Goal: Information Seeking & Learning: Compare options

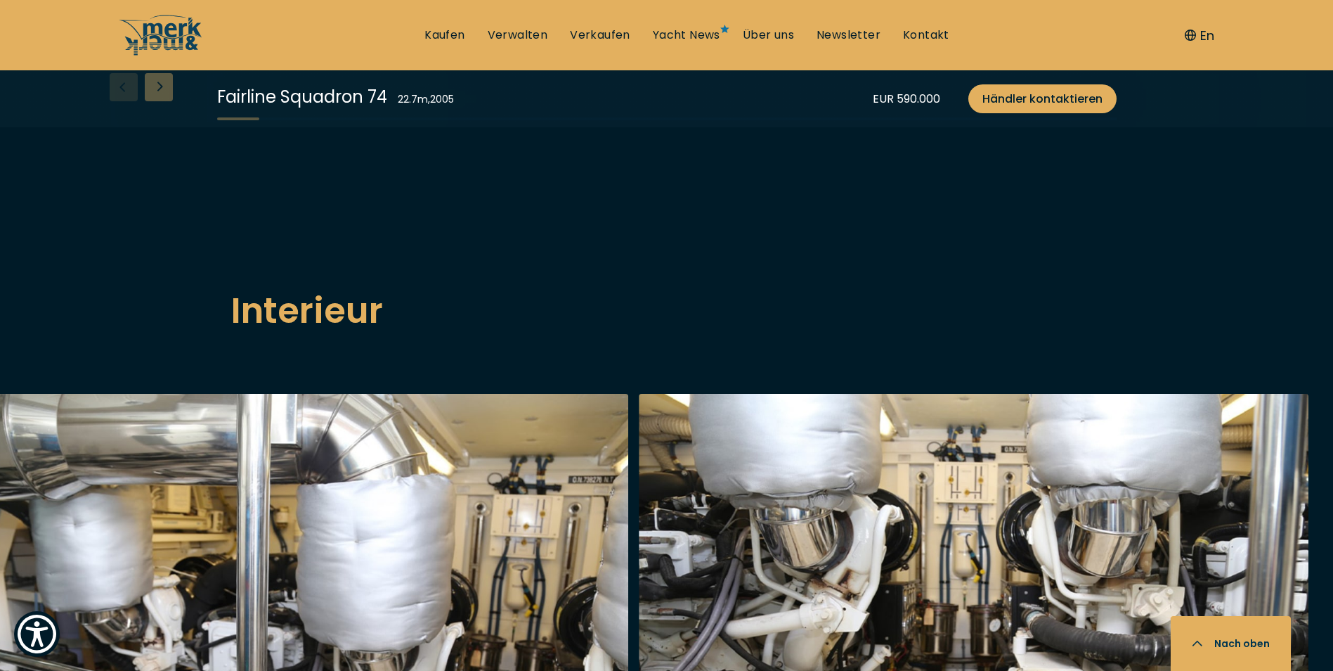
scroll to position [2320, 0]
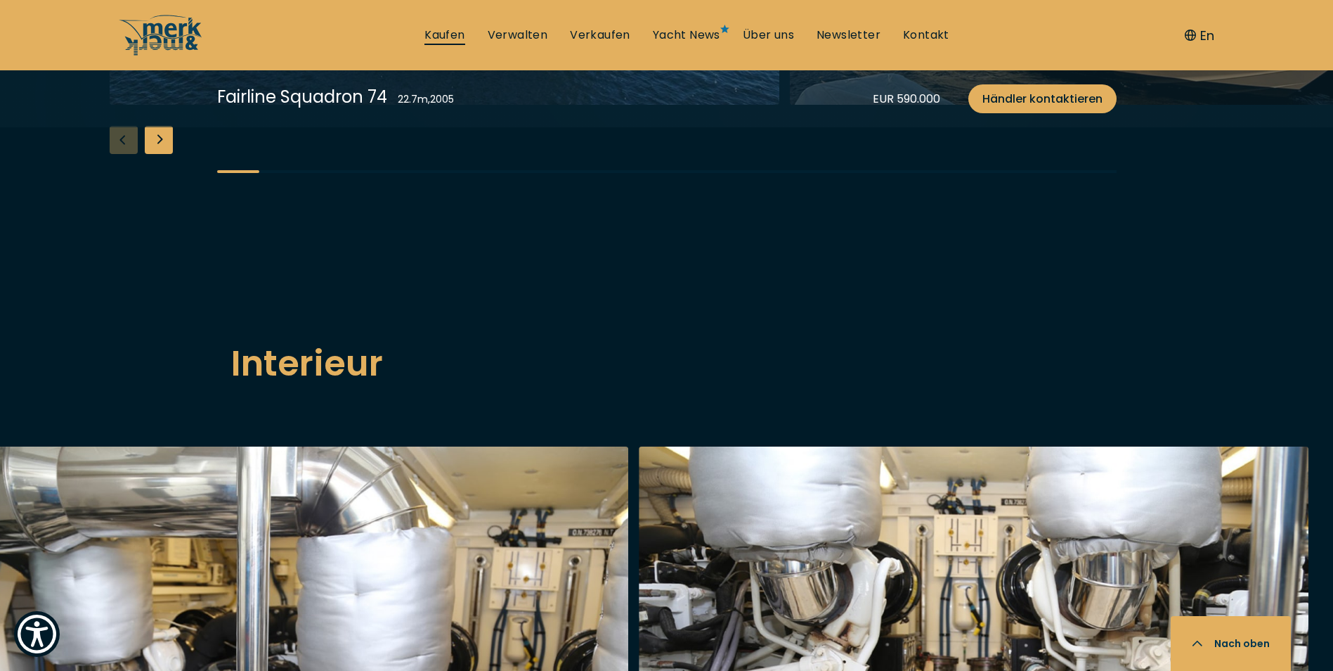
click at [426, 27] on link "Kaufen" at bounding box center [445, 34] width 40 height 15
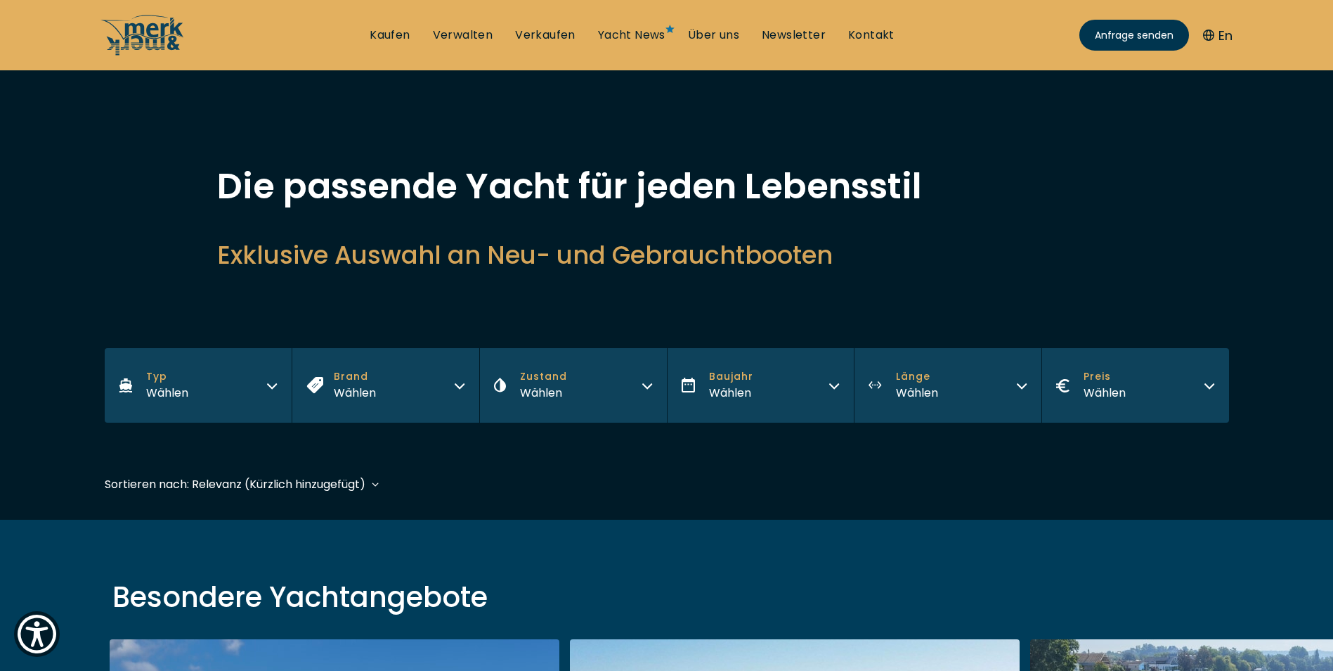
scroll to position [9, 0]
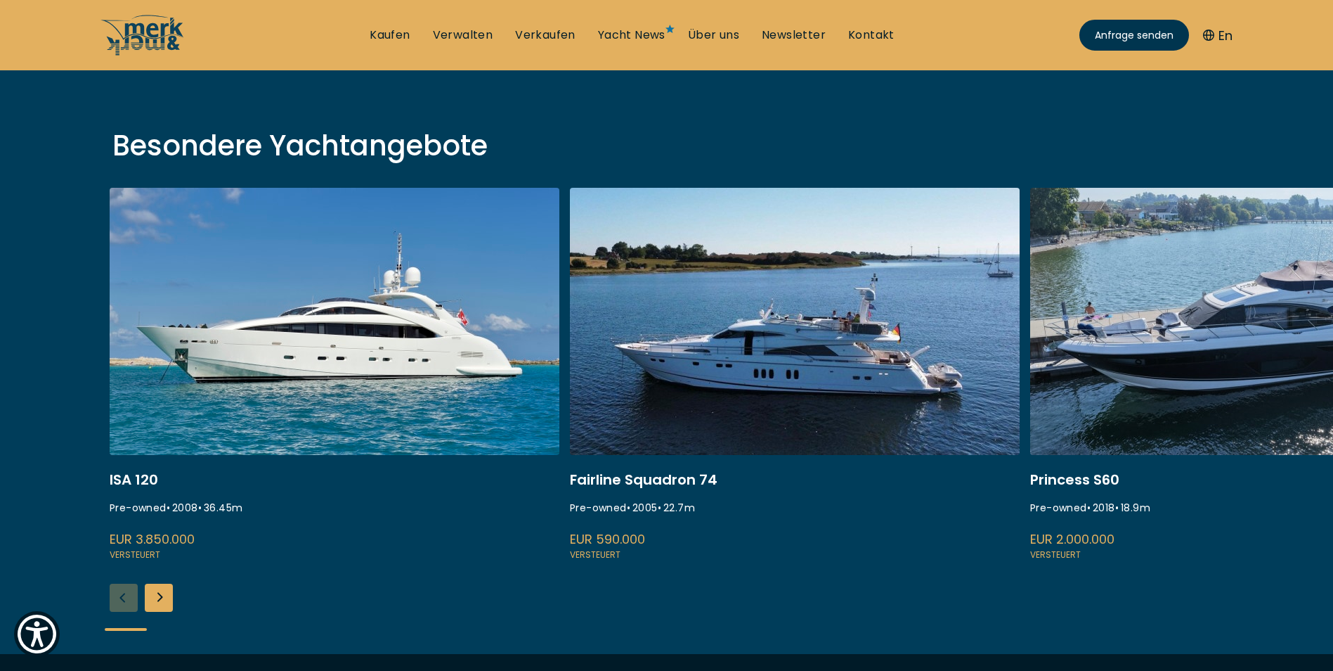
scroll to position [492, 0]
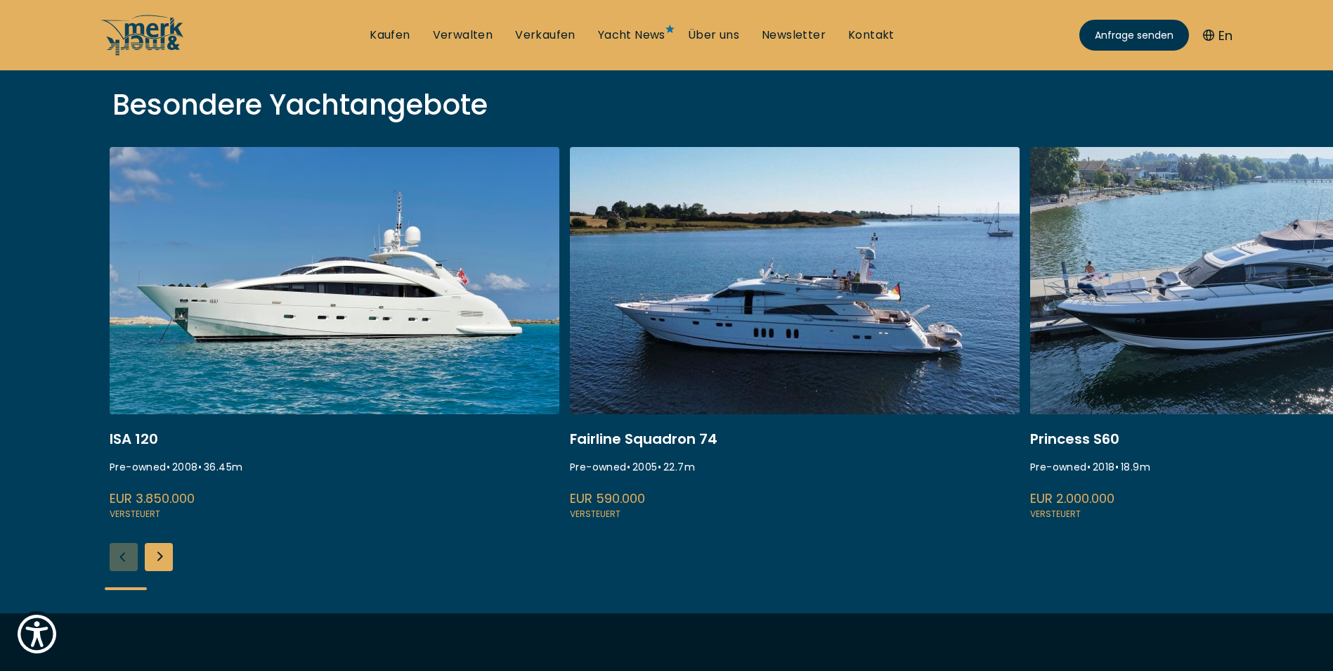
click at [792, 332] on link at bounding box center [795, 334] width 450 height 375
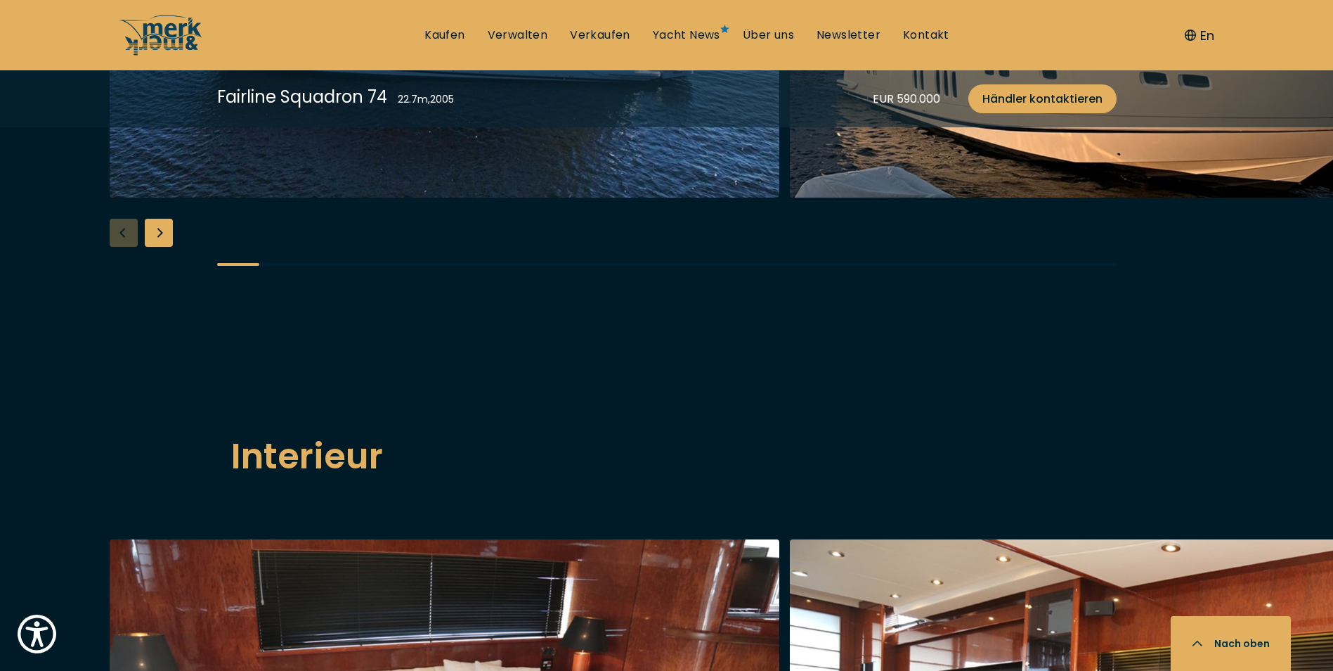
scroll to position [1828, 0]
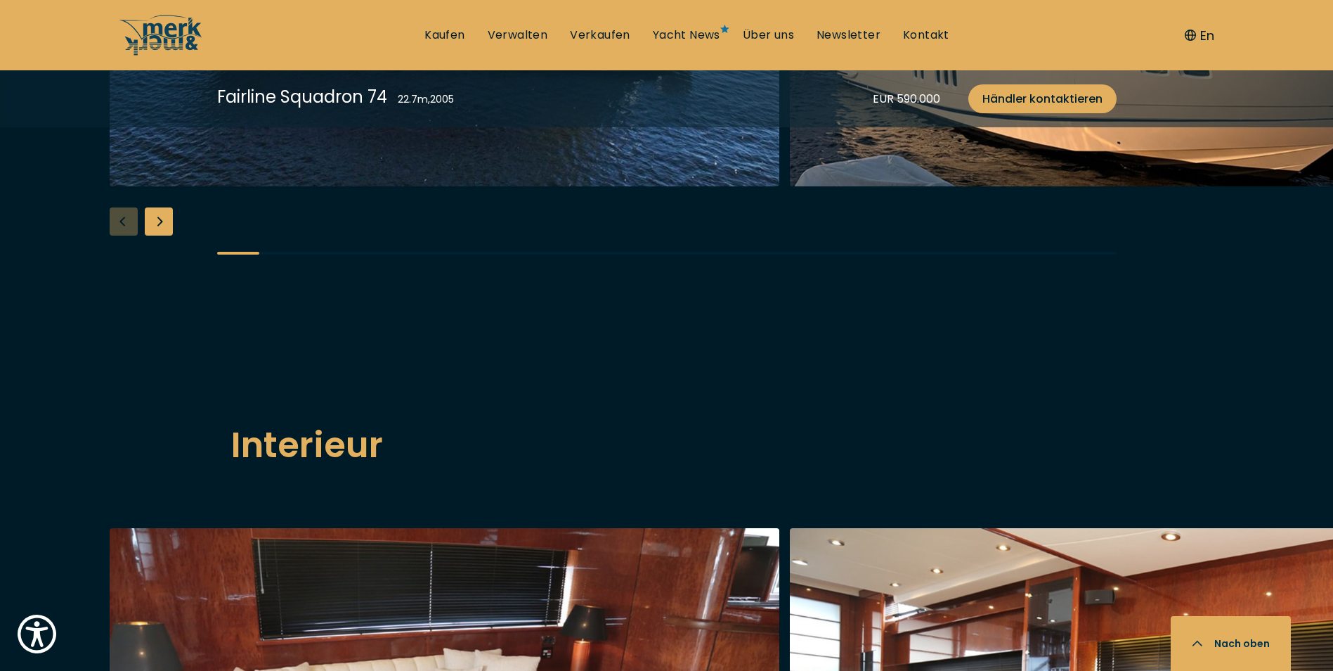
click at [158, 235] on div "Next slide" at bounding box center [159, 221] width 28 height 28
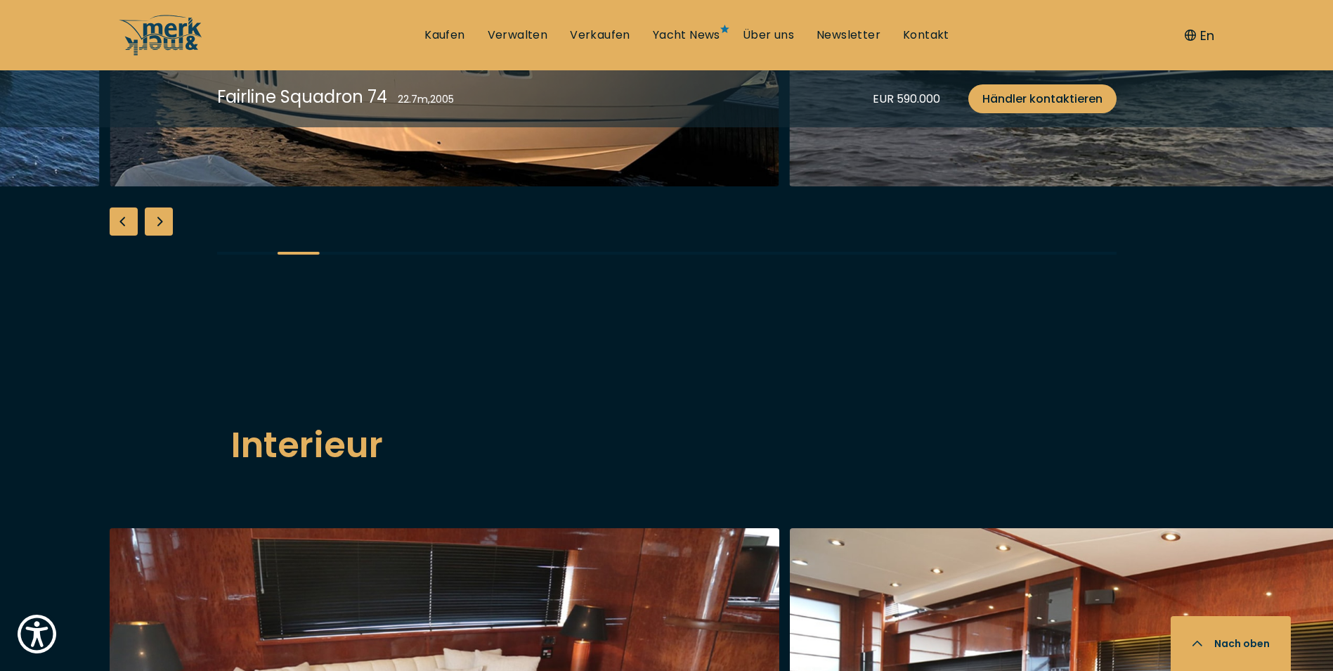
click at [160, 235] on div "Next slide" at bounding box center [159, 221] width 28 height 28
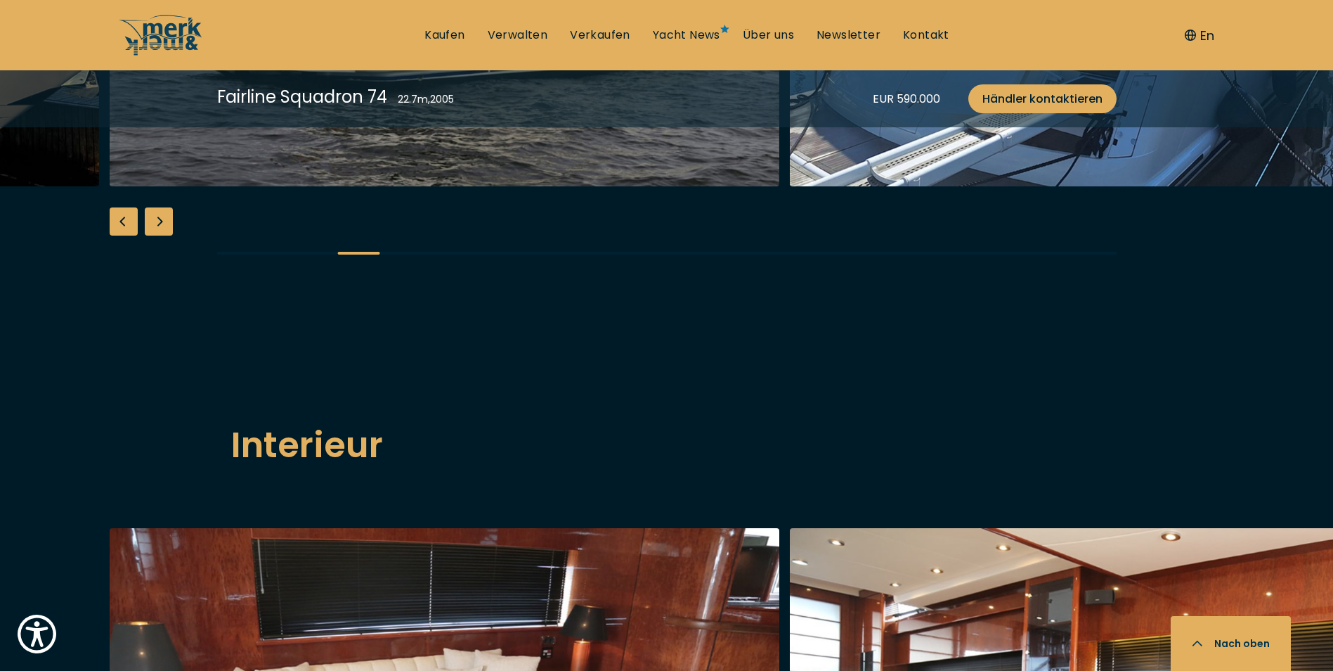
click at [160, 235] on div "Next slide" at bounding box center [159, 221] width 28 height 28
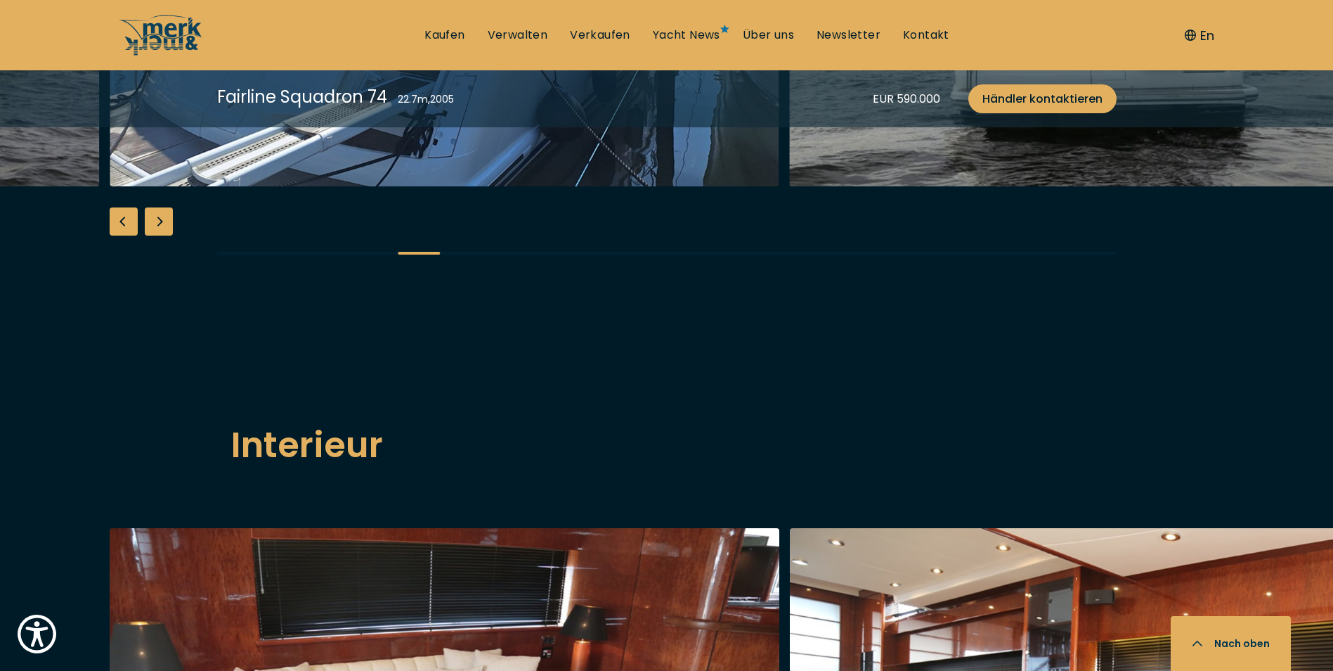
click at [162, 235] on div "Next slide" at bounding box center [159, 221] width 28 height 28
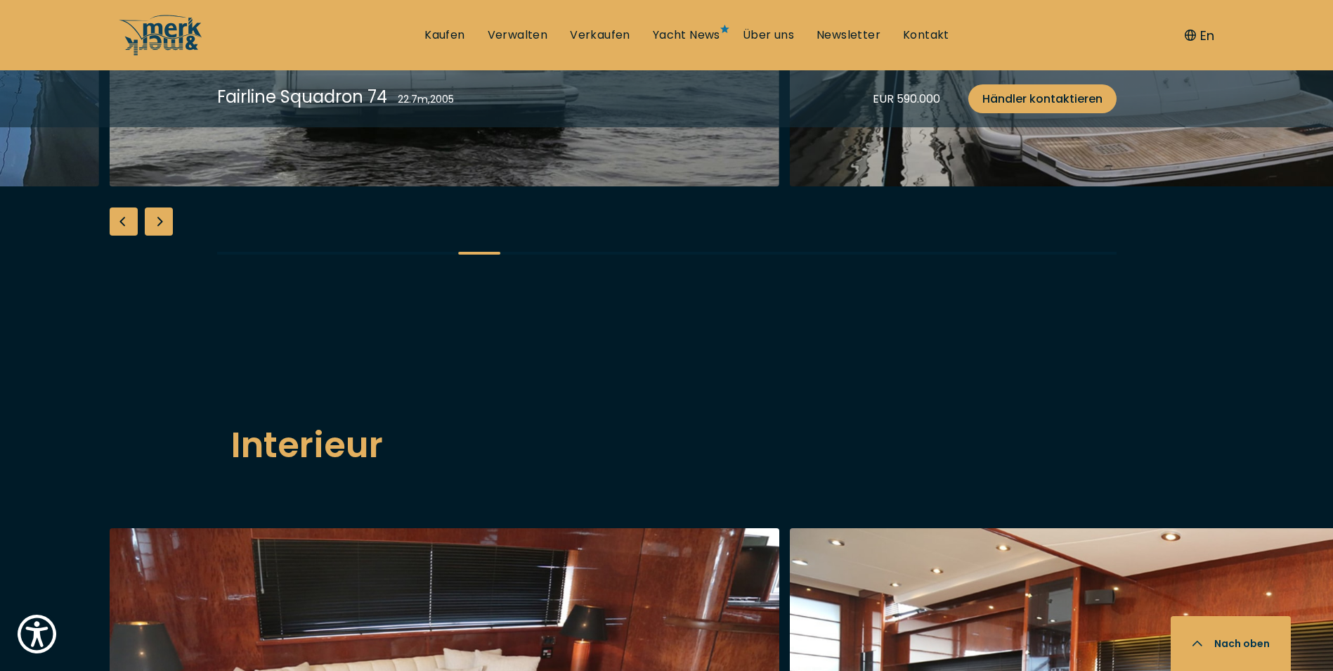
click at [166, 235] on div "Next slide" at bounding box center [159, 221] width 28 height 28
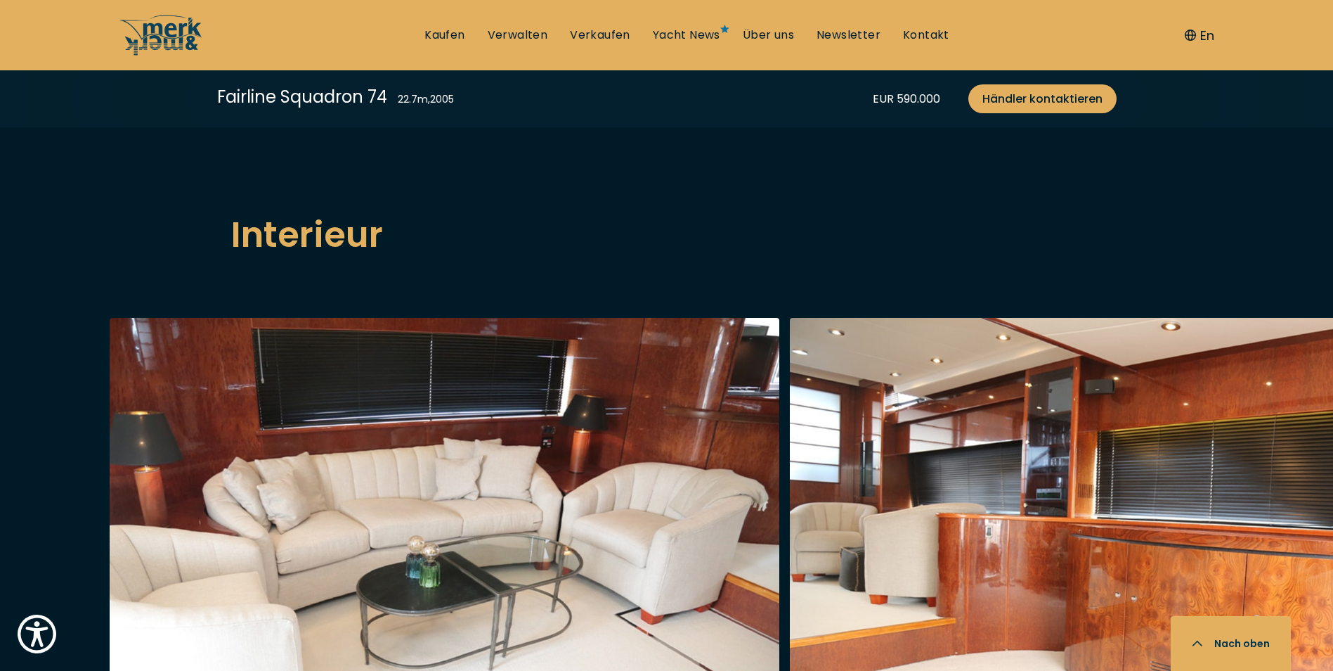
scroll to position [2039, 0]
click at [157, 25] on div "Next slide" at bounding box center [159, 10] width 28 height 28
click at [159, 25] on div "Next slide" at bounding box center [159, 10] width 28 height 28
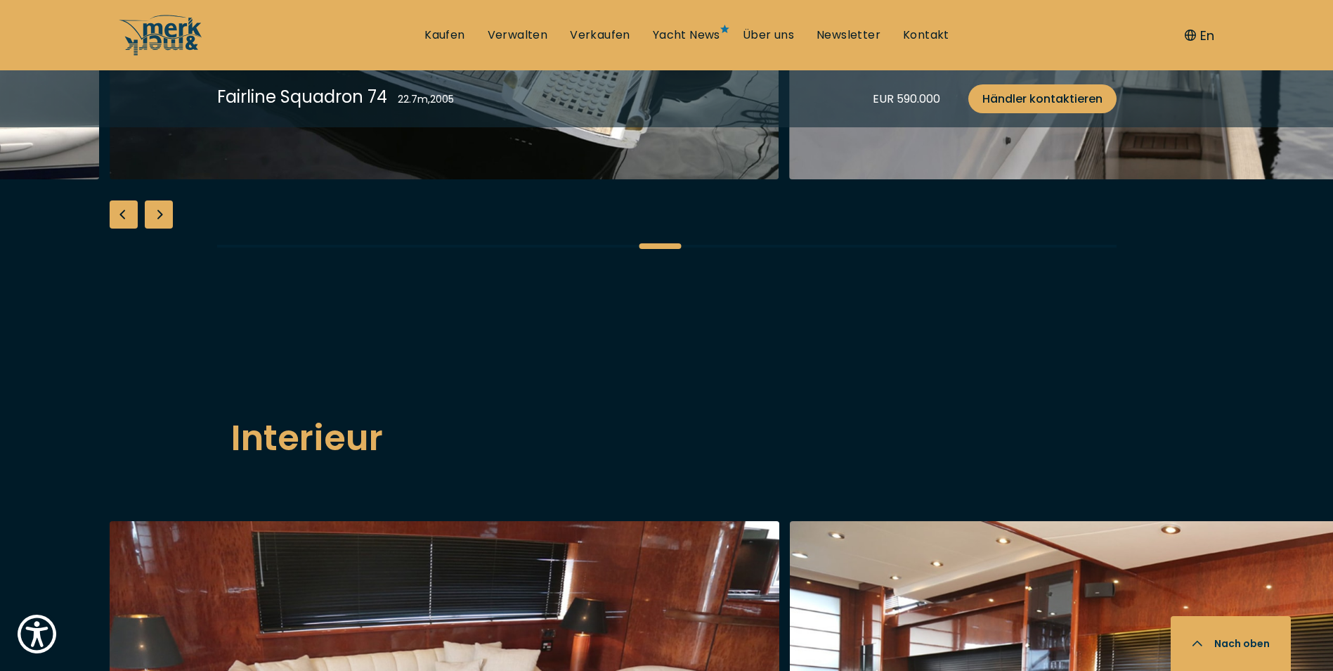
scroll to position [1828, 0]
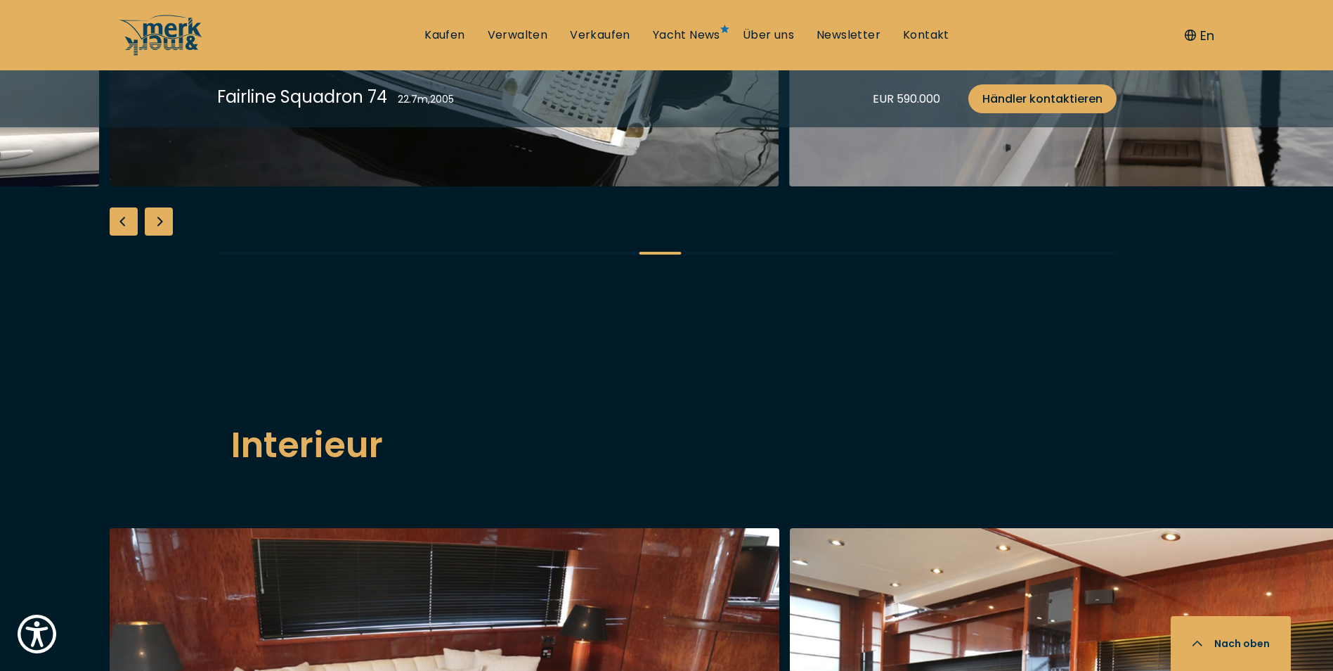
click at [164, 235] on div "Next slide" at bounding box center [159, 221] width 28 height 28
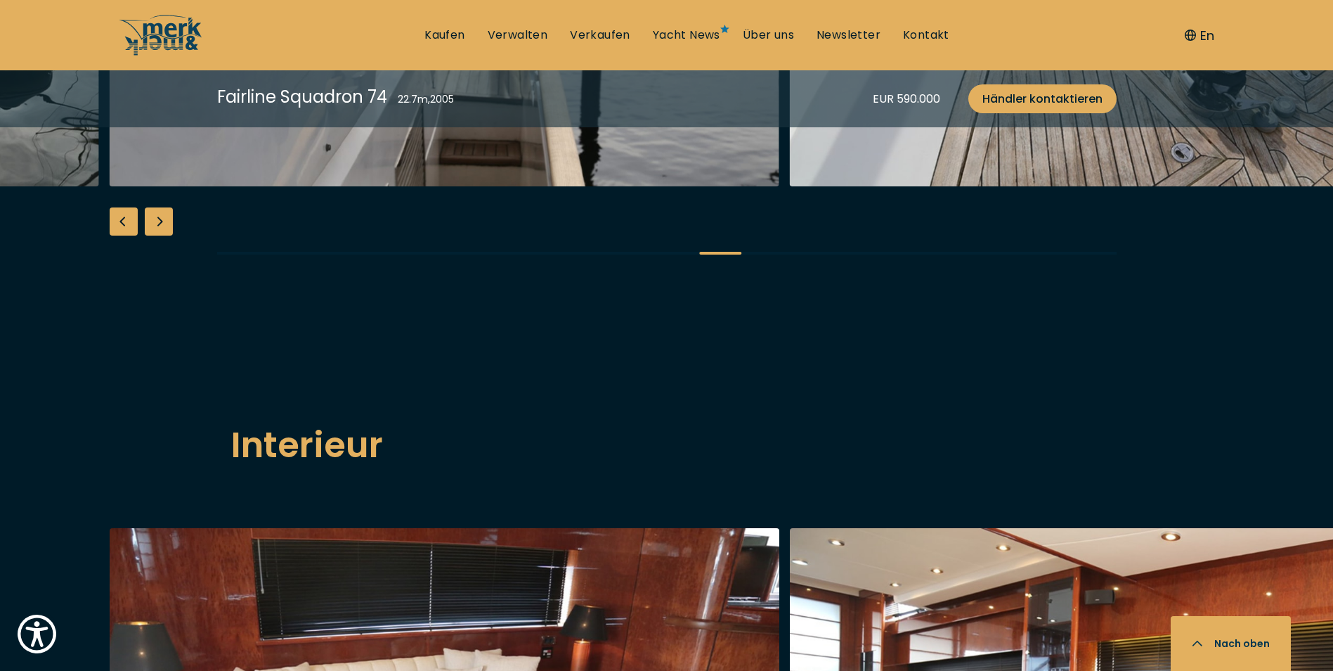
click at [164, 235] on div "Next slide" at bounding box center [159, 221] width 28 height 28
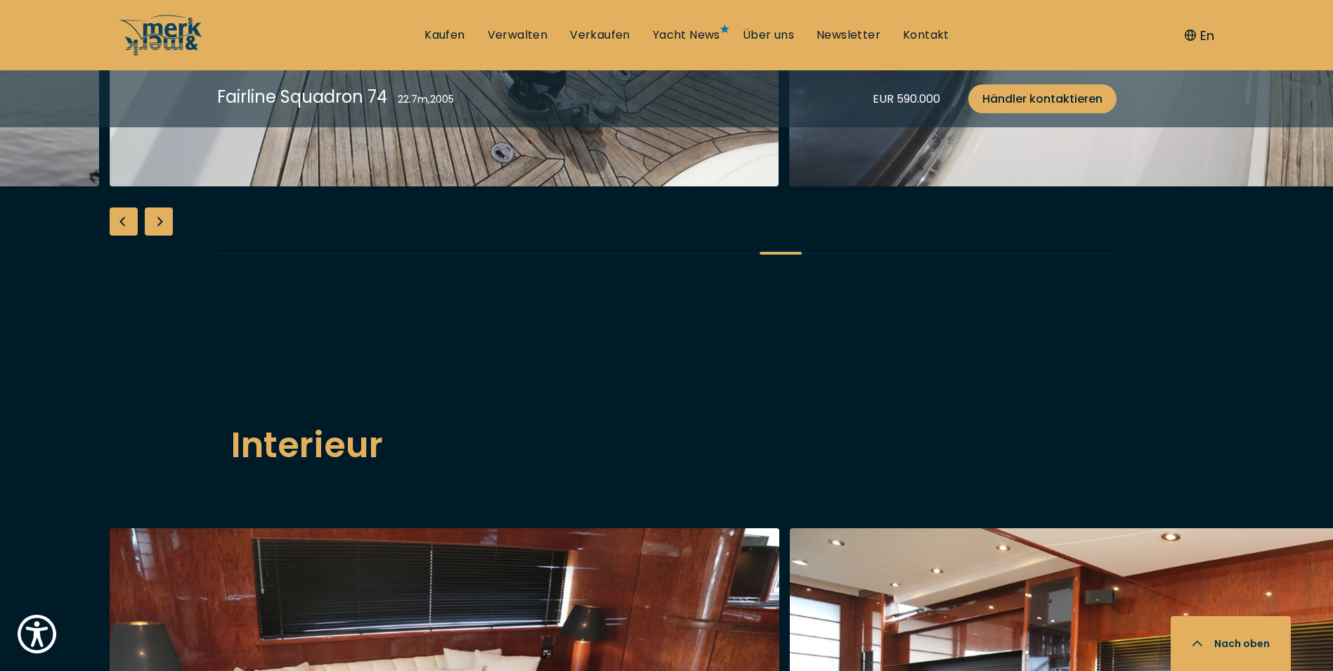
click at [164, 235] on div "Next slide" at bounding box center [159, 221] width 28 height 28
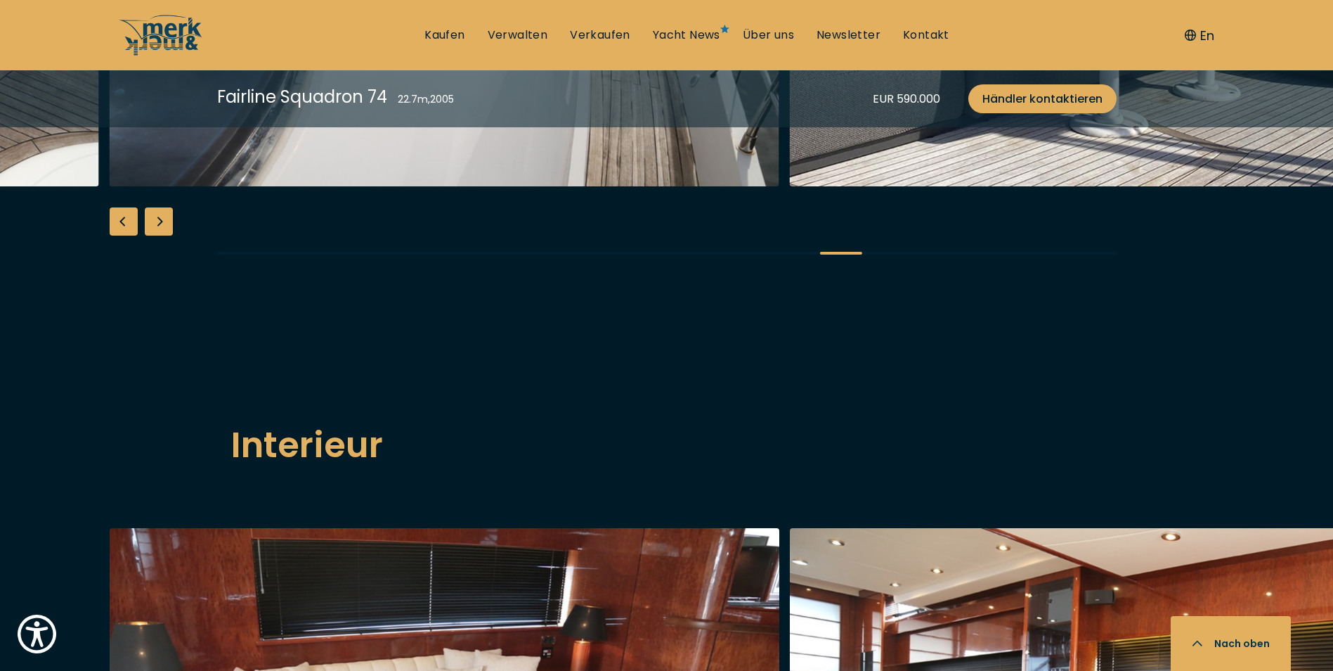
click at [164, 235] on div "Next slide" at bounding box center [159, 221] width 28 height 28
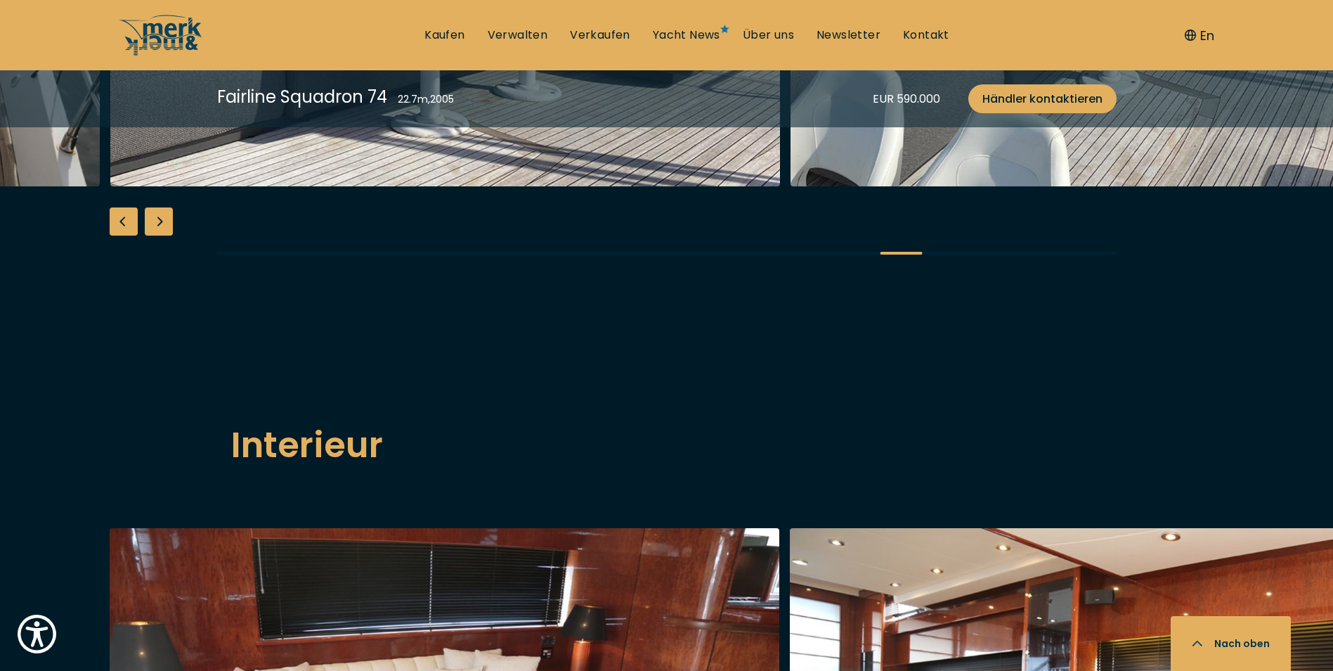
click at [164, 235] on div "Next slide" at bounding box center [159, 221] width 28 height 28
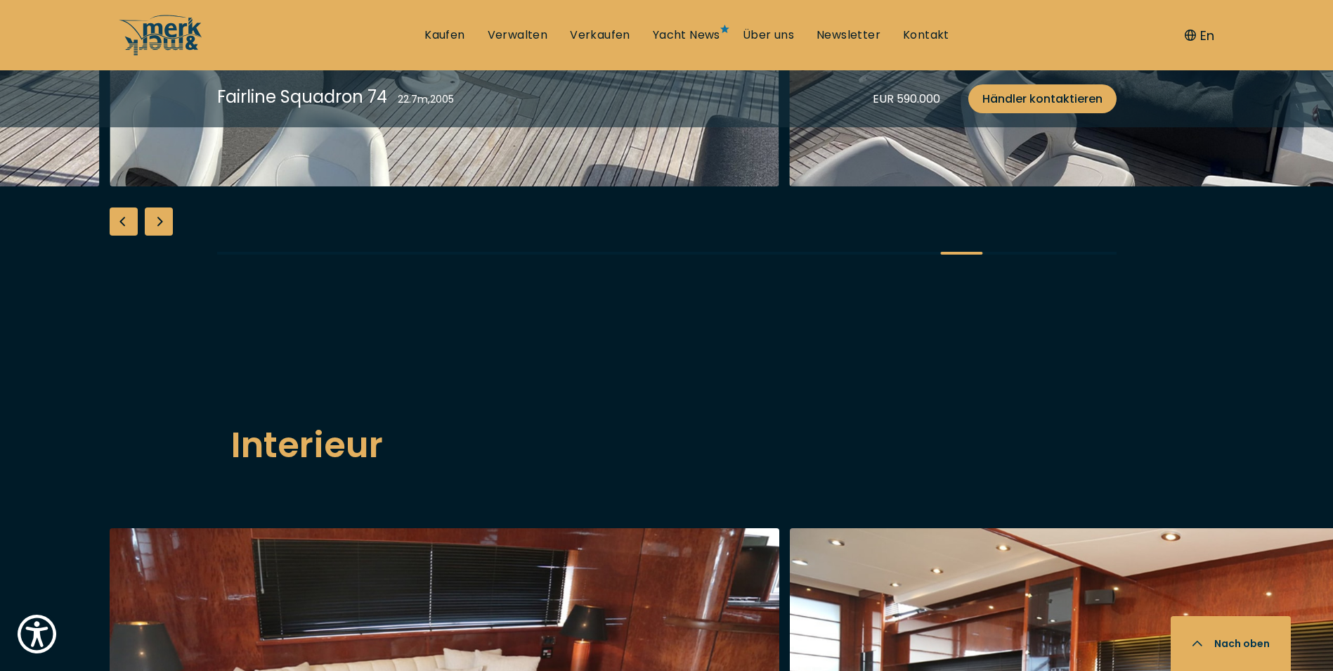
click at [162, 235] on div "Next slide" at bounding box center [159, 221] width 28 height 28
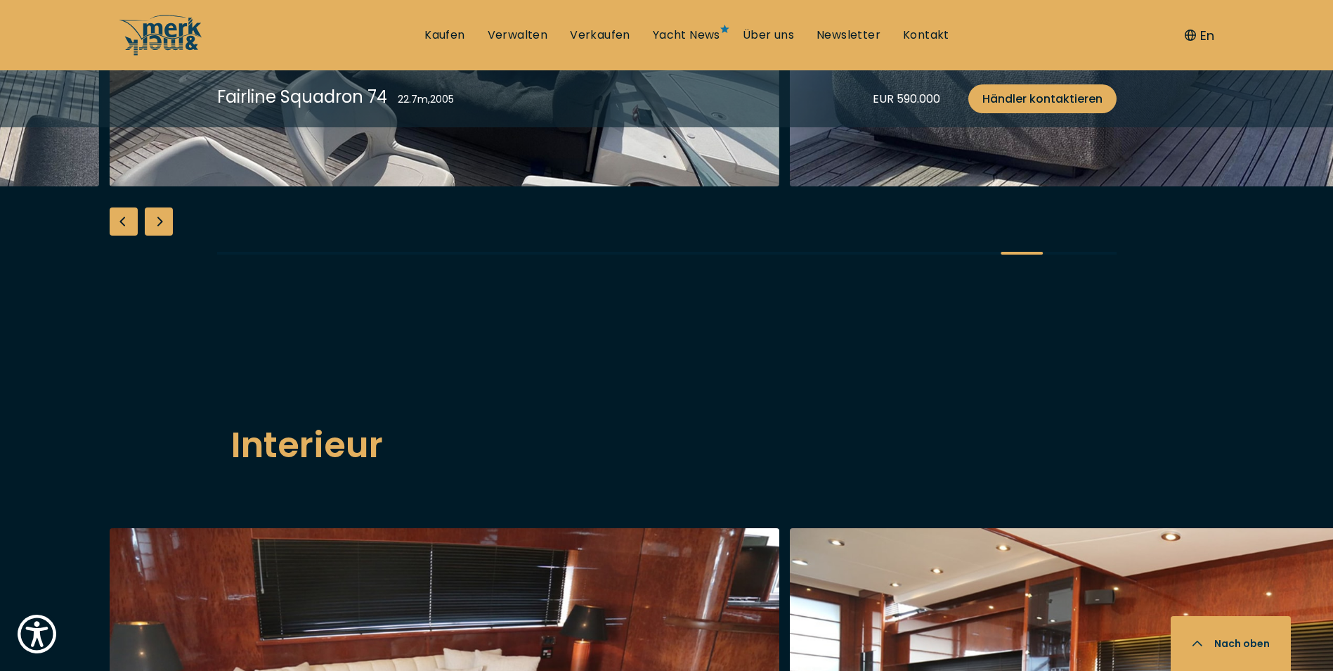
click at [162, 235] on div "Next slide" at bounding box center [159, 221] width 28 height 28
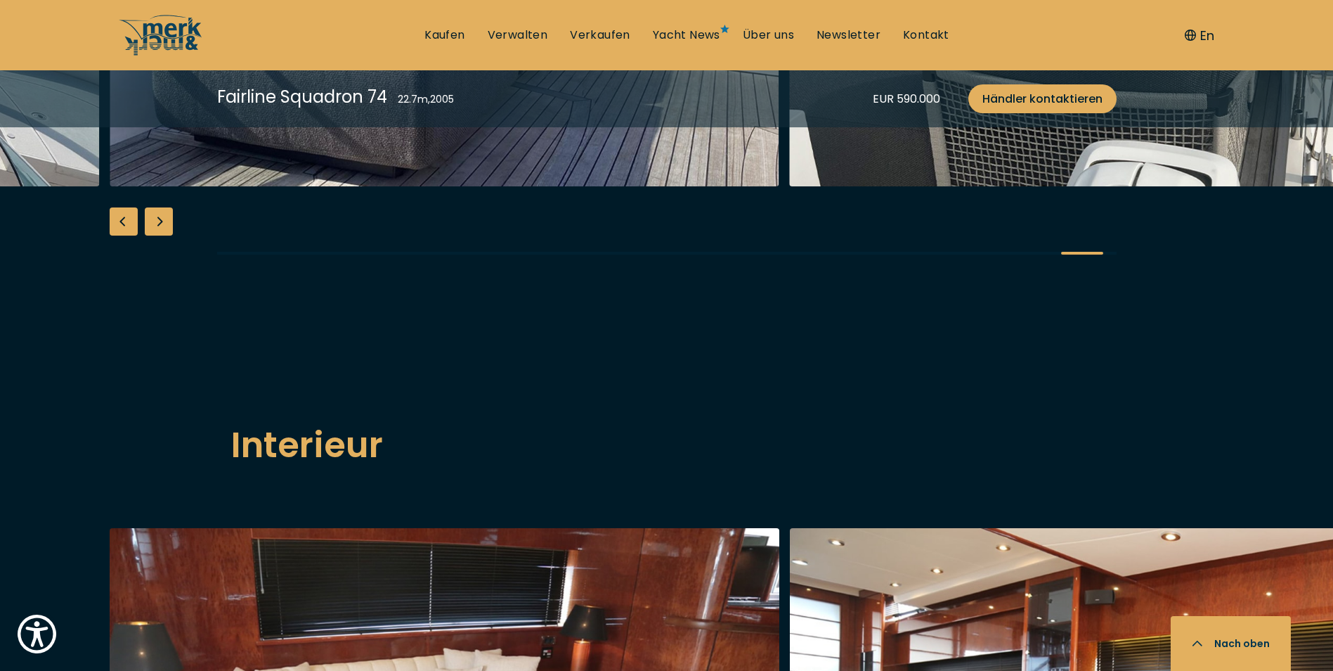
click at [162, 235] on div "Next slide" at bounding box center [159, 221] width 28 height 28
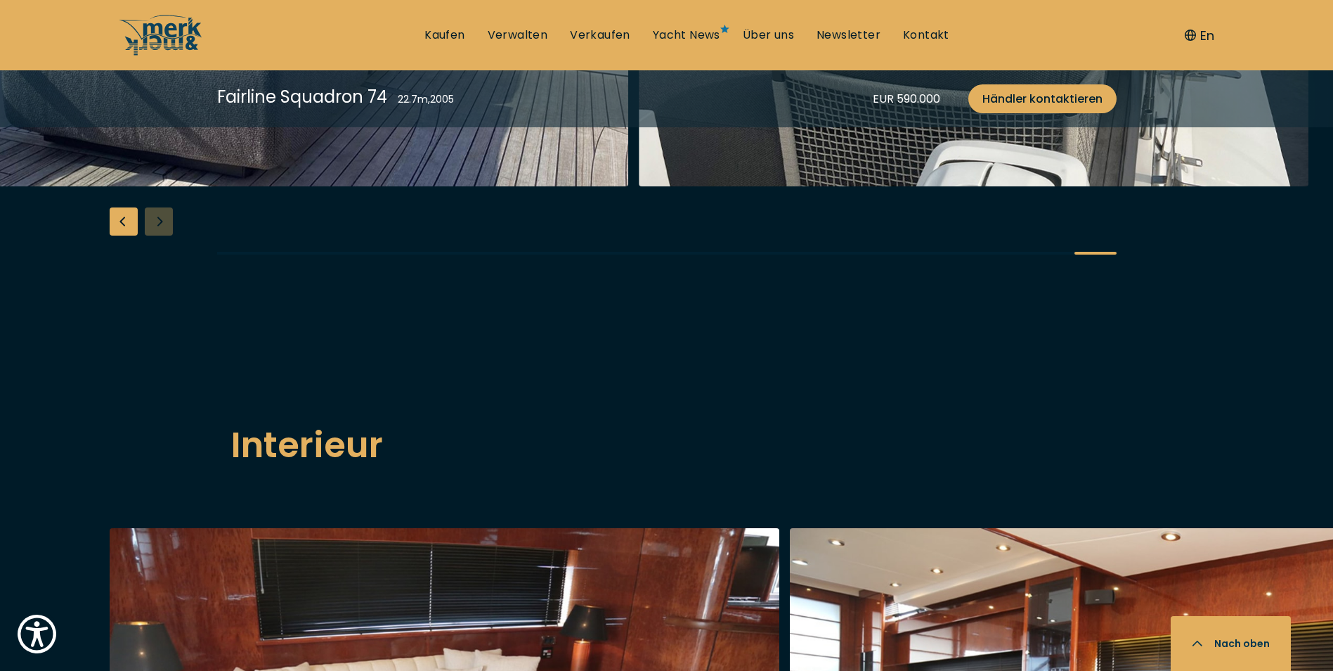
click at [162, 278] on div at bounding box center [666, 6] width 1333 height 541
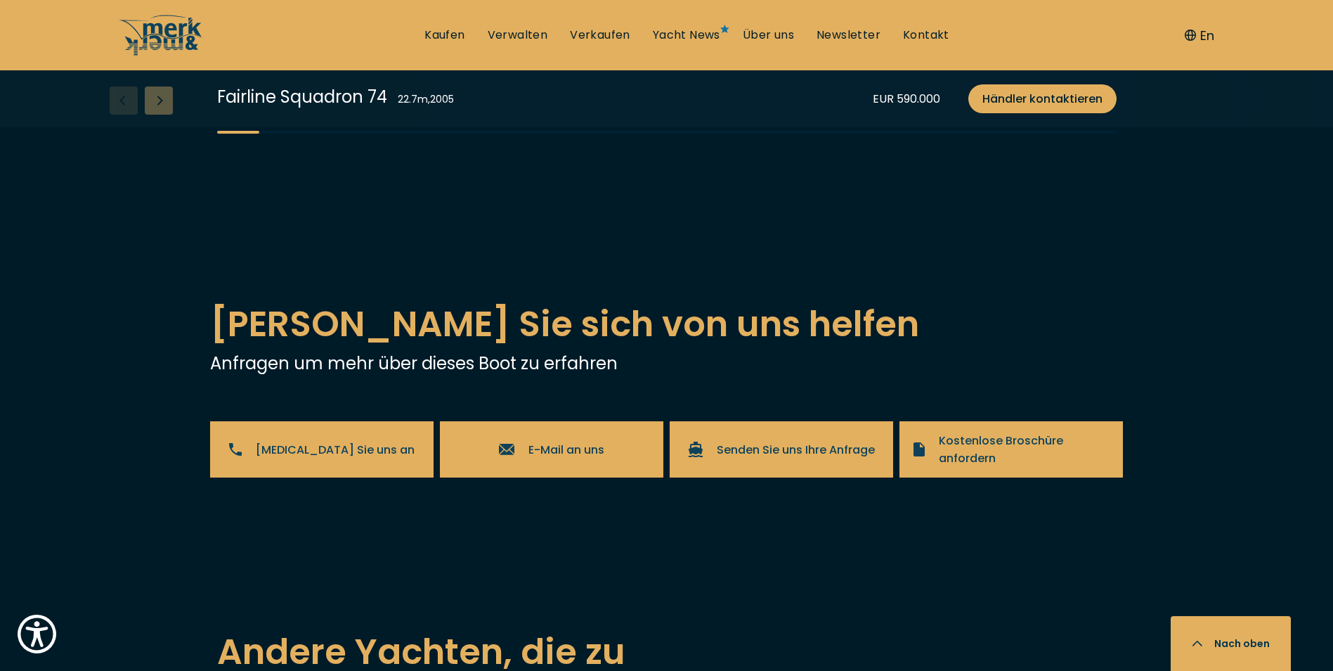
scroll to position [2742, 0]
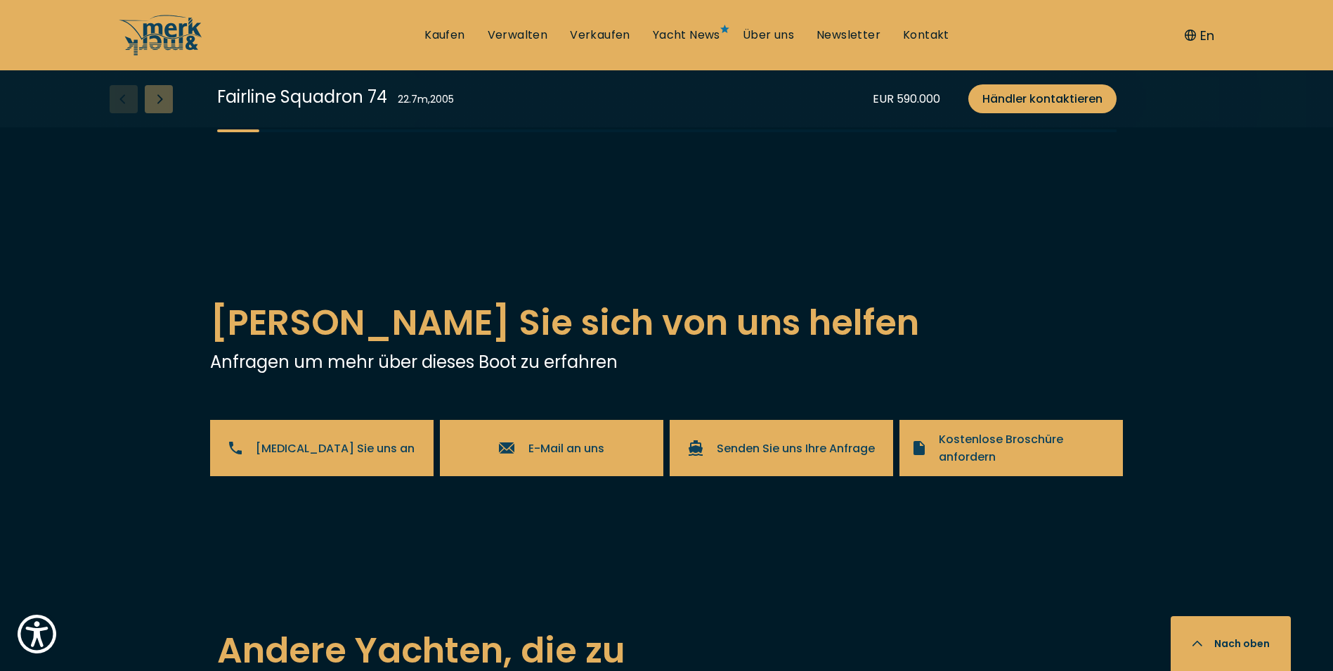
click at [157, 113] on div "Next slide" at bounding box center [159, 99] width 28 height 28
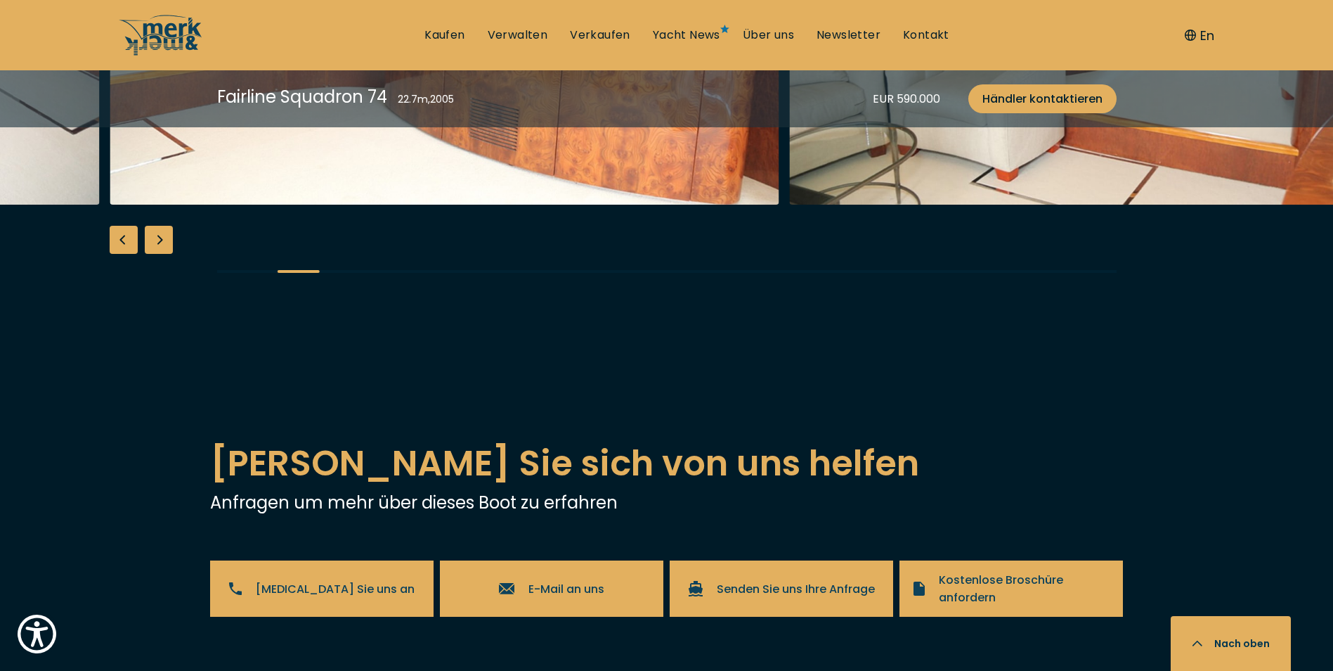
click at [164, 254] on div "Next slide" at bounding box center [159, 240] width 28 height 28
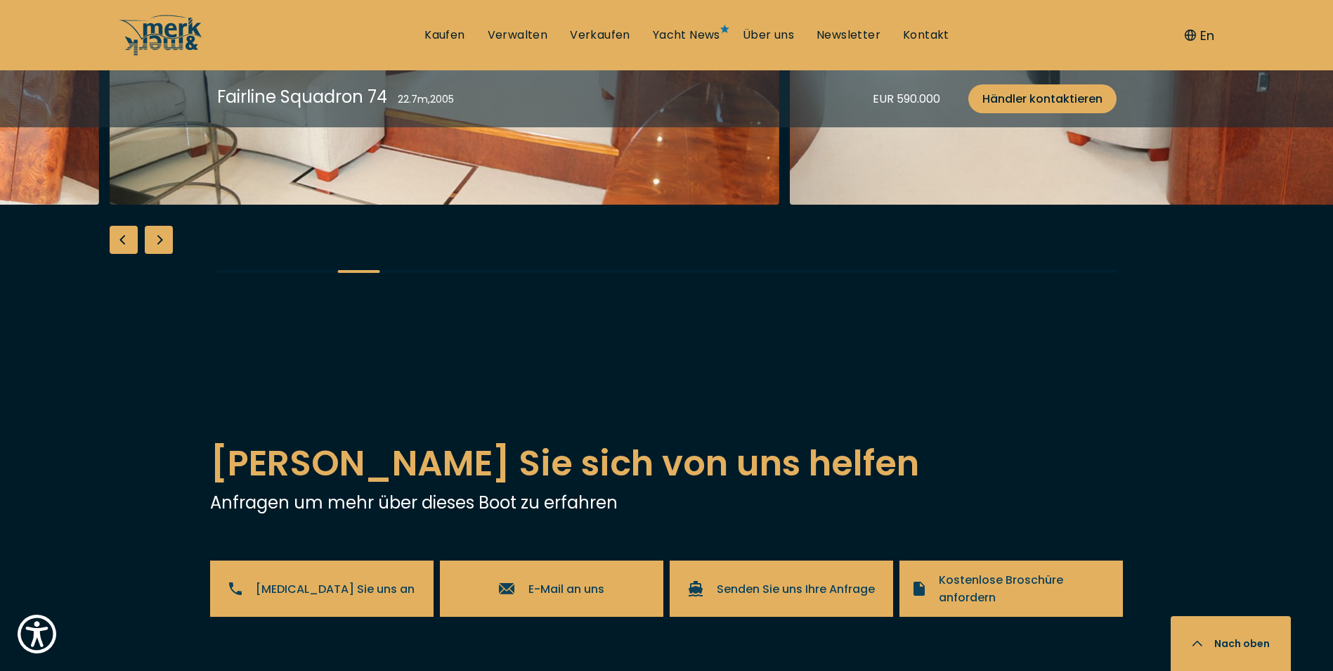
click at [164, 254] on div "Next slide" at bounding box center [159, 240] width 28 height 28
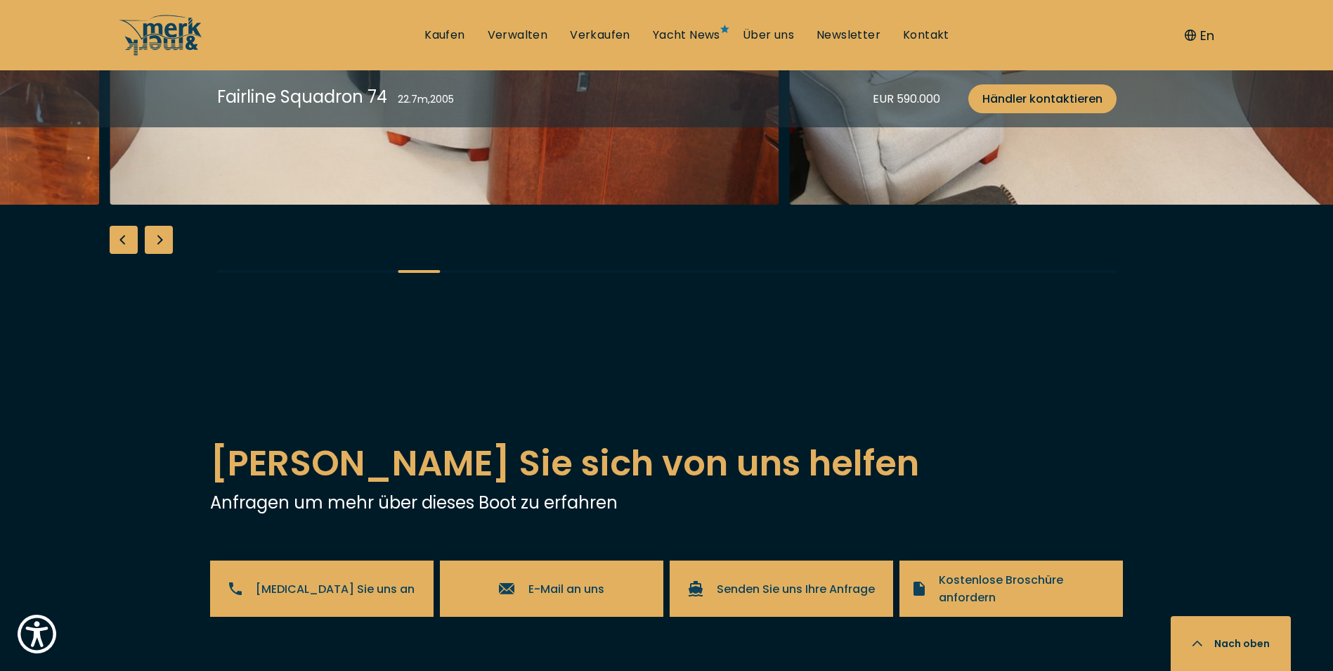
click at [164, 254] on div "Next slide" at bounding box center [159, 240] width 28 height 28
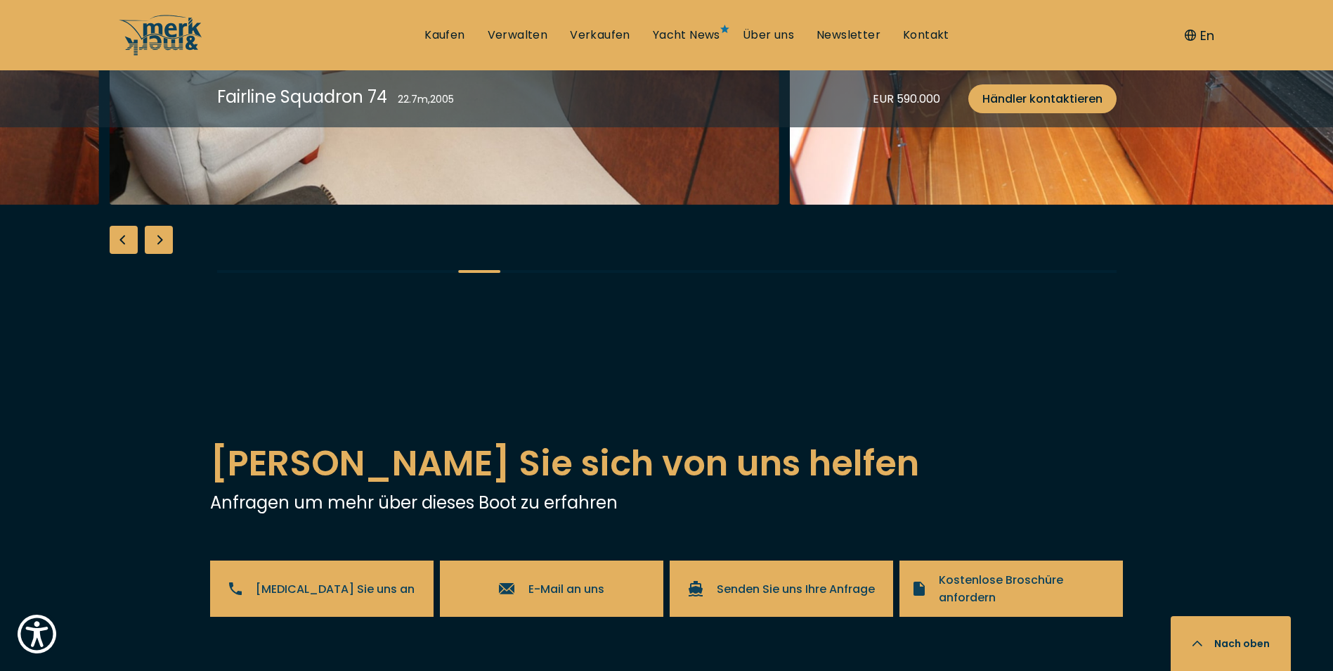
click at [164, 254] on div "Next slide" at bounding box center [159, 240] width 28 height 28
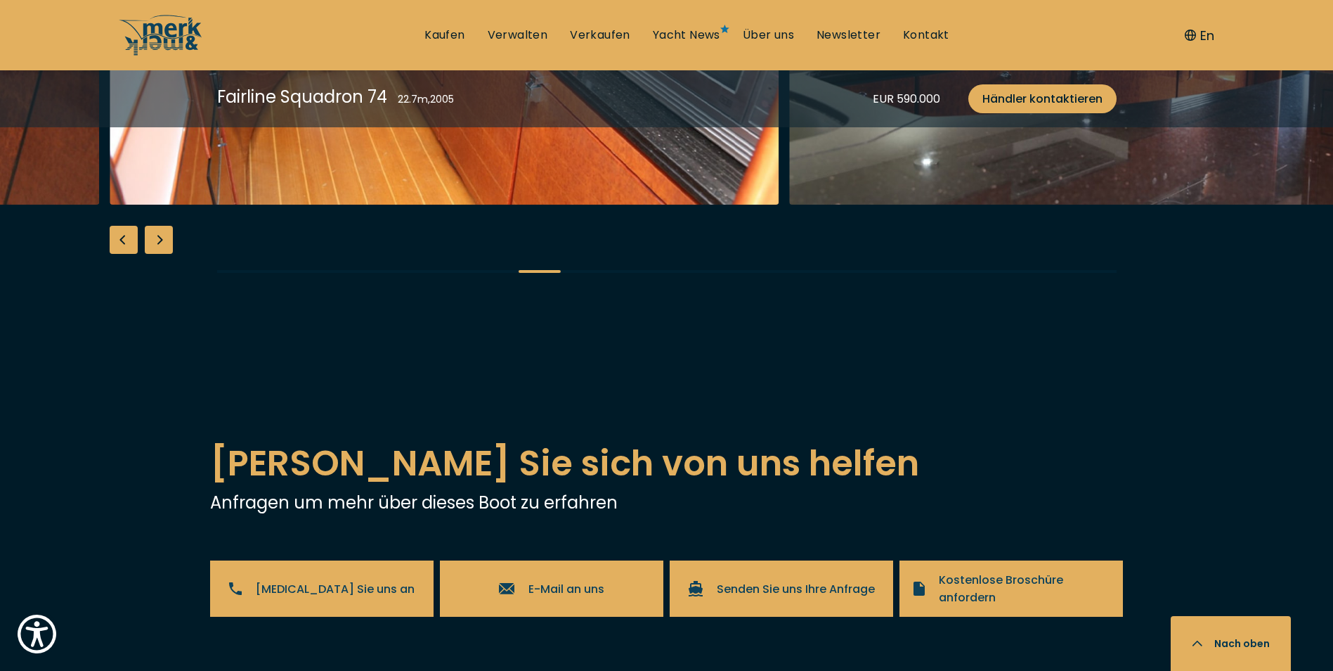
click at [164, 254] on div "Next slide" at bounding box center [159, 240] width 28 height 28
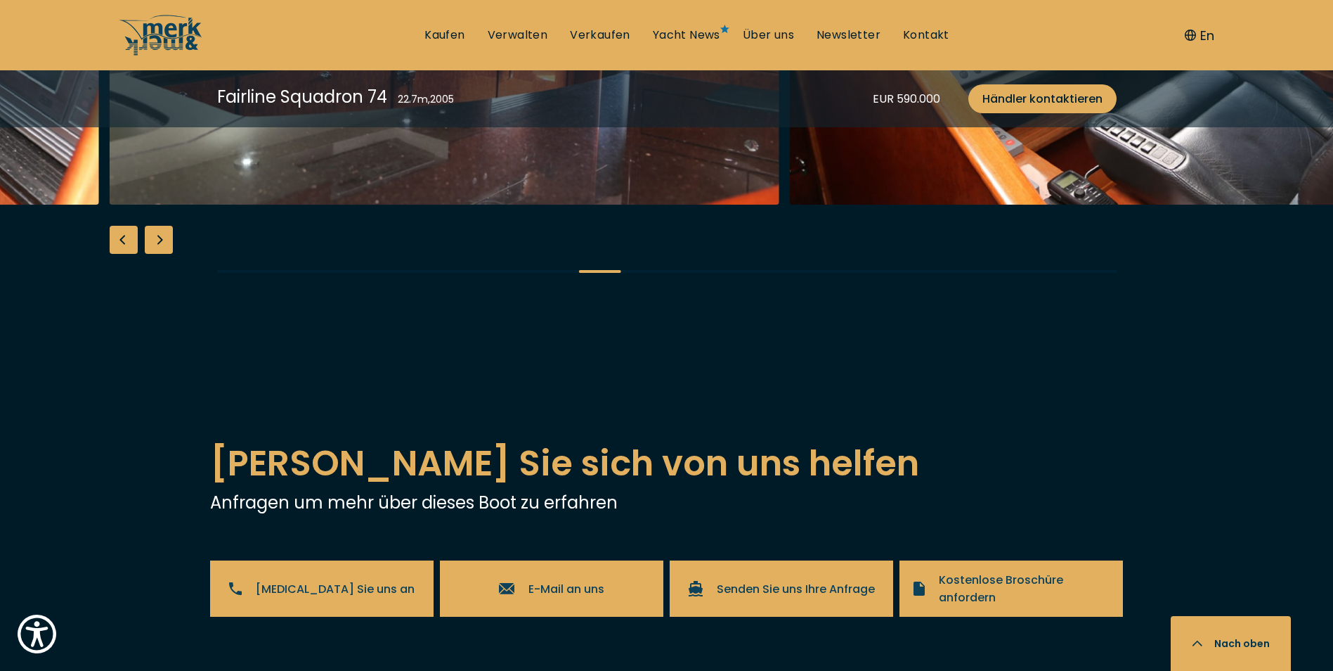
click at [164, 254] on div "Next slide" at bounding box center [159, 240] width 28 height 28
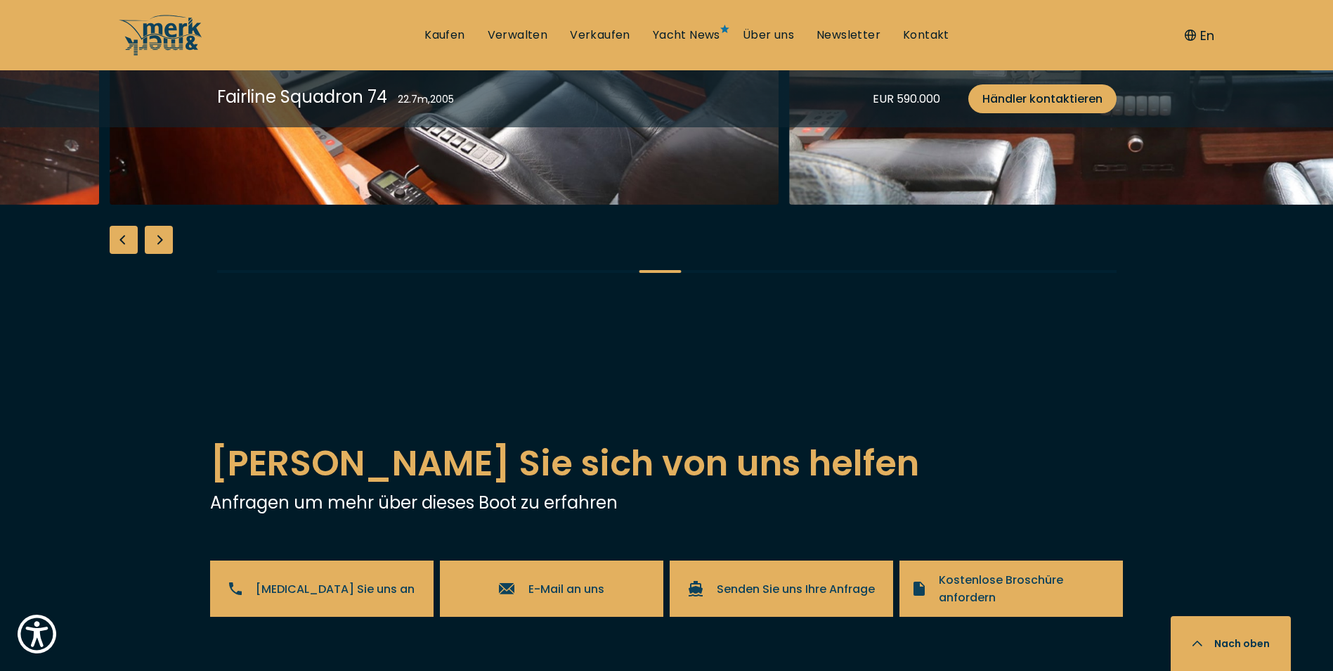
click at [164, 254] on div "Next slide" at bounding box center [159, 240] width 28 height 28
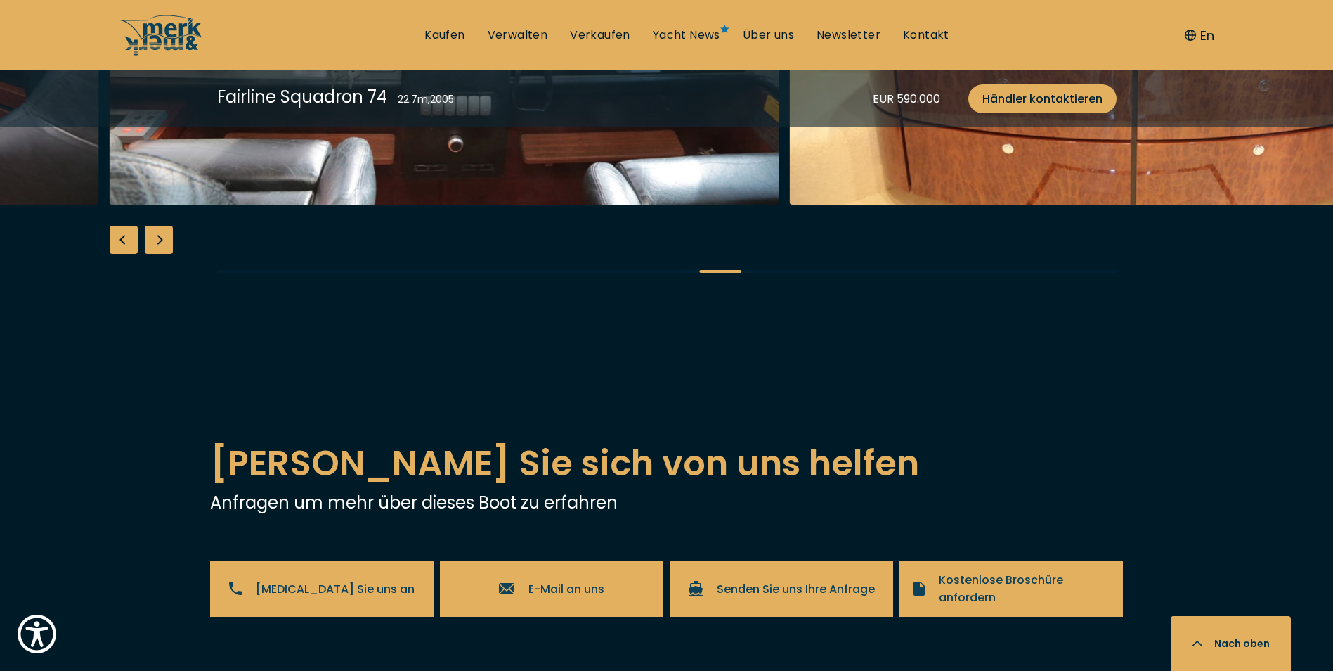
click at [164, 254] on div "Next slide" at bounding box center [159, 240] width 28 height 28
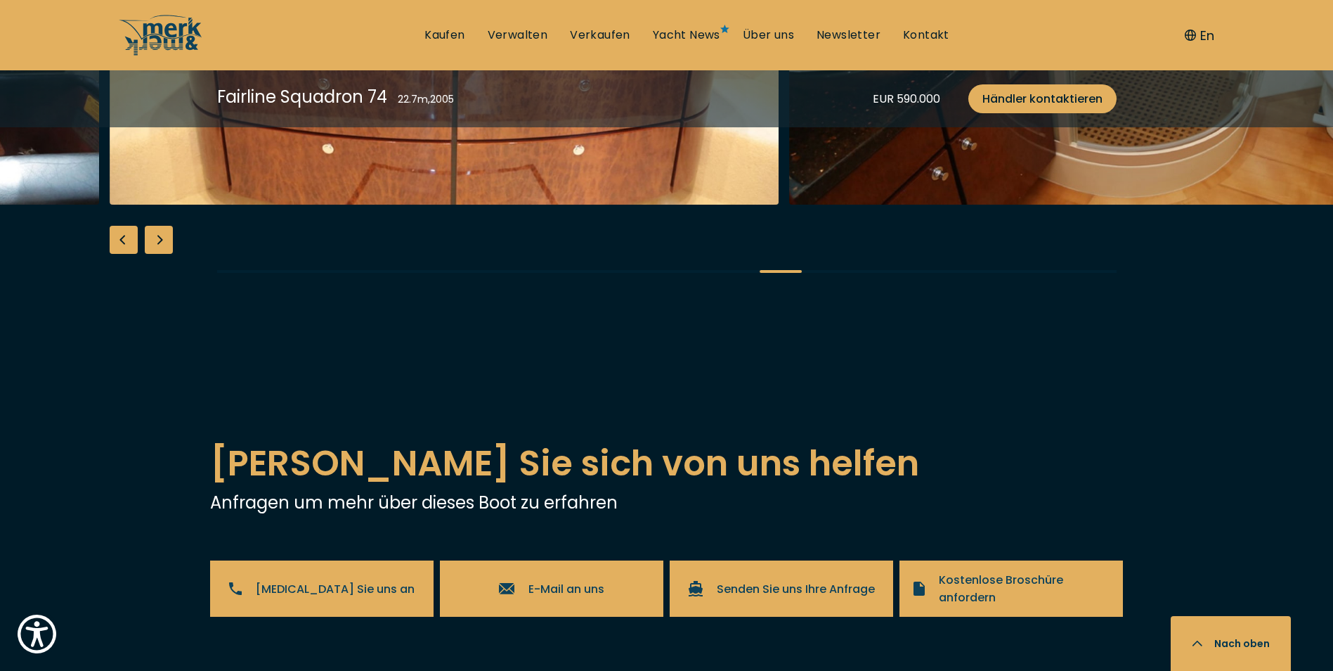
click at [164, 254] on div "Next slide" at bounding box center [159, 240] width 28 height 28
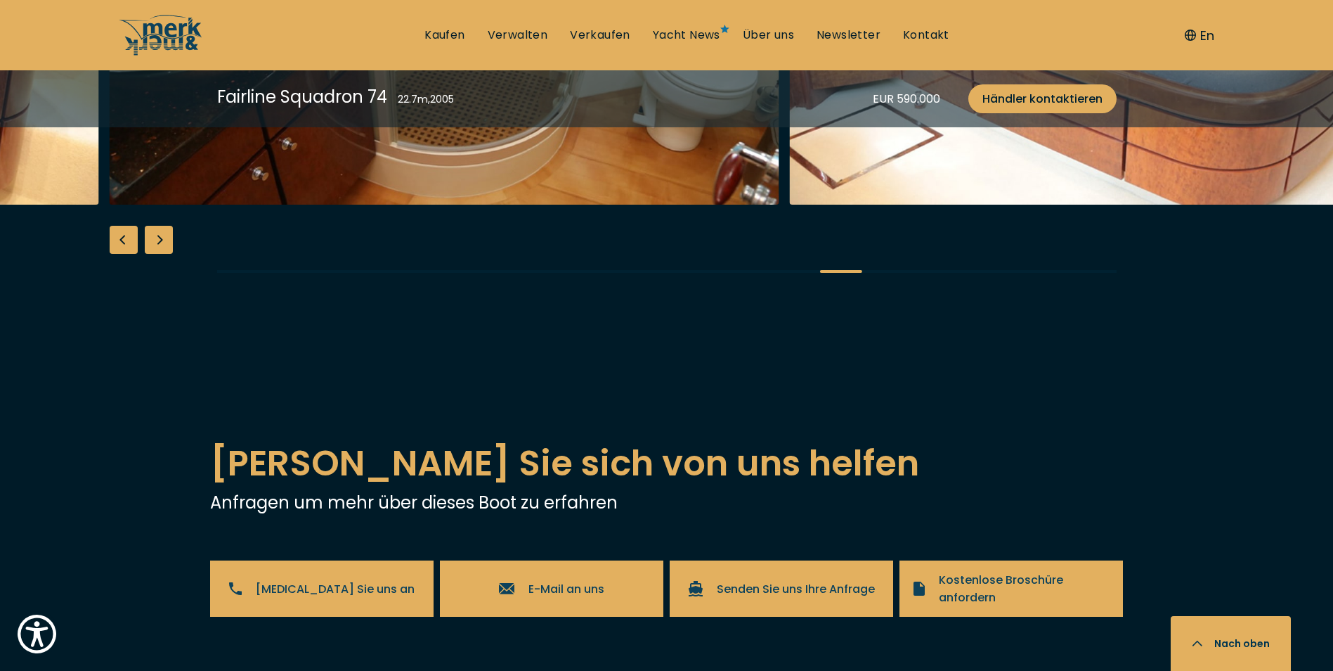
click at [164, 254] on div "Next slide" at bounding box center [159, 240] width 28 height 28
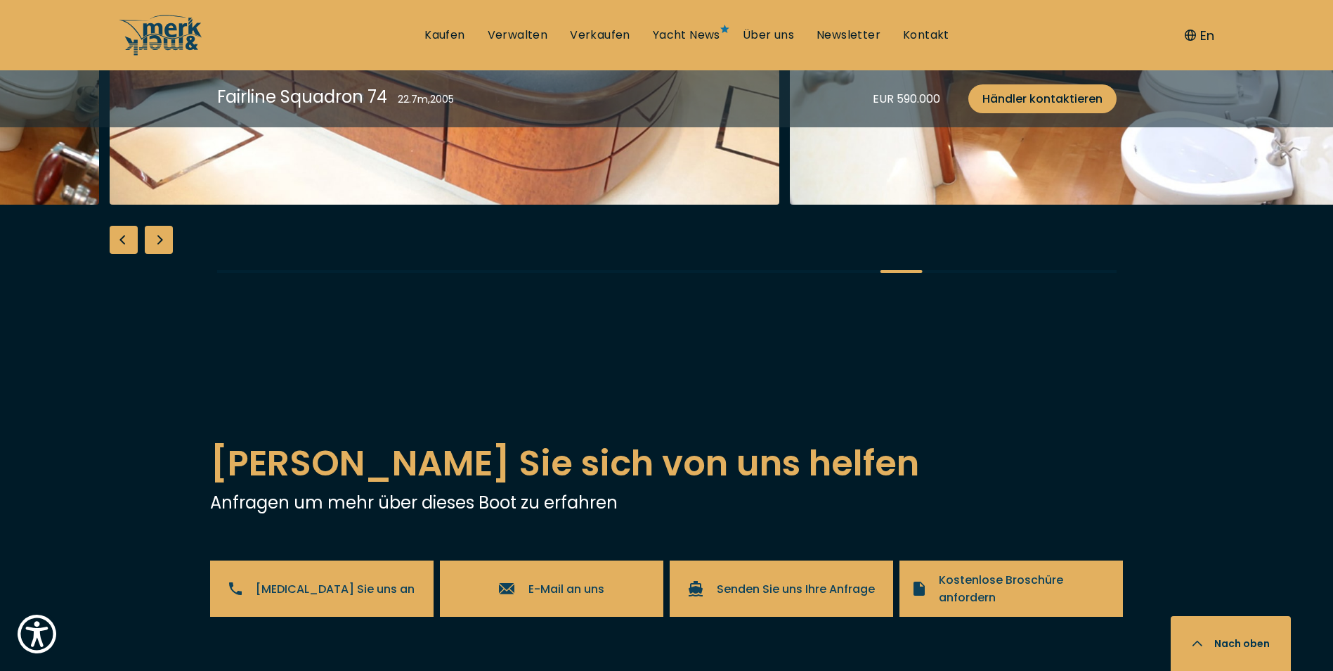
click at [165, 254] on div "Next slide" at bounding box center [159, 240] width 28 height 28
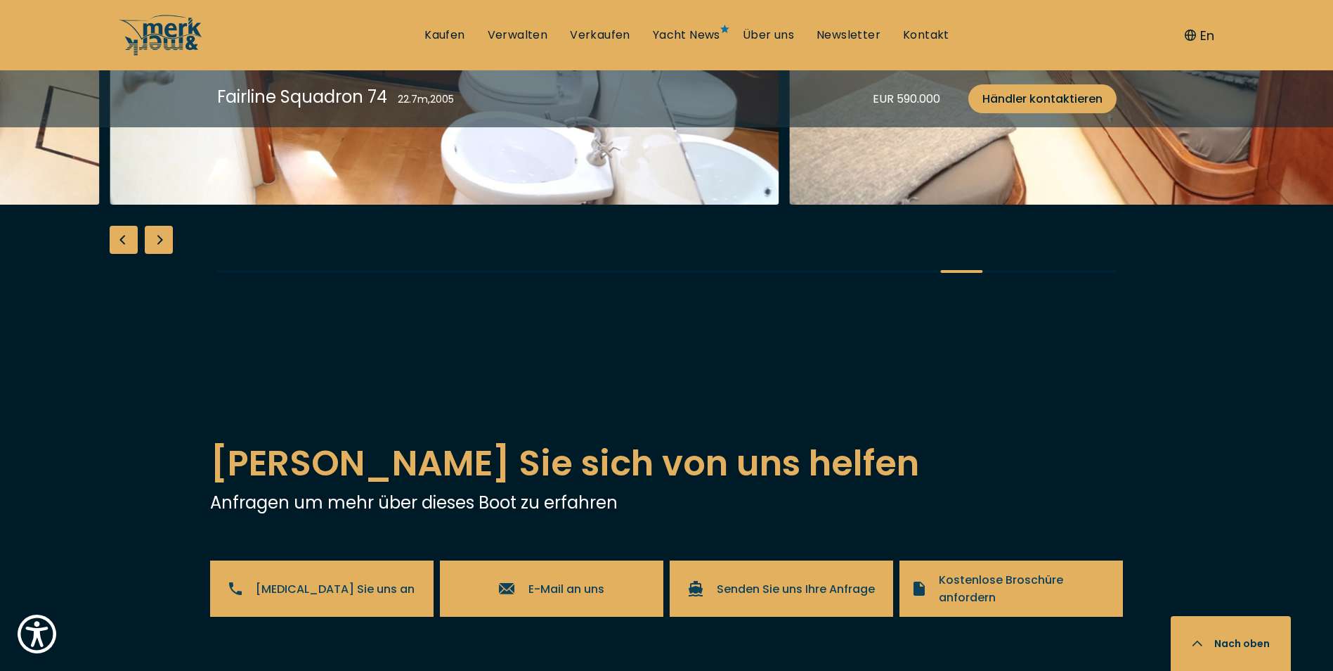
click at [163, 254] on div "Next slide" at bounding box center [159, 240] width 28 height 28
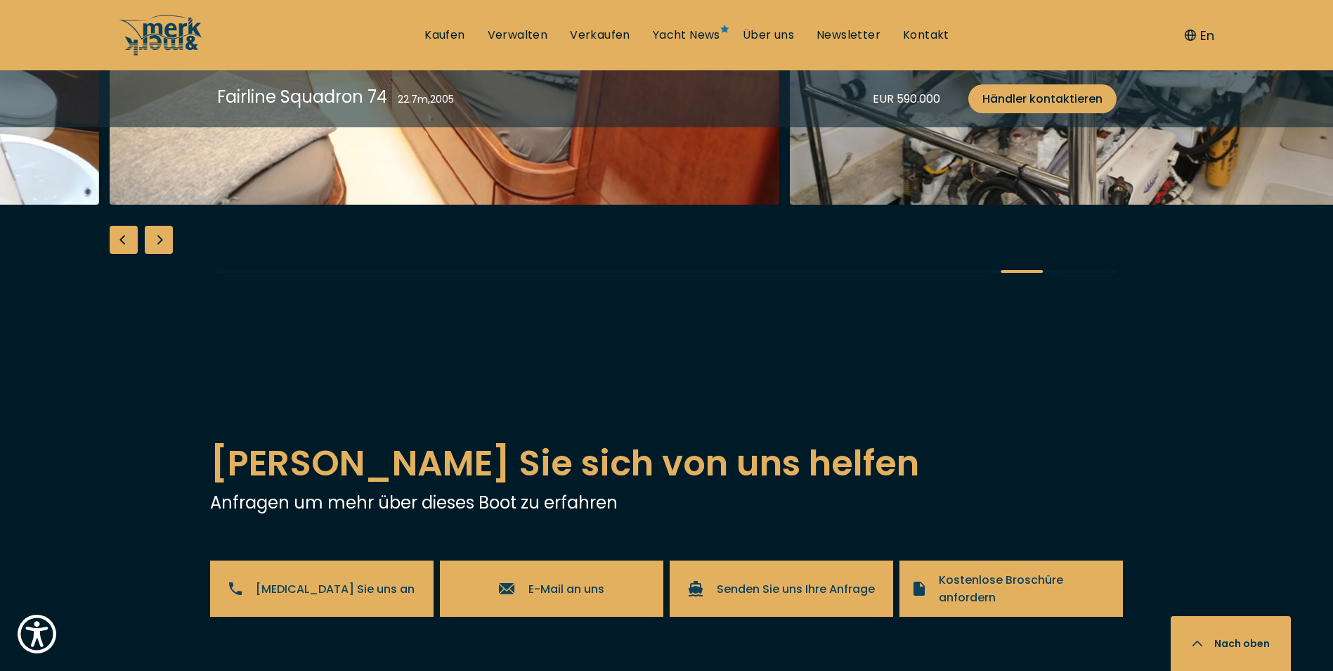
click at [165, 254] on div "Next slide" at bounding box center [159, 240] width 28 height 28
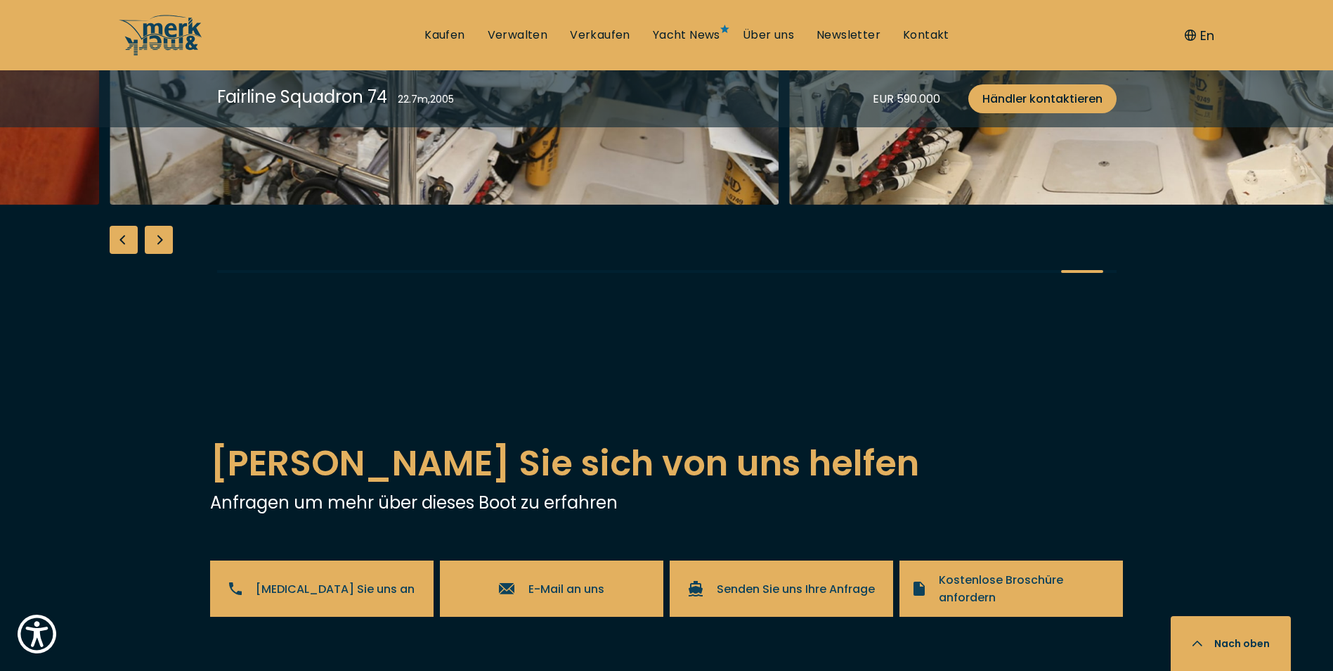
click at [165, 254] on div "Next slide" at bounding box center [159, 240] width 28 height 28
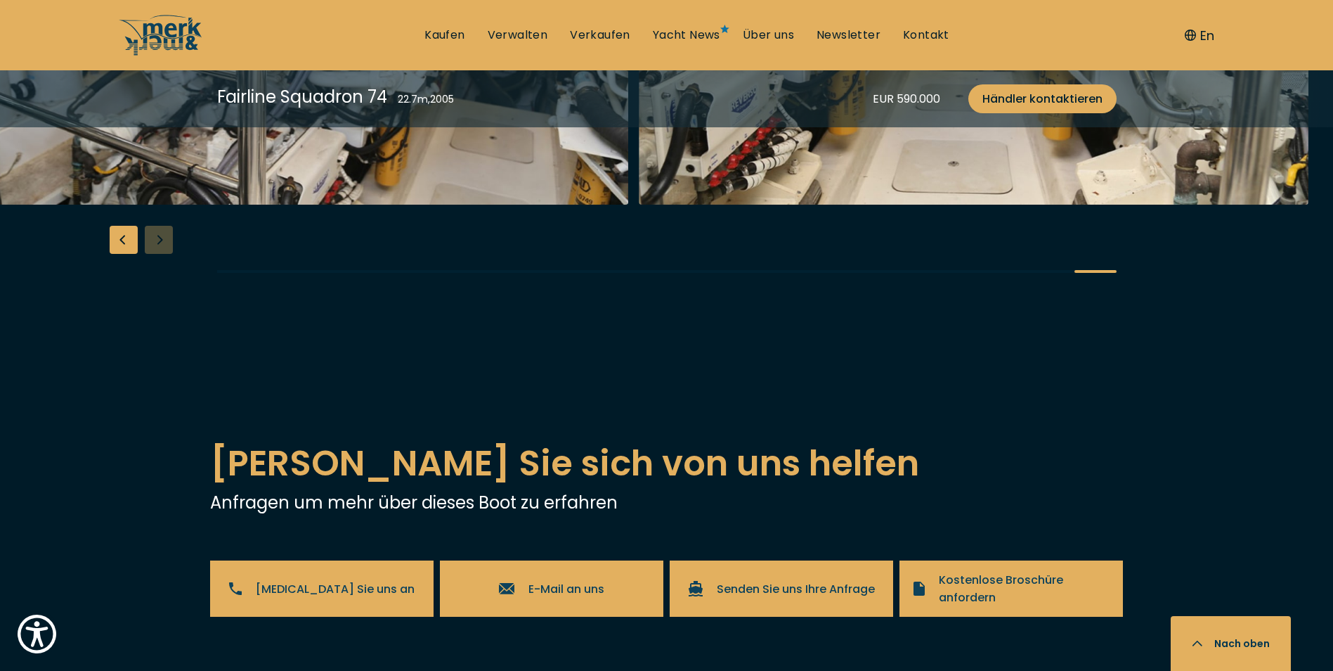
click at [165, 296] on div at bounding box center [666, 25] width 1333 height 541
click at [435, 33] on link "Kaufen" at bounding box center [445, 34] width 40 height 15
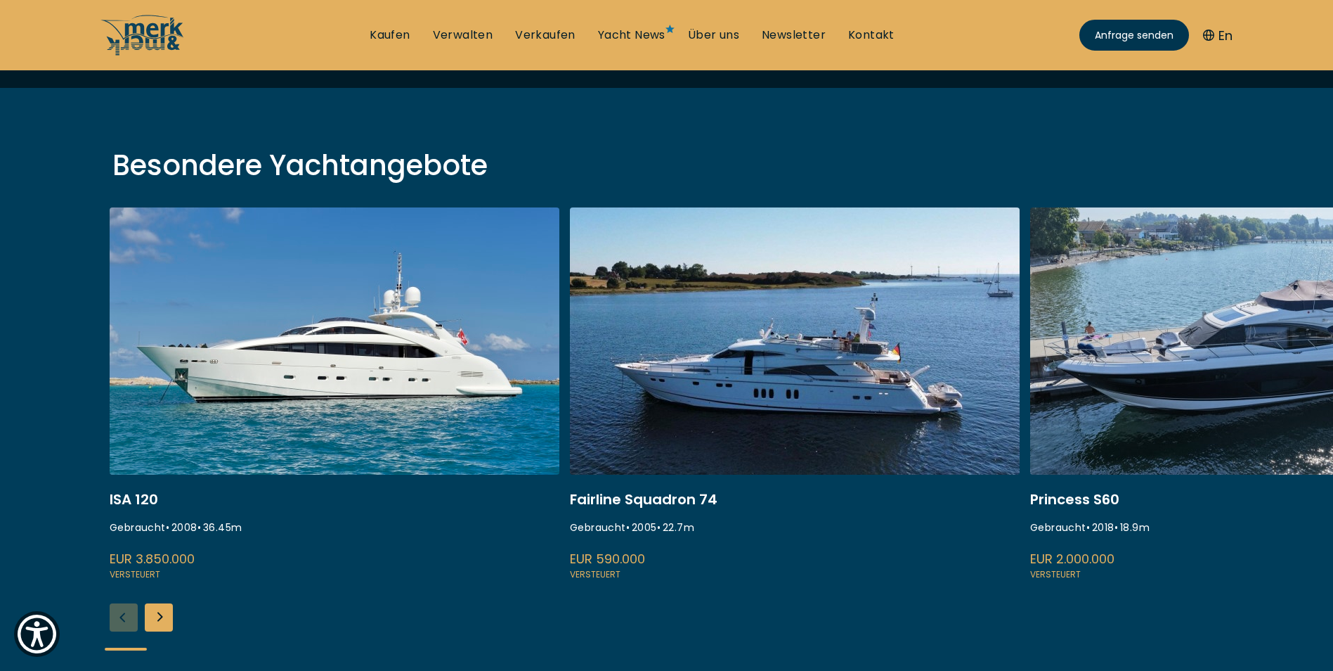
scroll to position [633, 0]
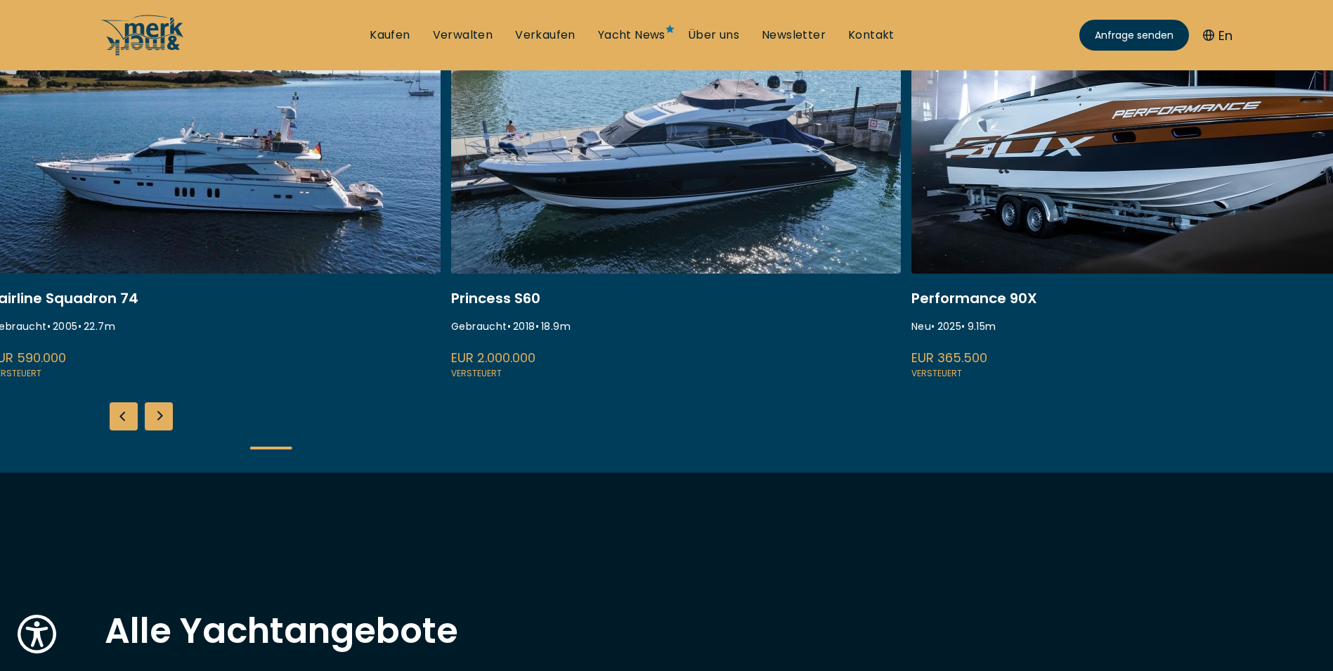
click at [590, 240] on link at bounding box center [676, 193] width 450 height 375
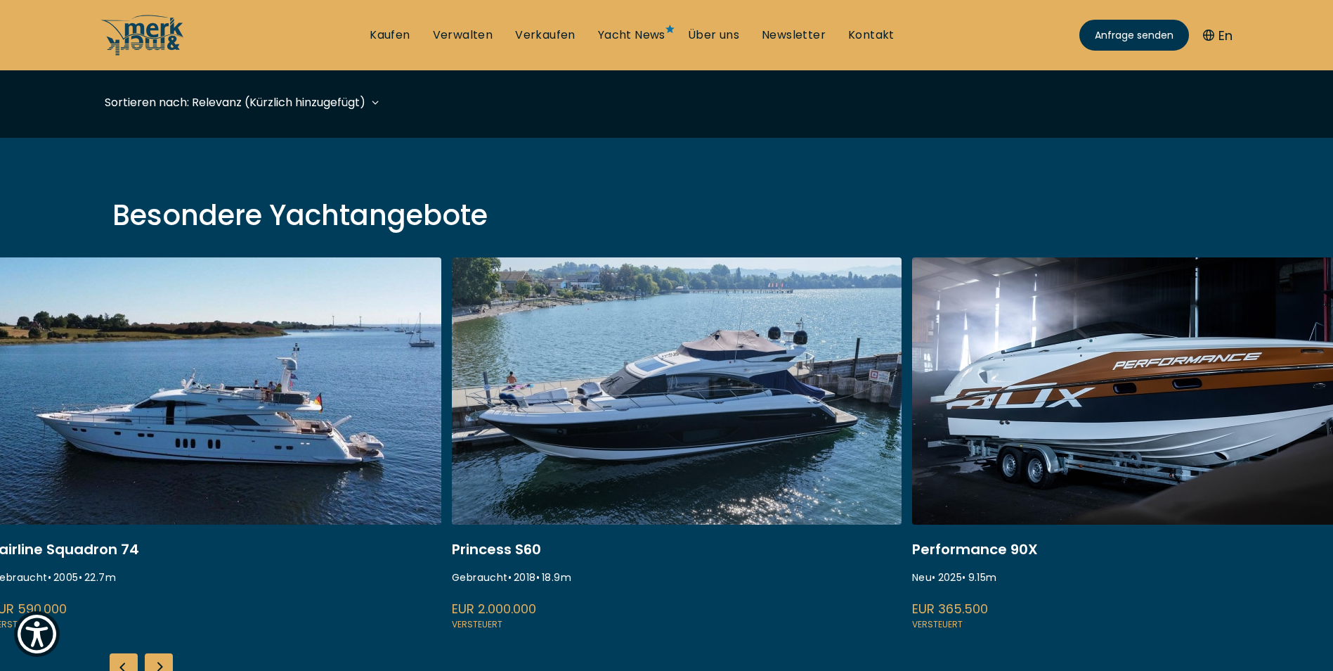
scroll to position [351, 0]
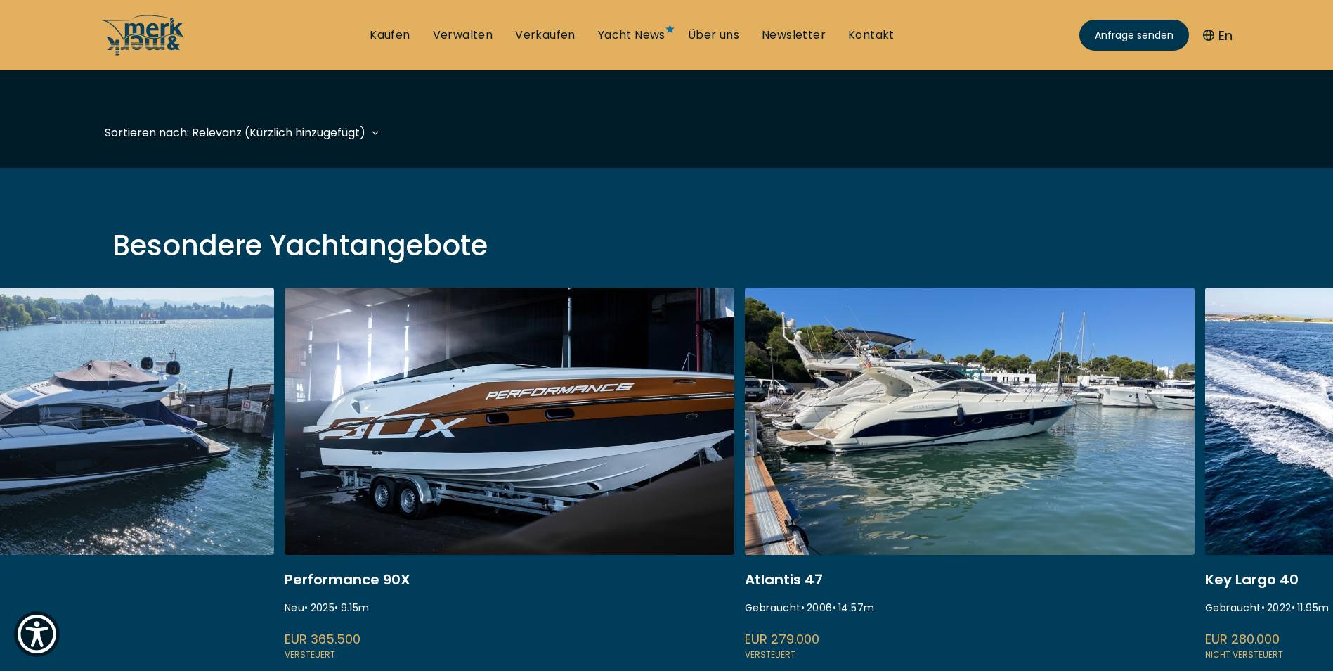
click at [579, 393] on link at bounding box center [510, 475] width 450 height 375
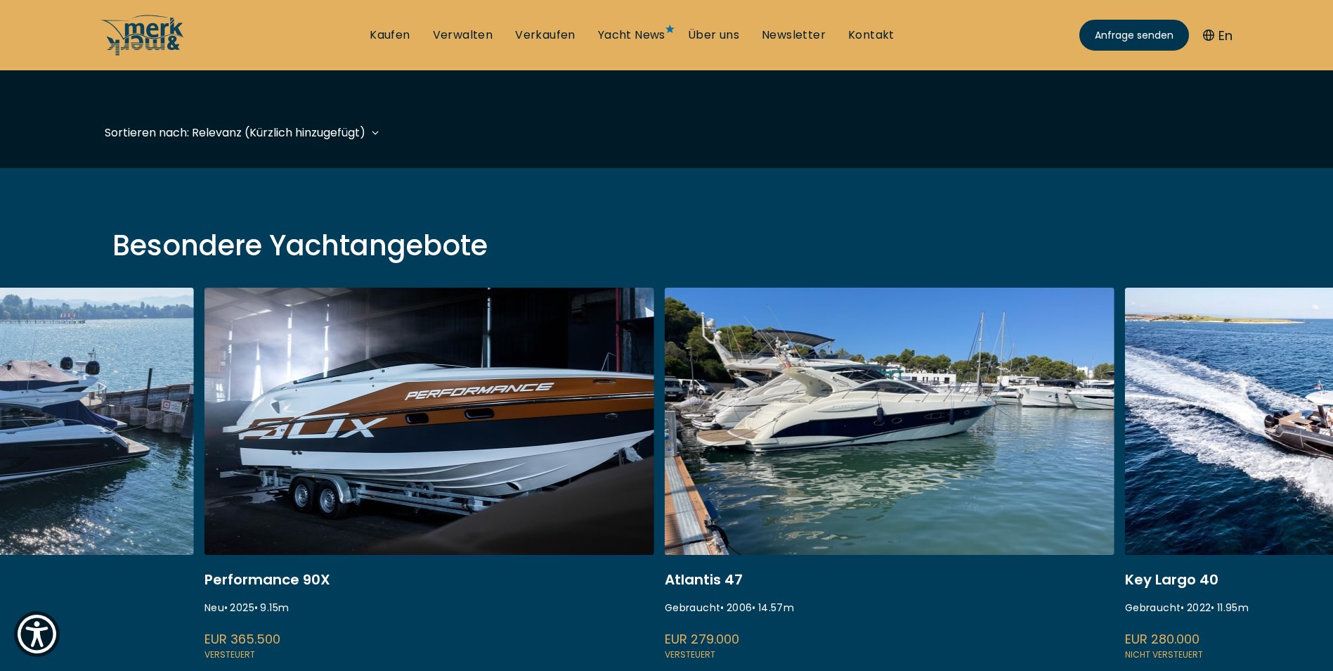
click at [968, 425] on link at bounding box center [890, 475] width 450 height 375
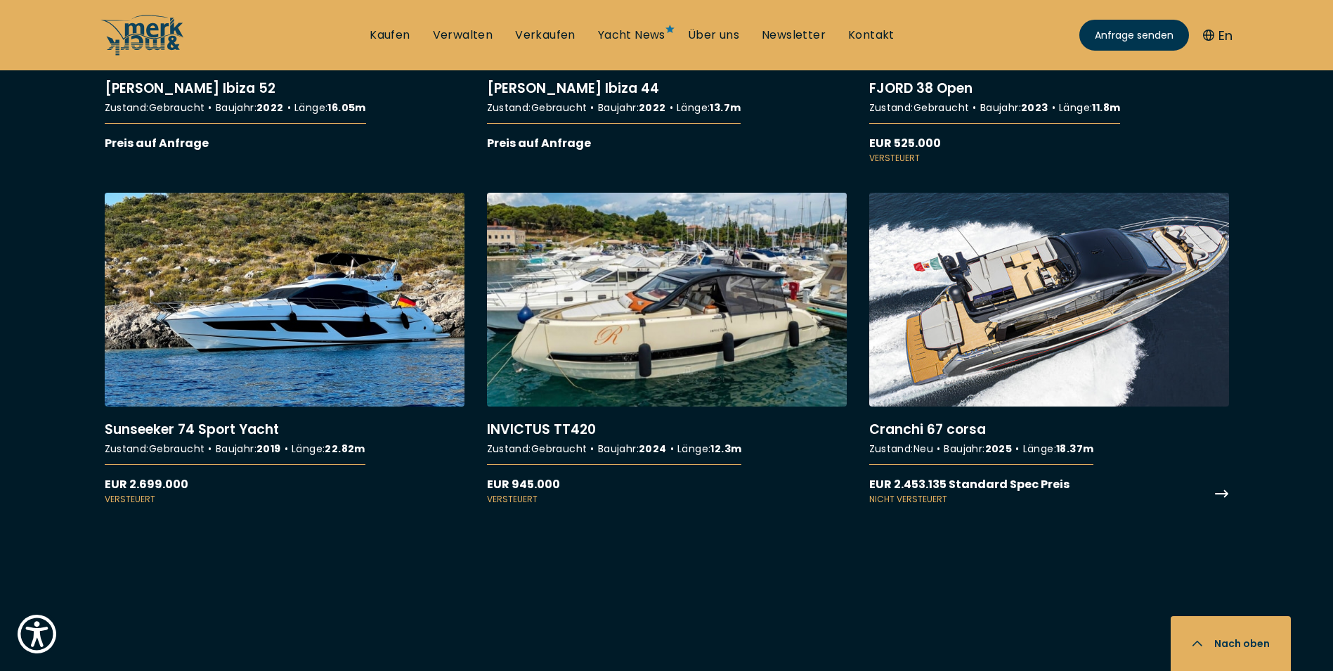
scroll to position [4288, 0]
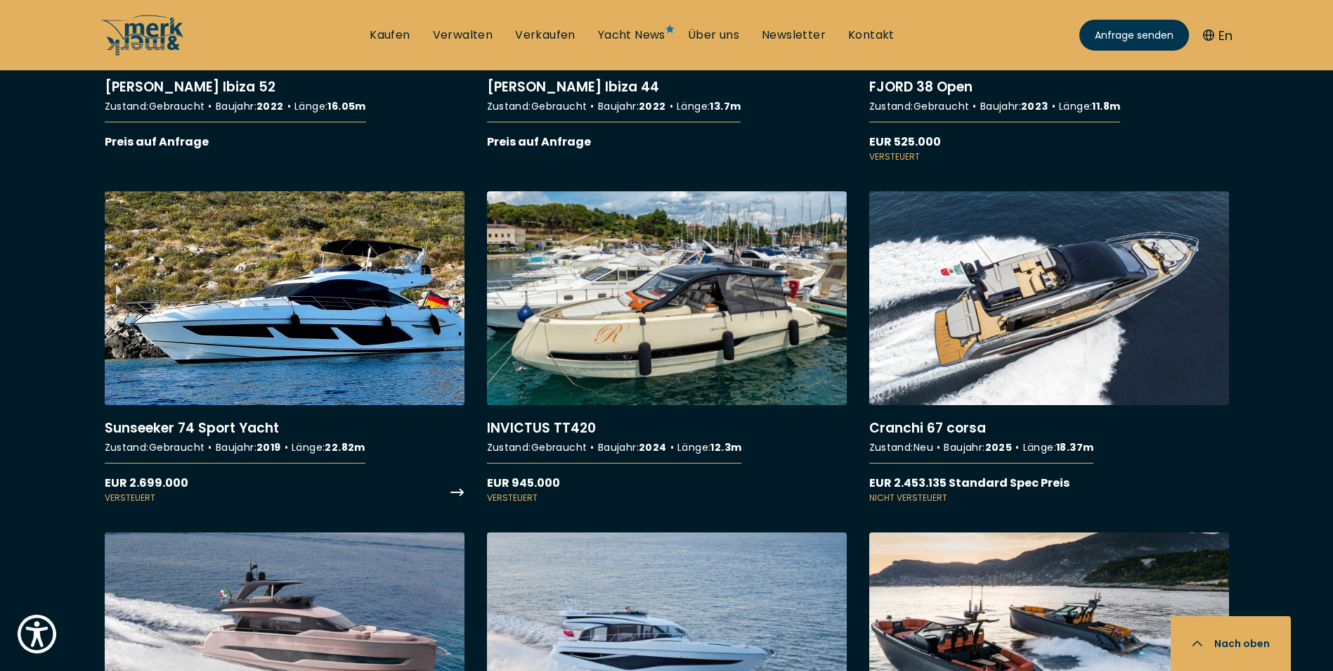
click at [350, 316] on link "More details about Sunseeker 74 Sport Yacht" at bounding box center [285, 347] width 360 height 313
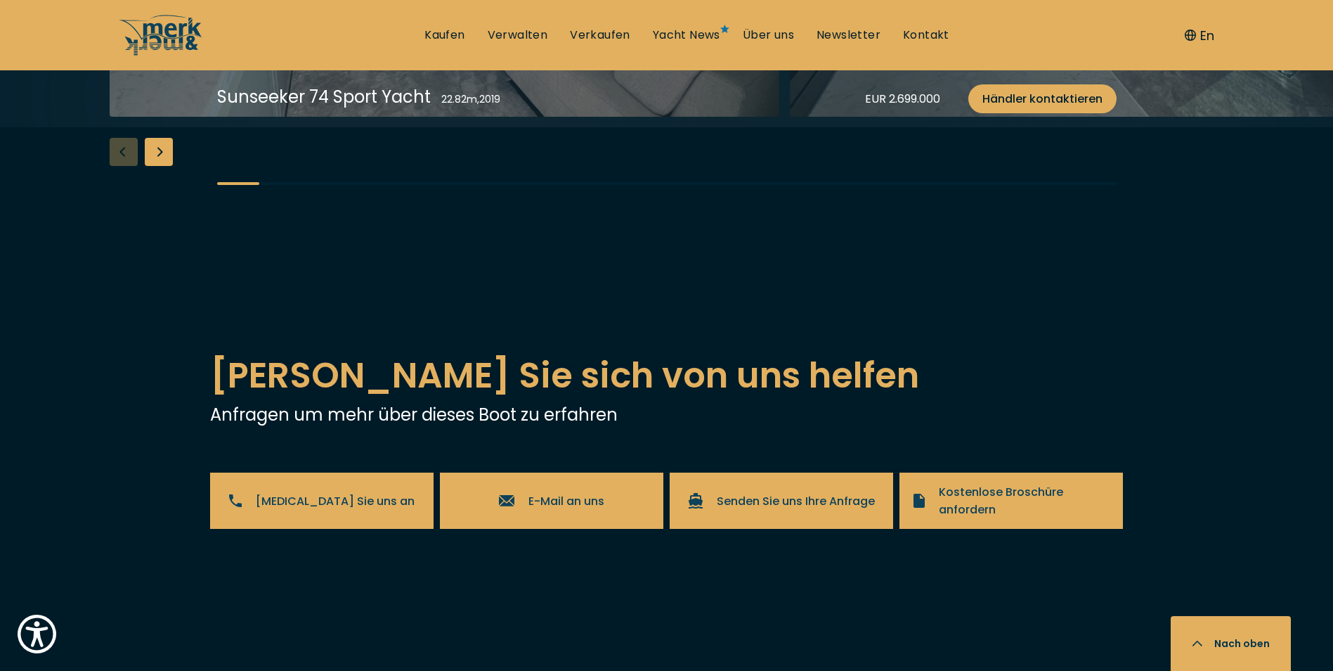
scroll to position [2460, 0]
click at [162, 167] on div "Next slide" at bounding box center [159, 152] width 28 height 28
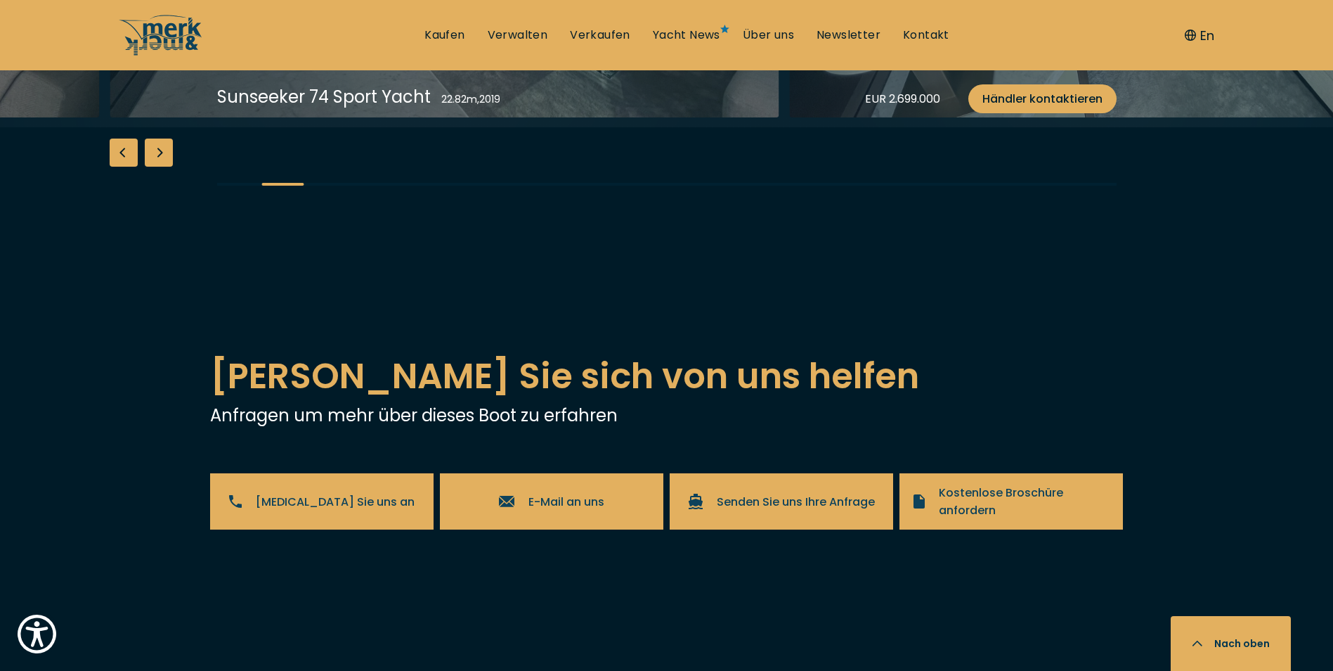
click at [162, 167] on div "Next slide" at bounding box center [159, 152] width 28 height 28
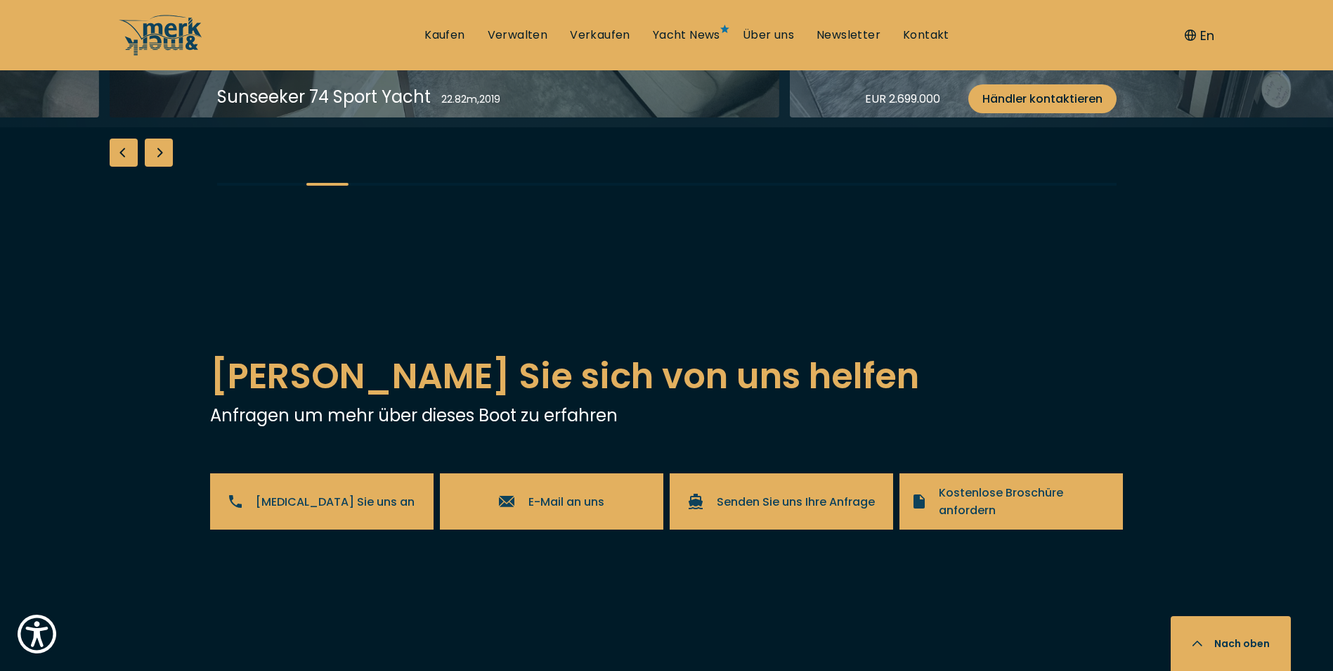
click at [162, 167] on div "Next slide" at bounding box center [159, 152] width 28 height 28
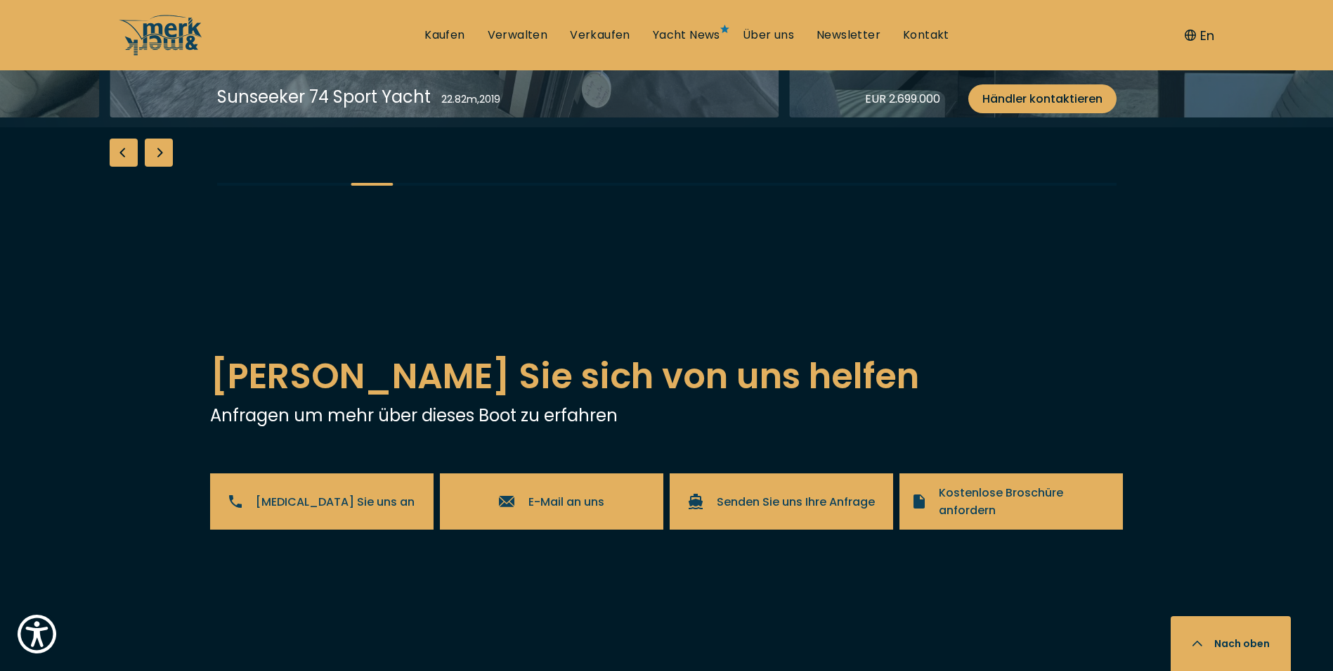
click at [164, 167] on div "Next slide" at bounding box center [159, 152] width 28 height 28
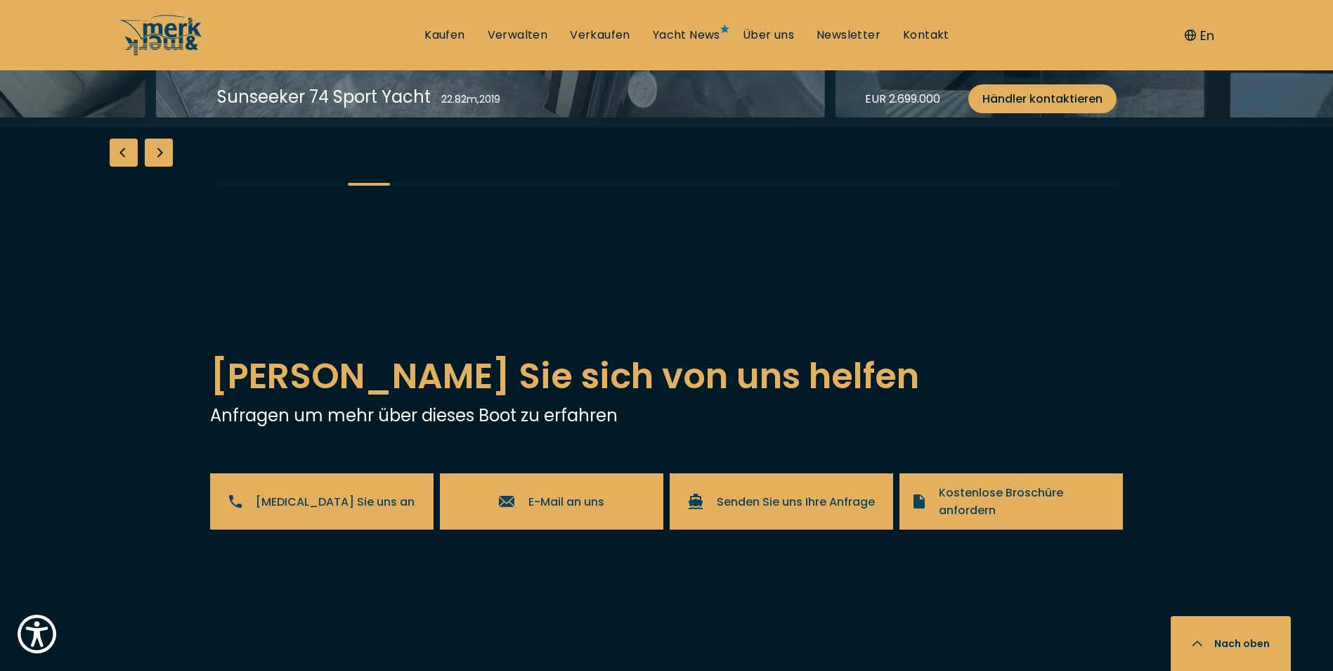
click at [164, 167] on div "Next slide" at bounding box center [159, 152] width 28 height 28
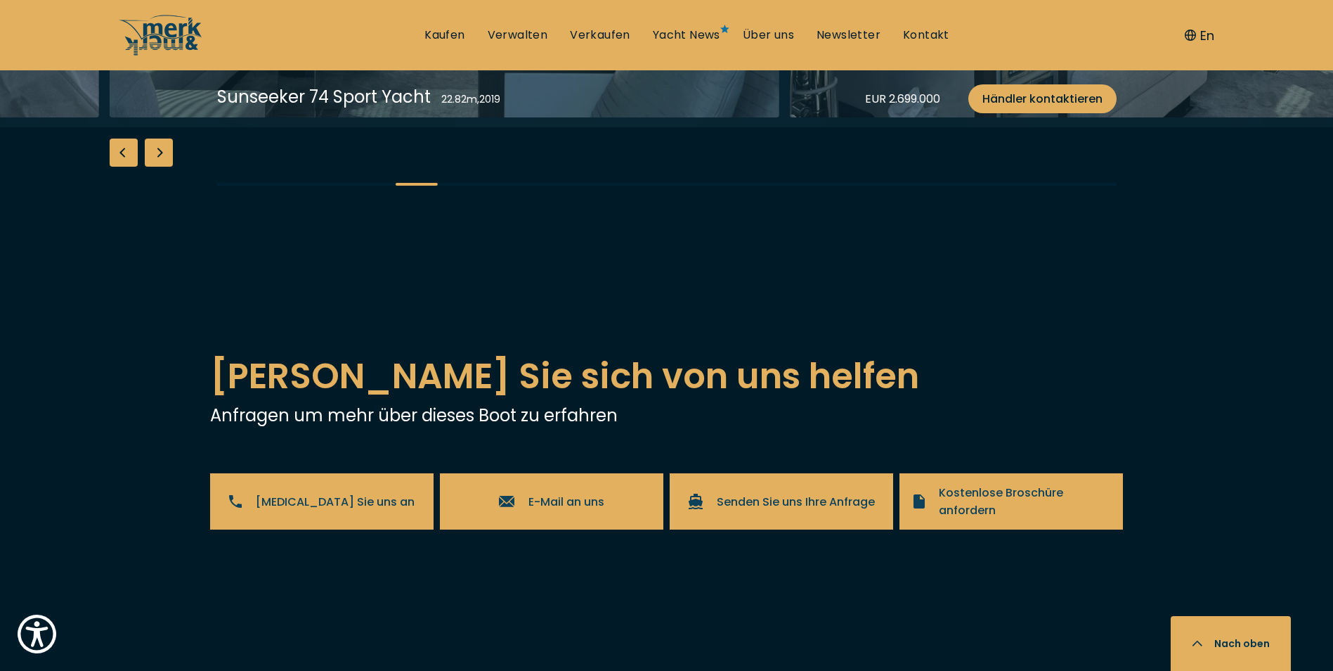
click at [165, 167] on div "Next slide" at bounding box center [159, 152] width 28 height 28
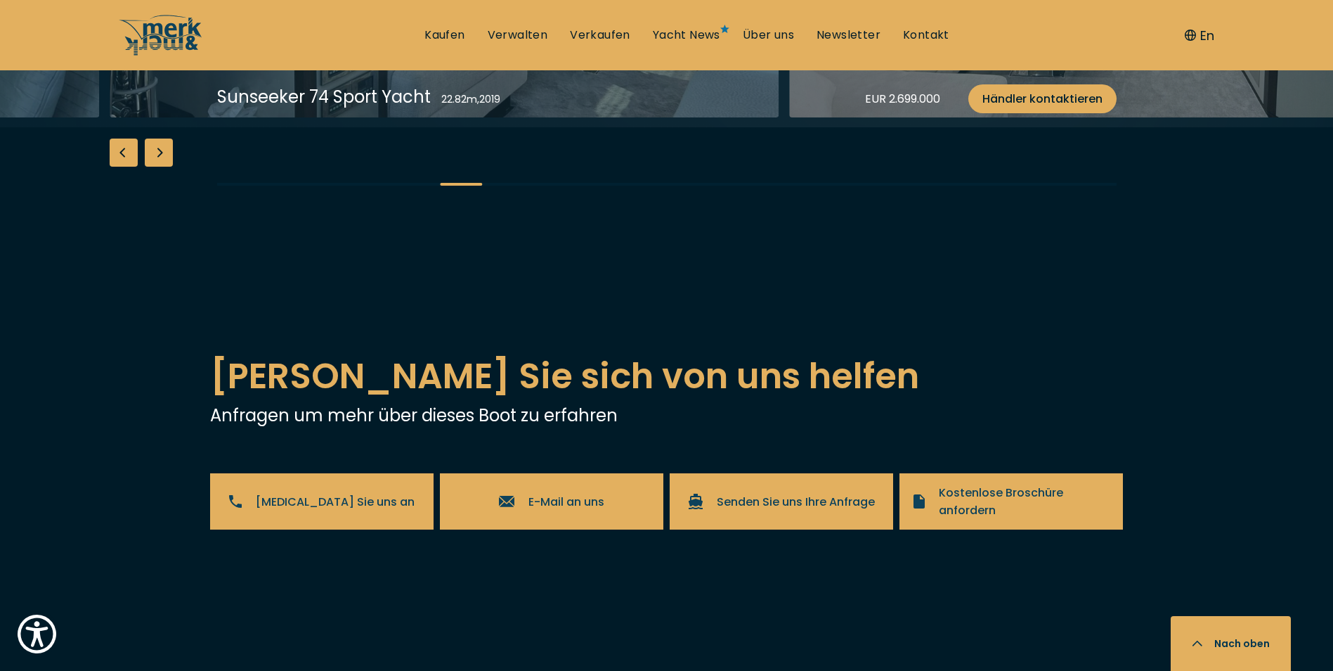
click at [165, 167] on div "Next slide" at bounding box center [159, 152] width 28 height 28
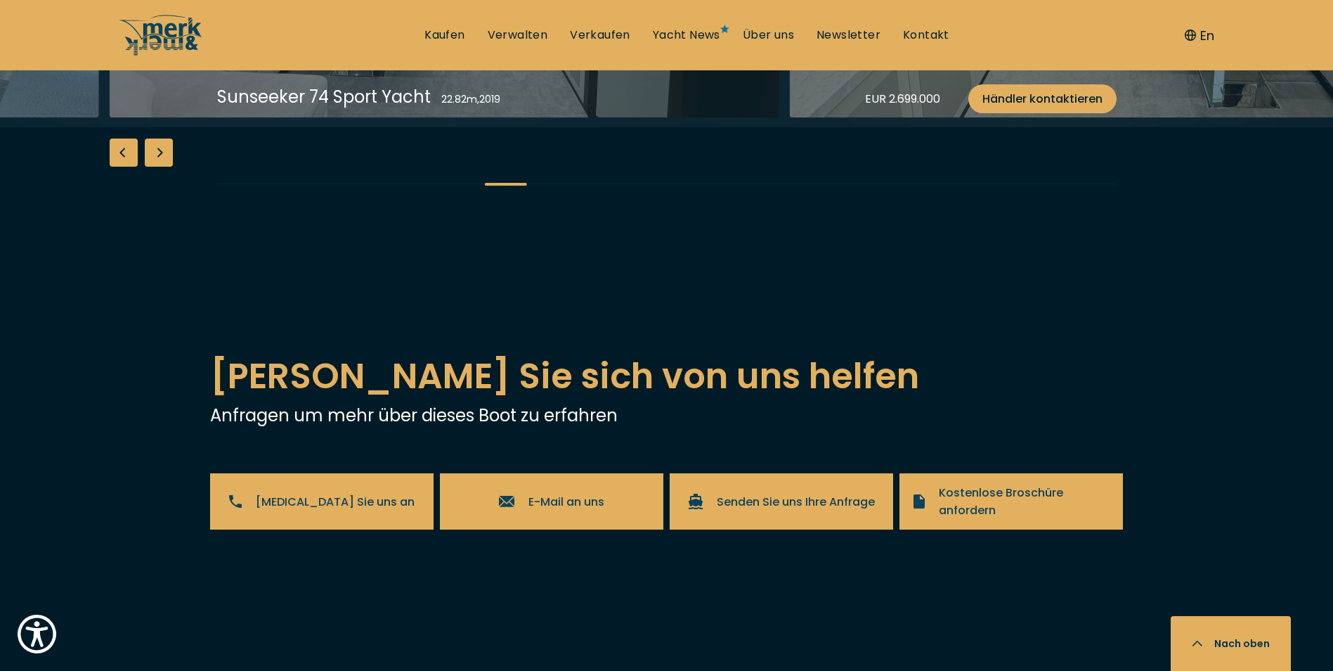
click at [166, 167] on div "Next slide" at bounding box center [159, 152] width 28 height 28
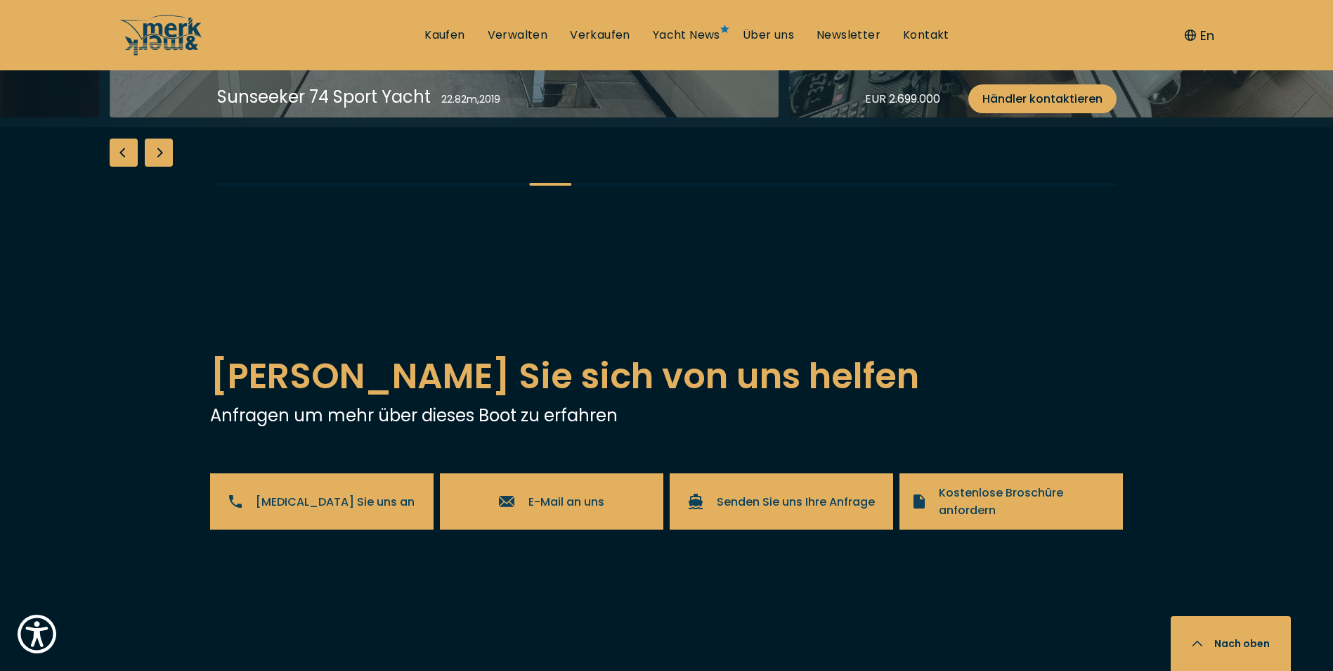
click at [166, 167] on div "Next slide" at bounding box center [159, 152] width 28 height 28
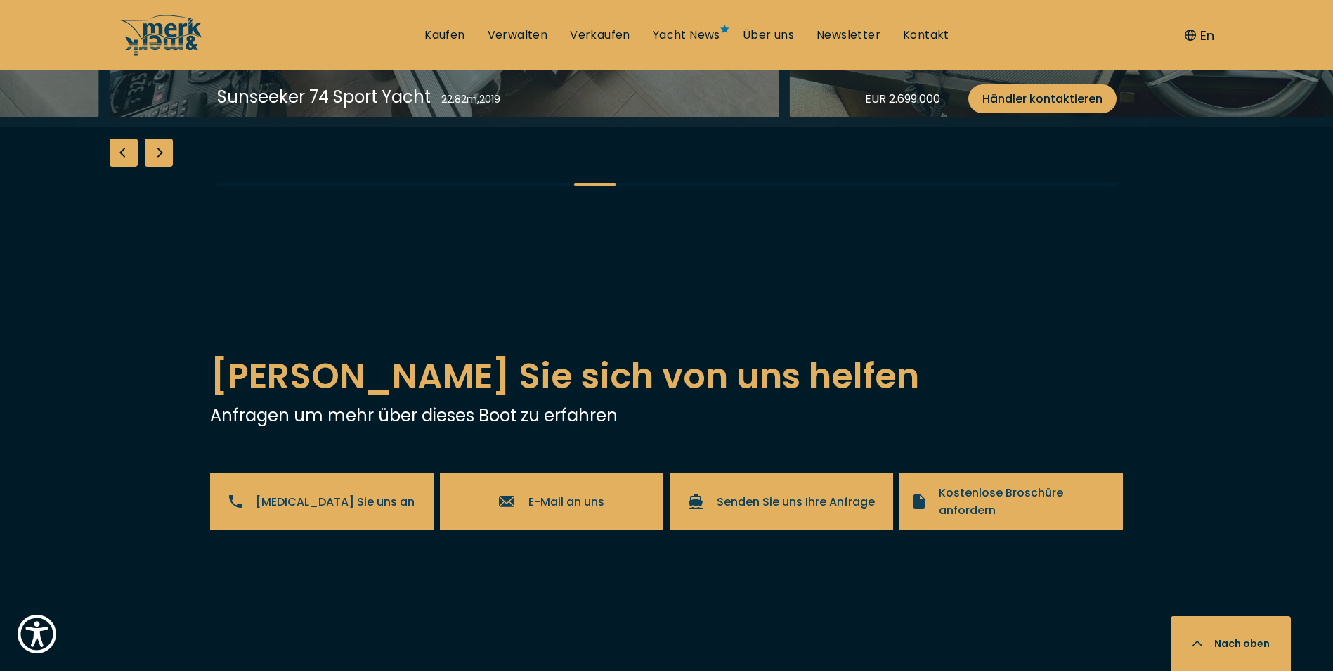
click at [166, 167] on div "Next slide" at bounding box center [159, 152] width 28 height 28
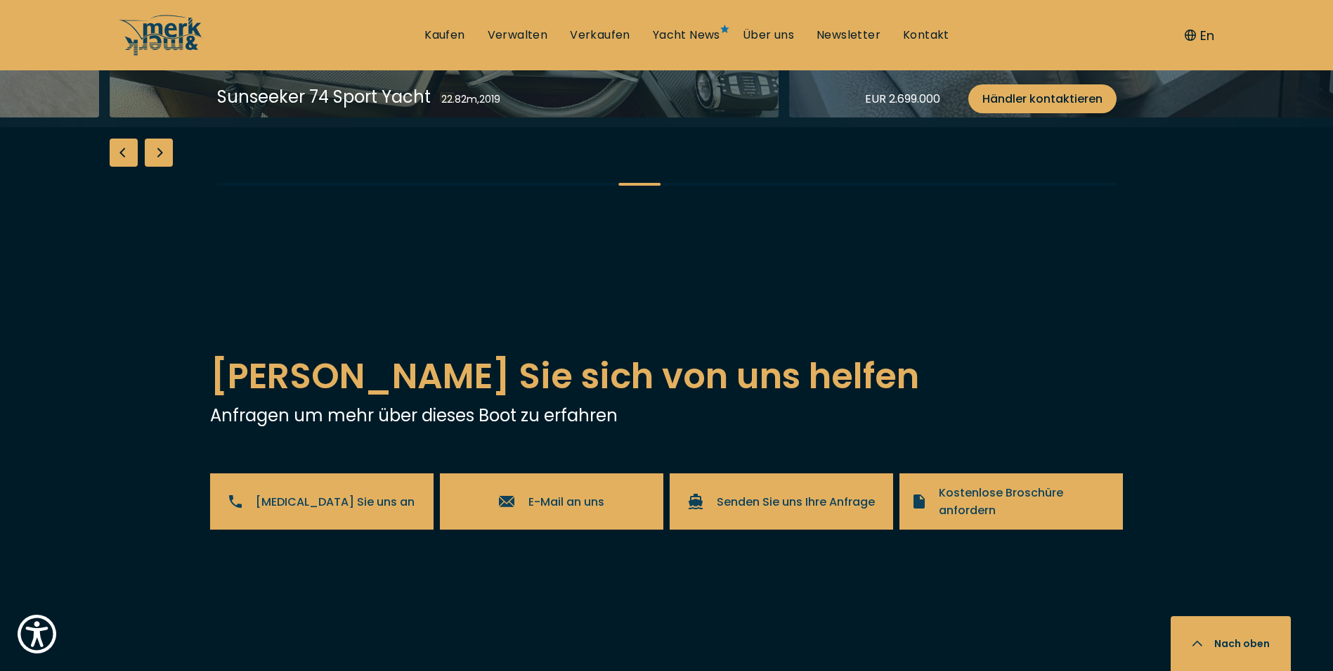
click at [166, 167] on div "Next slide" at bounding box center [159, 152] width 28 height 28
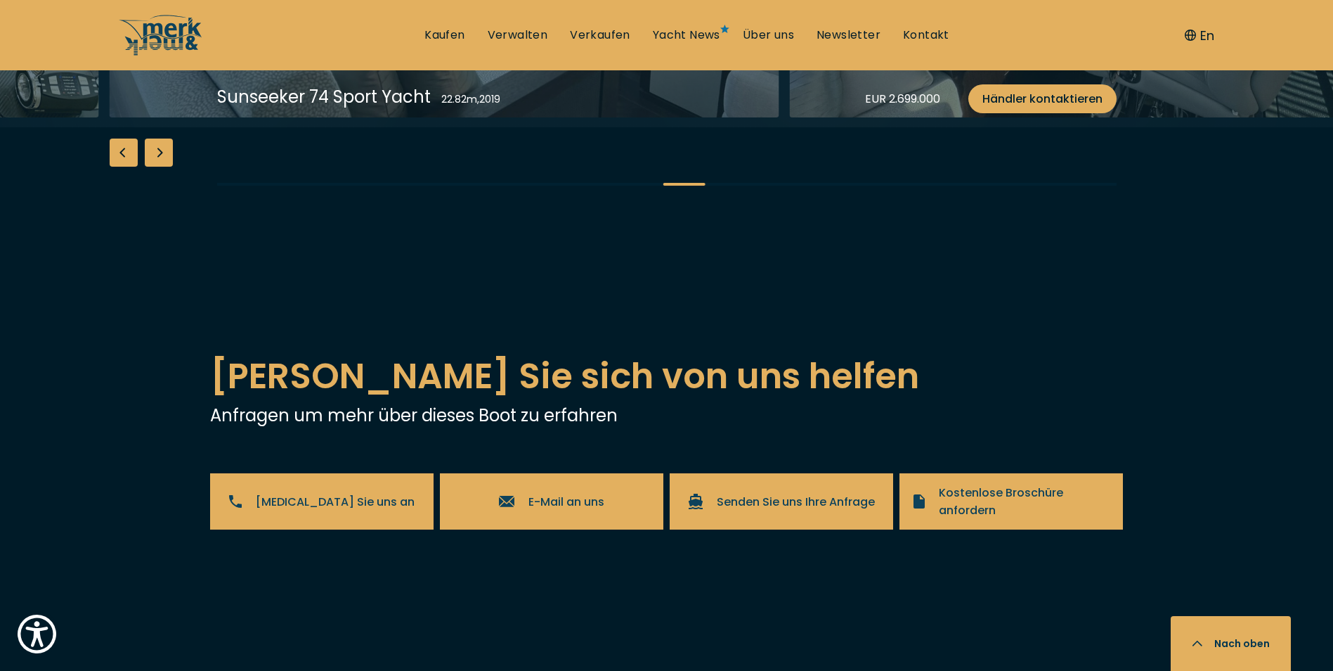
click at [166, 167] on div "Next slide" at bounding box center [159, 152] width 28 height 28
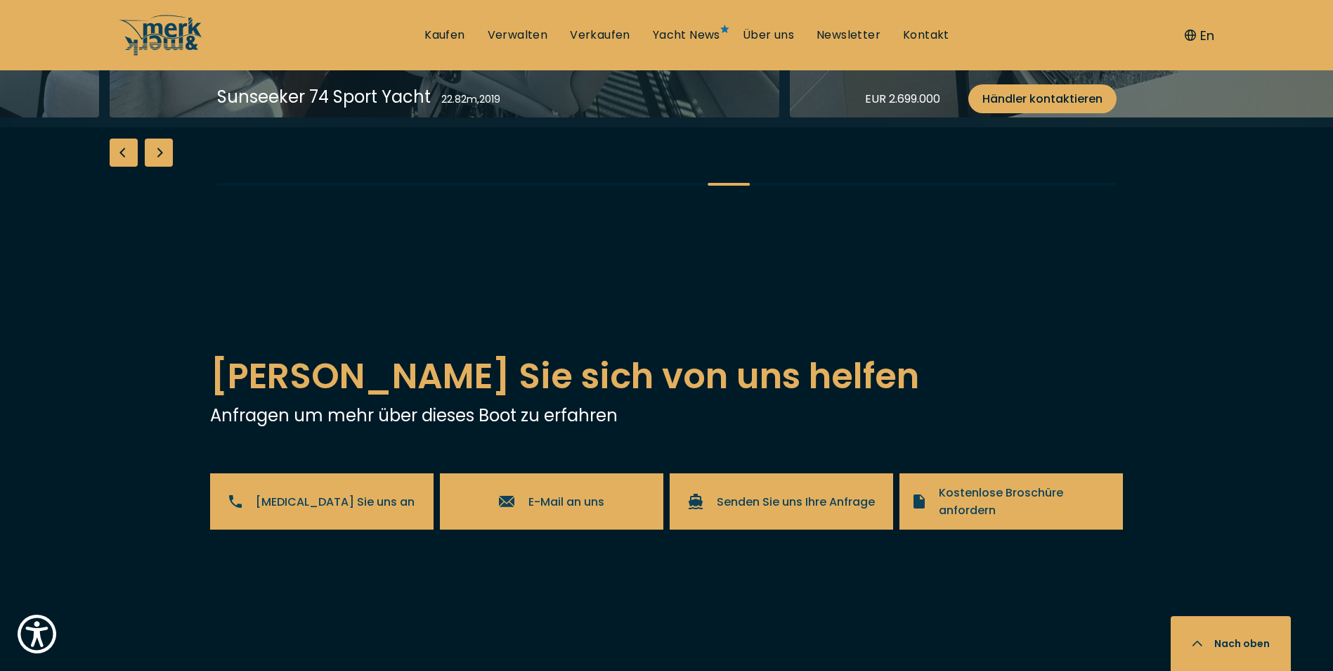
click at [166, 167] on div "Next slide" at bounding box center [159, 152] width 28 height 28
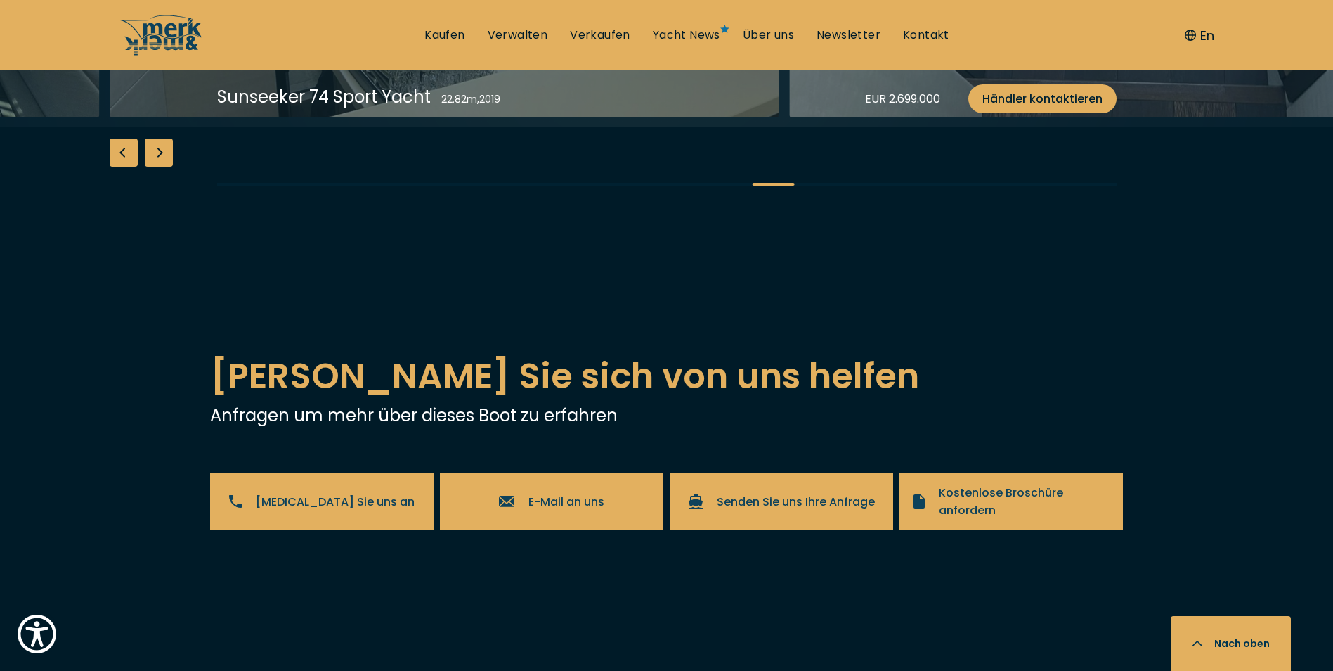
click at [167, 167] on div "Next slide" at bounding box center [159, 152] width 28 height 28
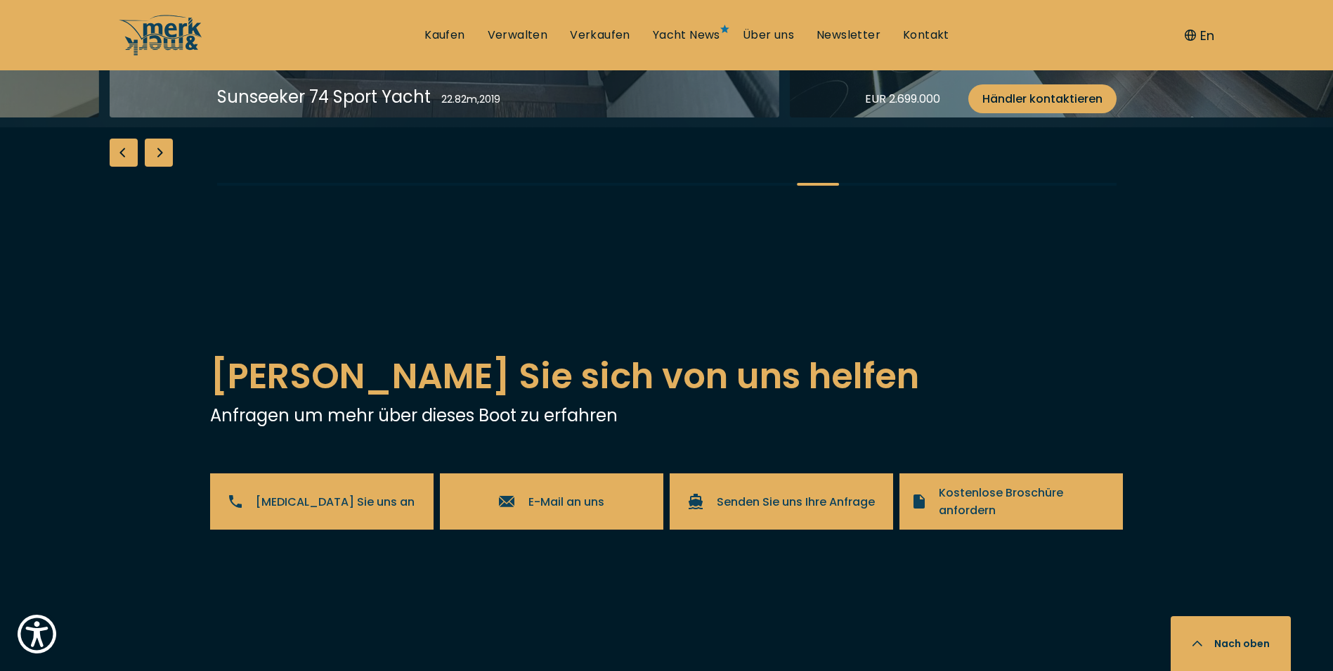
click at [169, 167] on div "Next slide" at bounding box center [159, 152] width 28 height 28
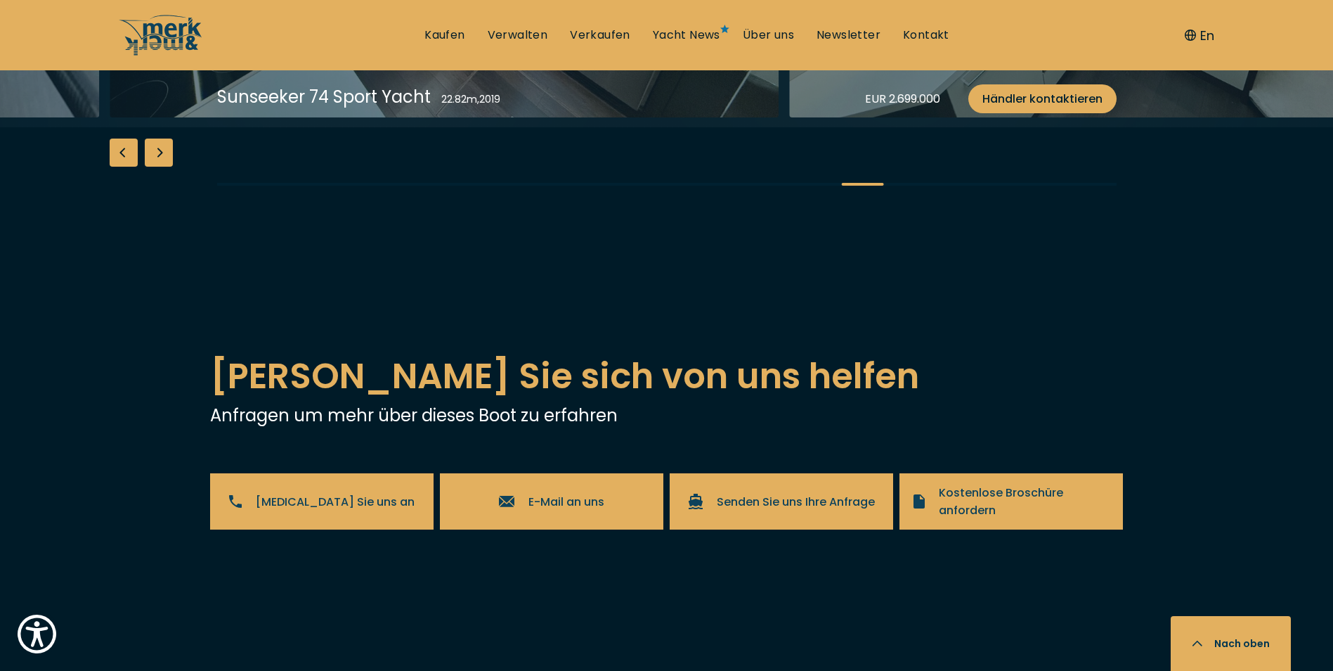
click at [172, 167] on div "Next slide" at bounding box center [159, 152] width 28 height 28
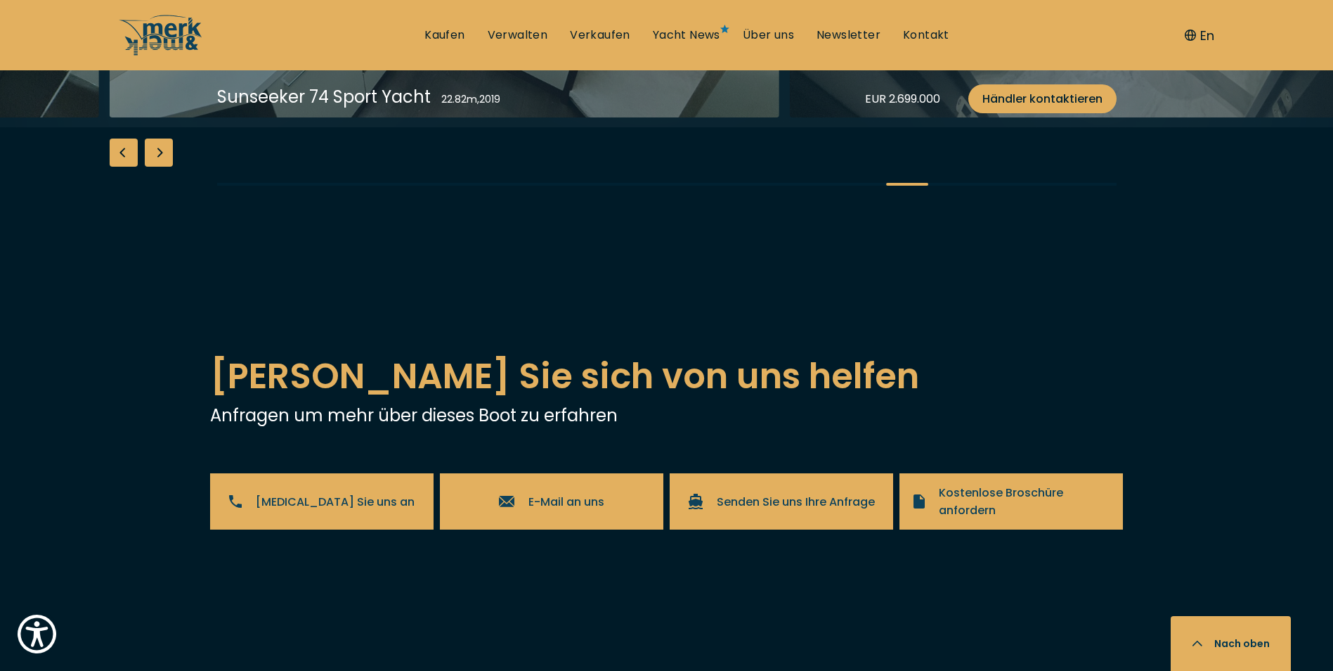
click at [172, 167] on div "Next slide" at bounding box center [159, 152] width 28 height 28
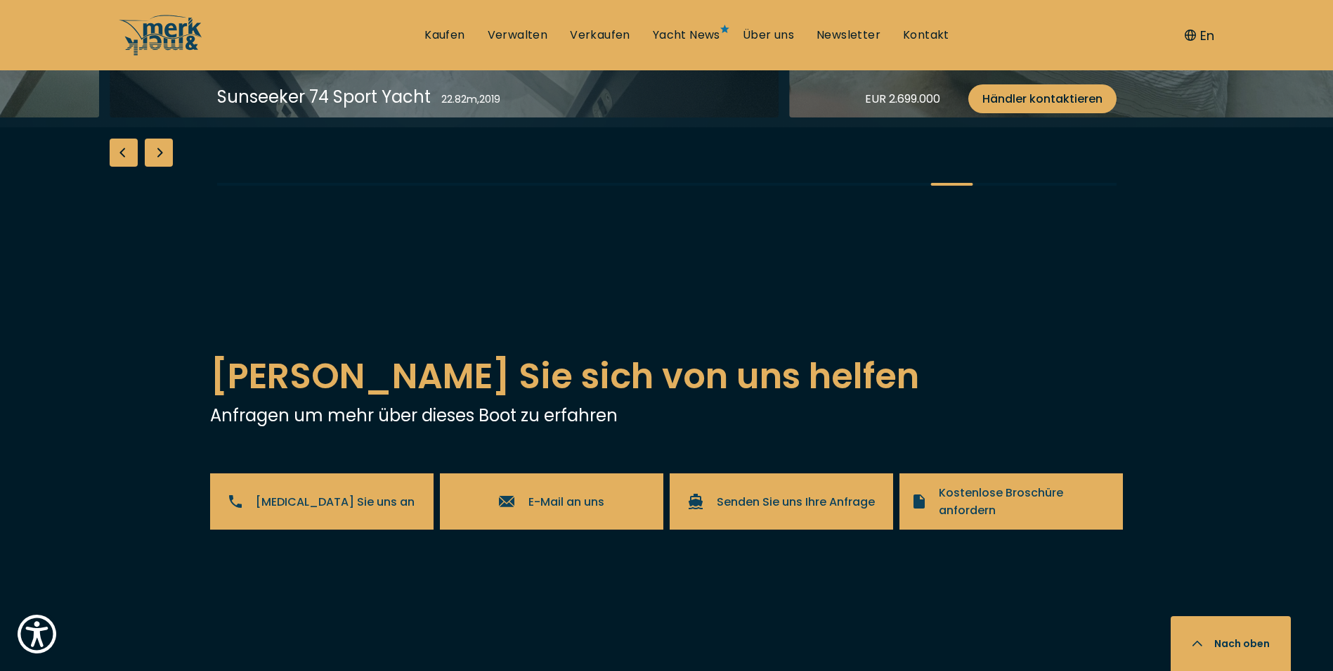
click at [172, 167] on div "Next slide" at bounding box center [159, 152] width 28 height 28
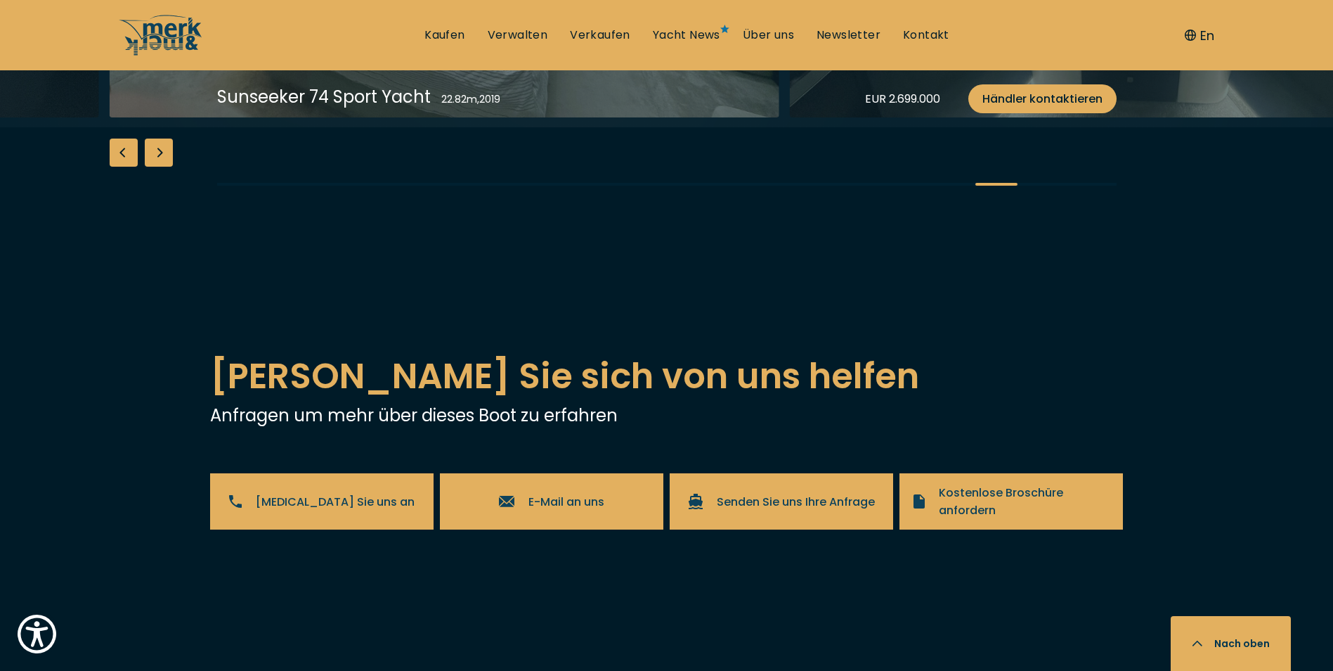
click at [172, 167] on div "Next slide" at bounding box center [159, 152] width 28 height 28
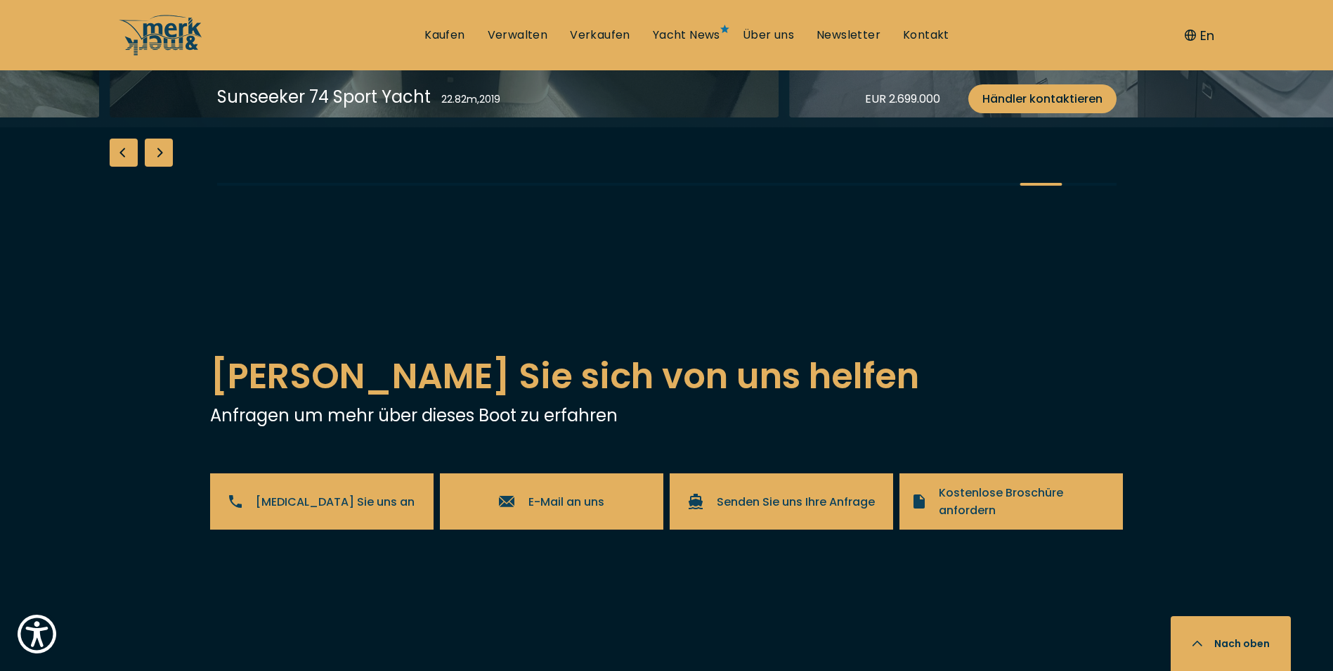
click at [172, 167] on div "Next slide" at bounding box center [159, 152] width 28 height 28
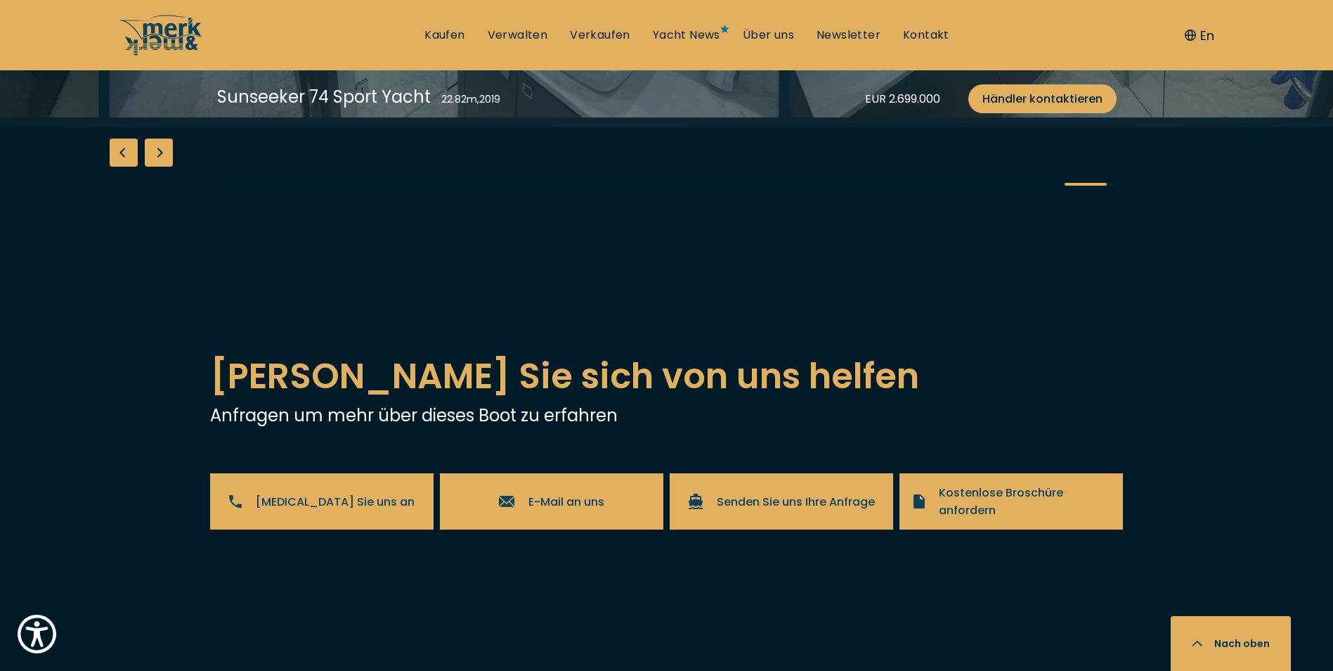
click at [172, 167] on div "Next slide" at bounding box center [159, 152] width 28 height 28
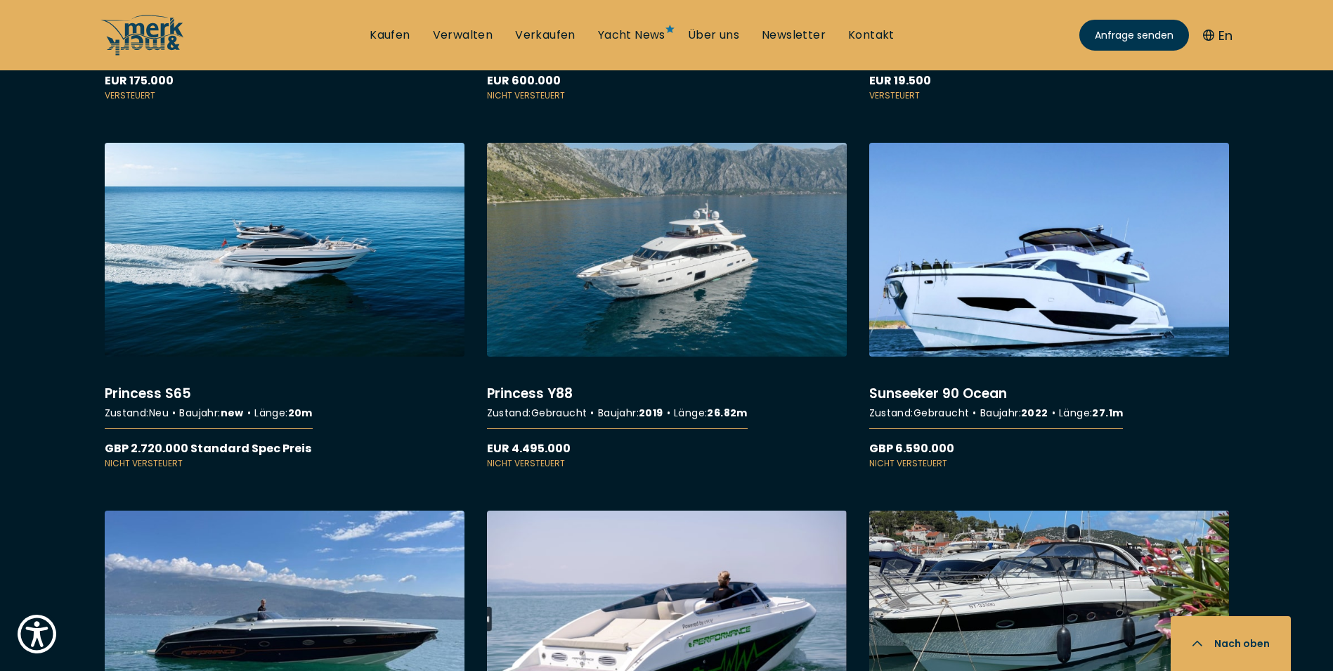
scroll to position [6889, 0]
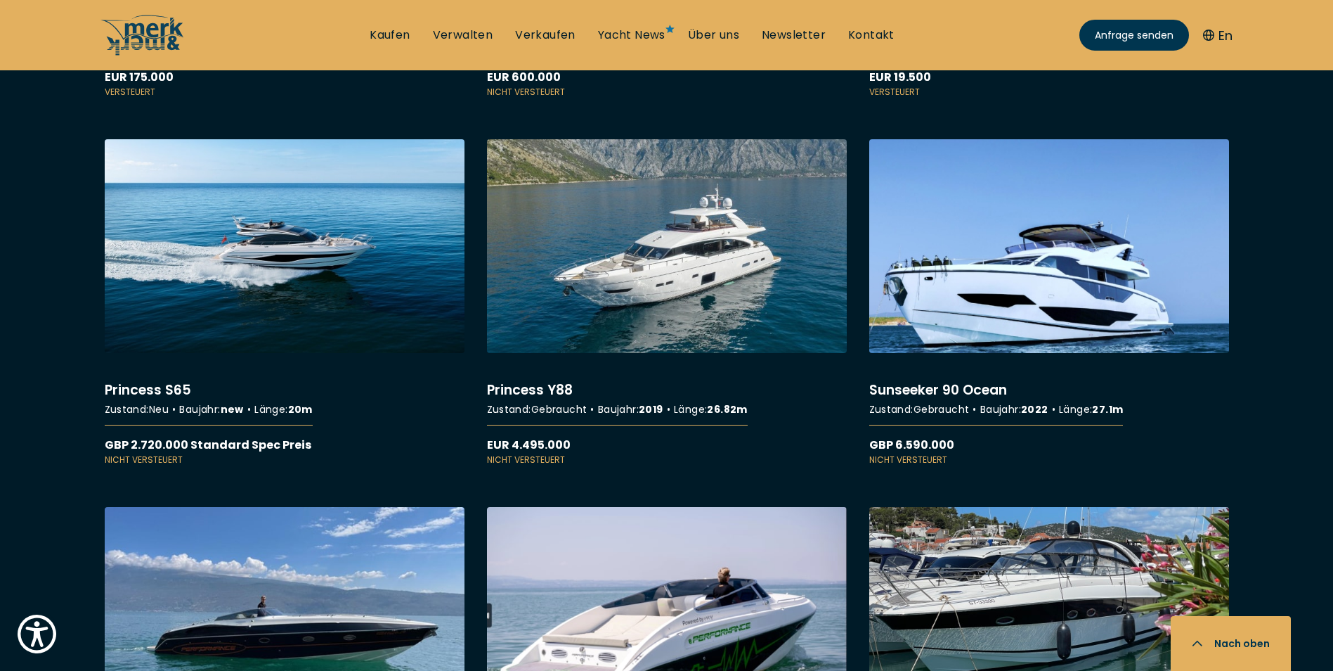
click at [679, 243] on link "More details about Princess Y88" at bounding box center [667, 302] width 360 height 327
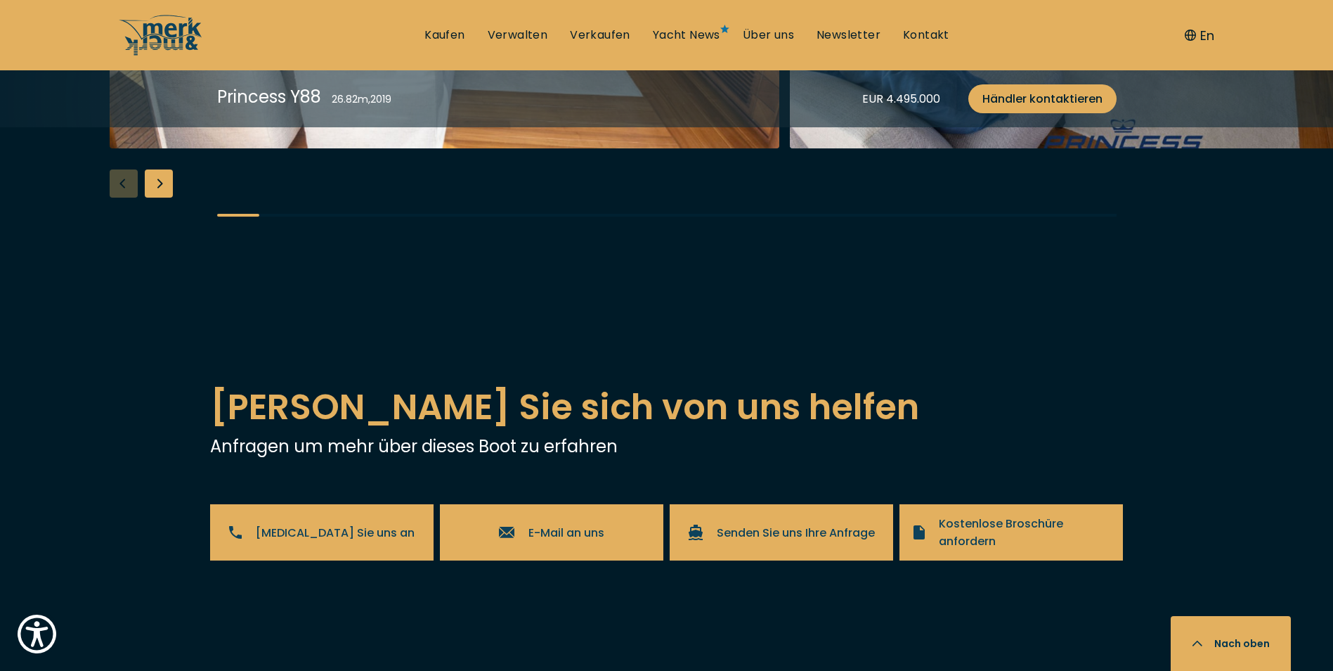
scroll to position [2460, 0]
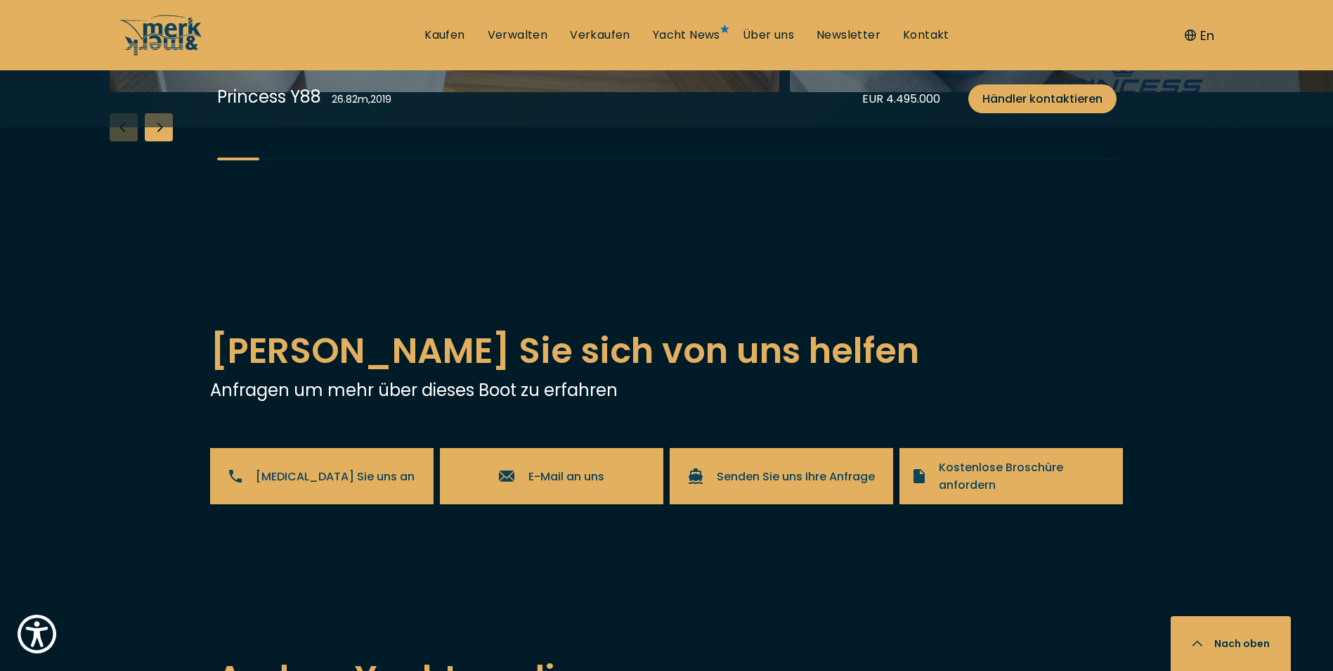
click at [164, 141] on div "Next slide" at bounding box center [159, 127] width 28 height 28
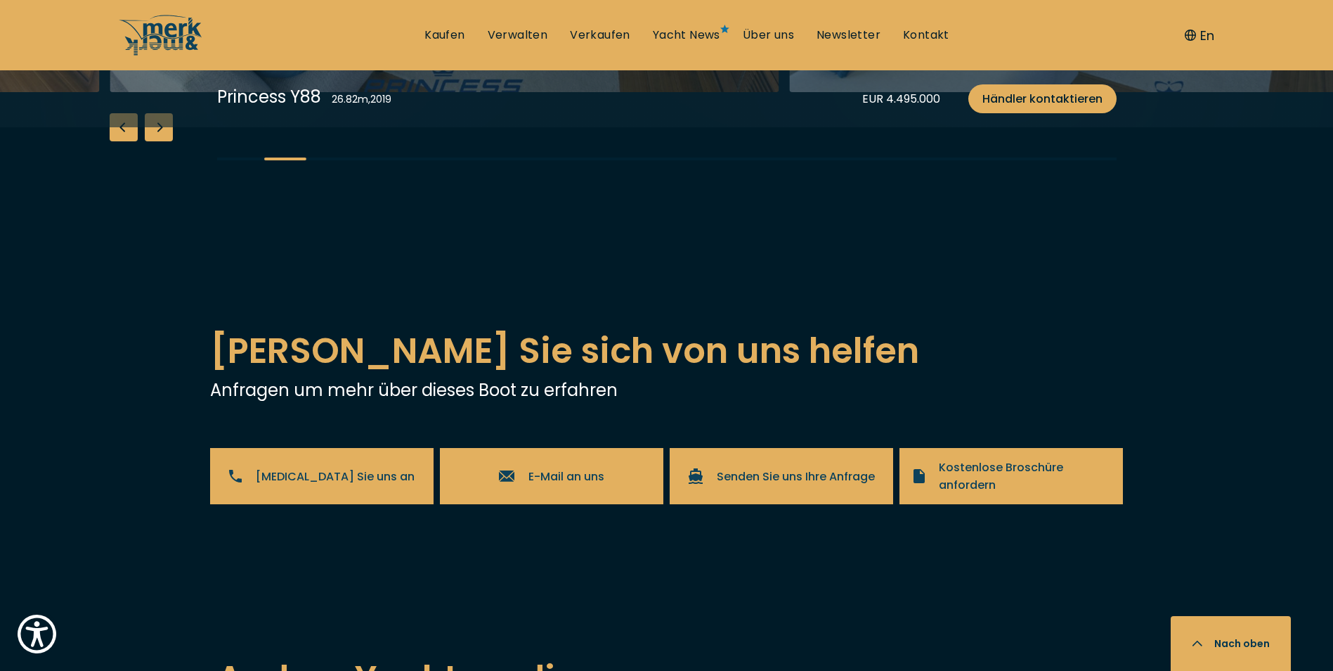
click at [164, 141] on div "Next slide" at bounding box center [159, 127] width 28 height 28
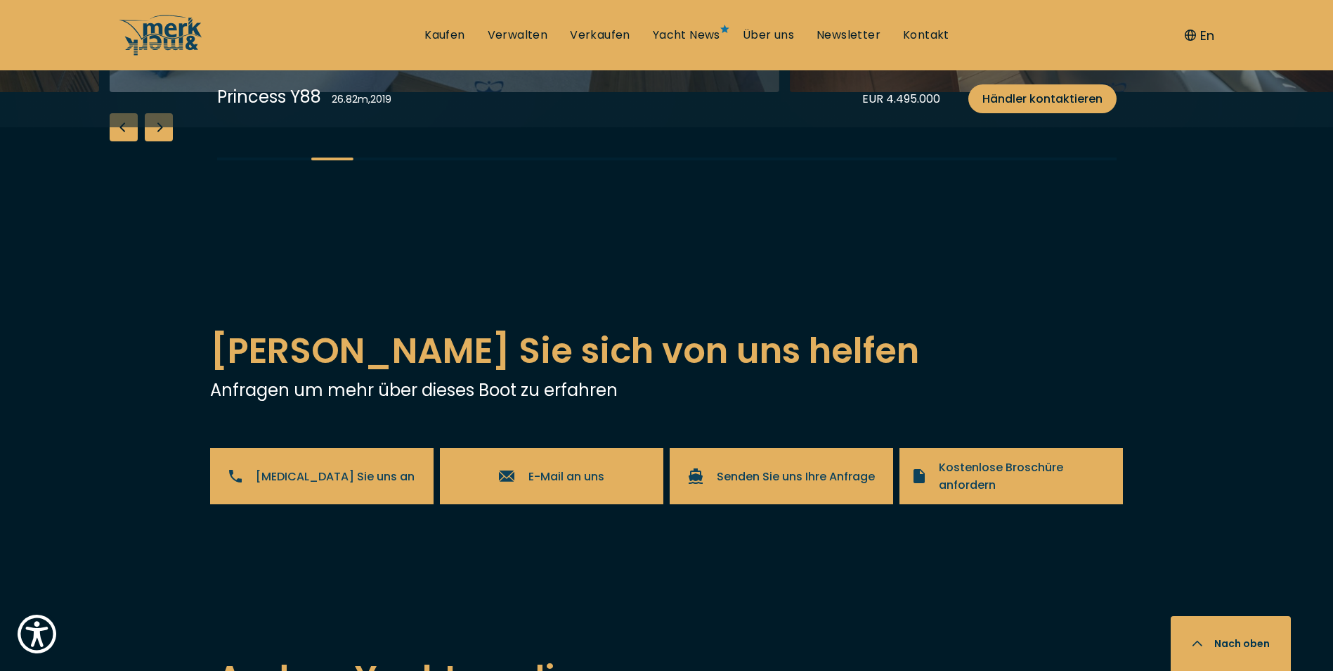
click at [164, 141] on div "Next slide" at bounding box center [159, 127] width 28 height 28
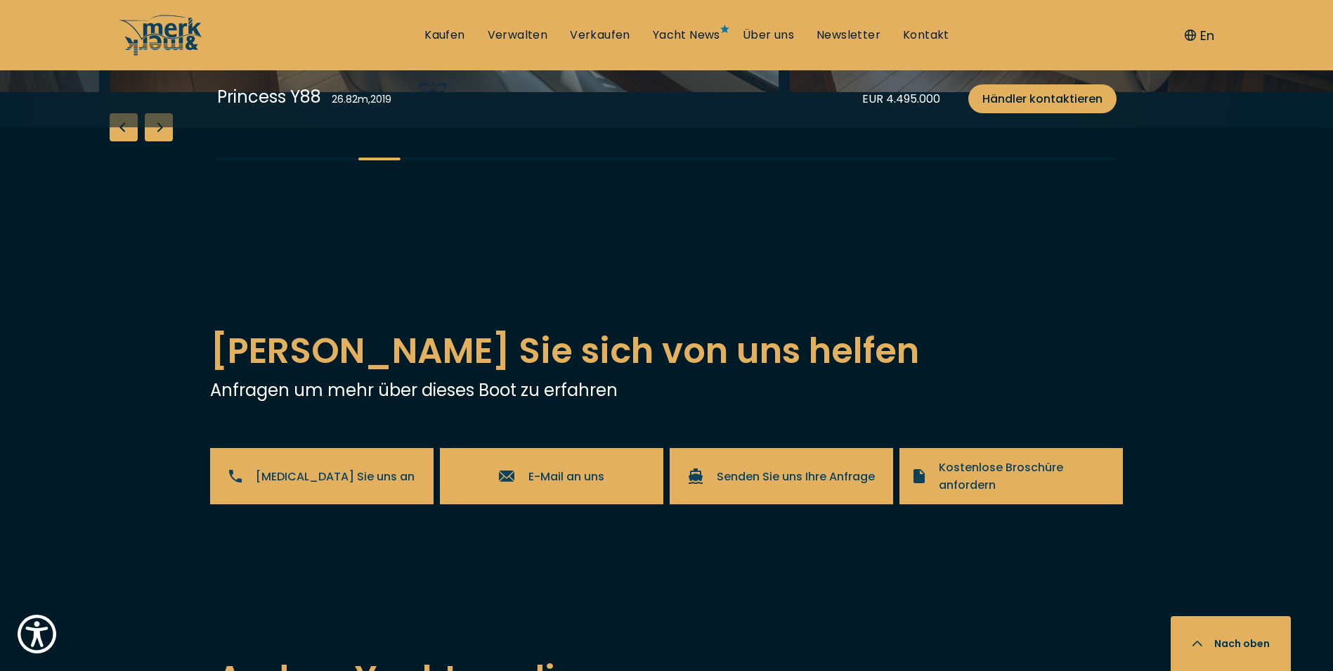
click at [164, 141] on div "Next slide" at bounding box center [159, 127] width 28 height 28
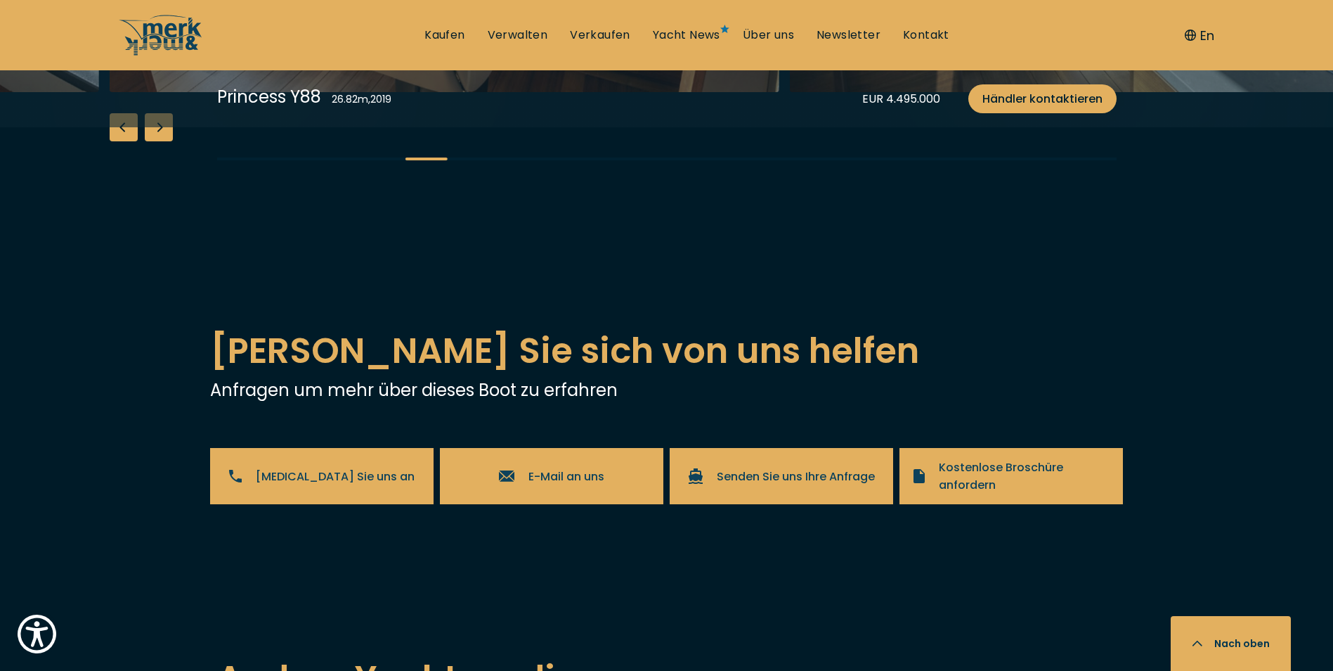
click at [164, 141] on div "Next slide" at bounding box center [159, 127] width 28 height 28
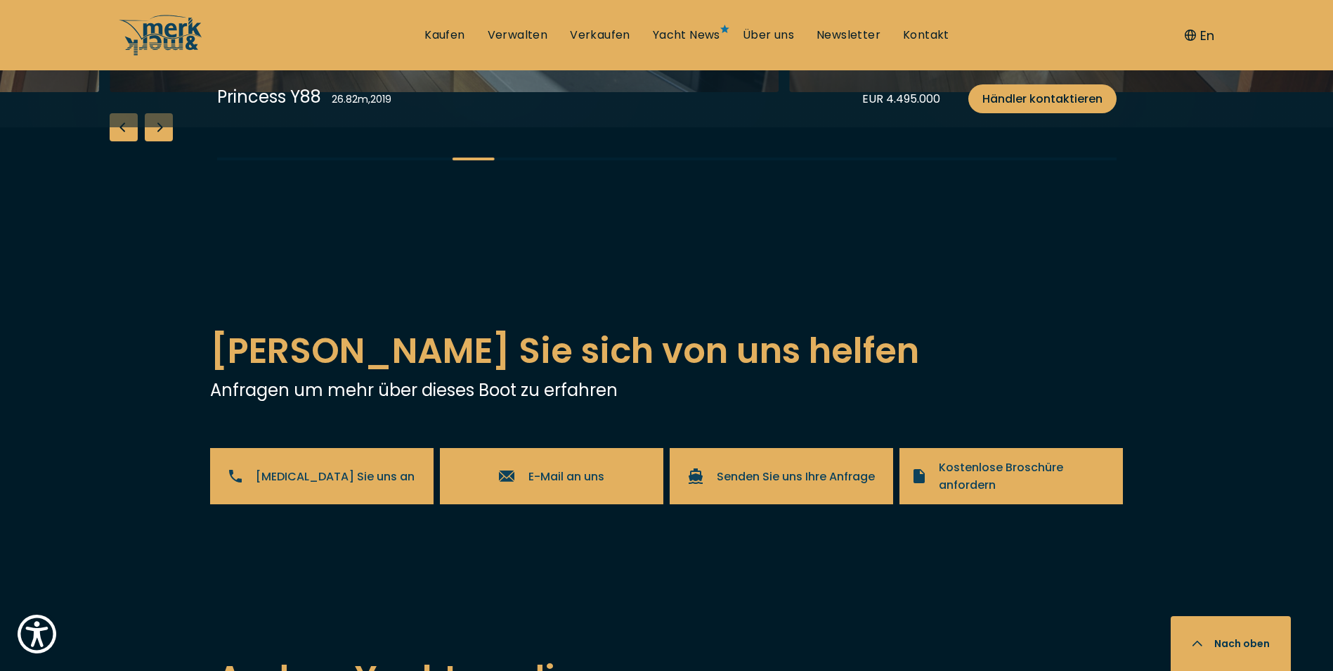
click at [165, 141] on div "Next slide" at bounding box center [159, 127] width 28 height 28
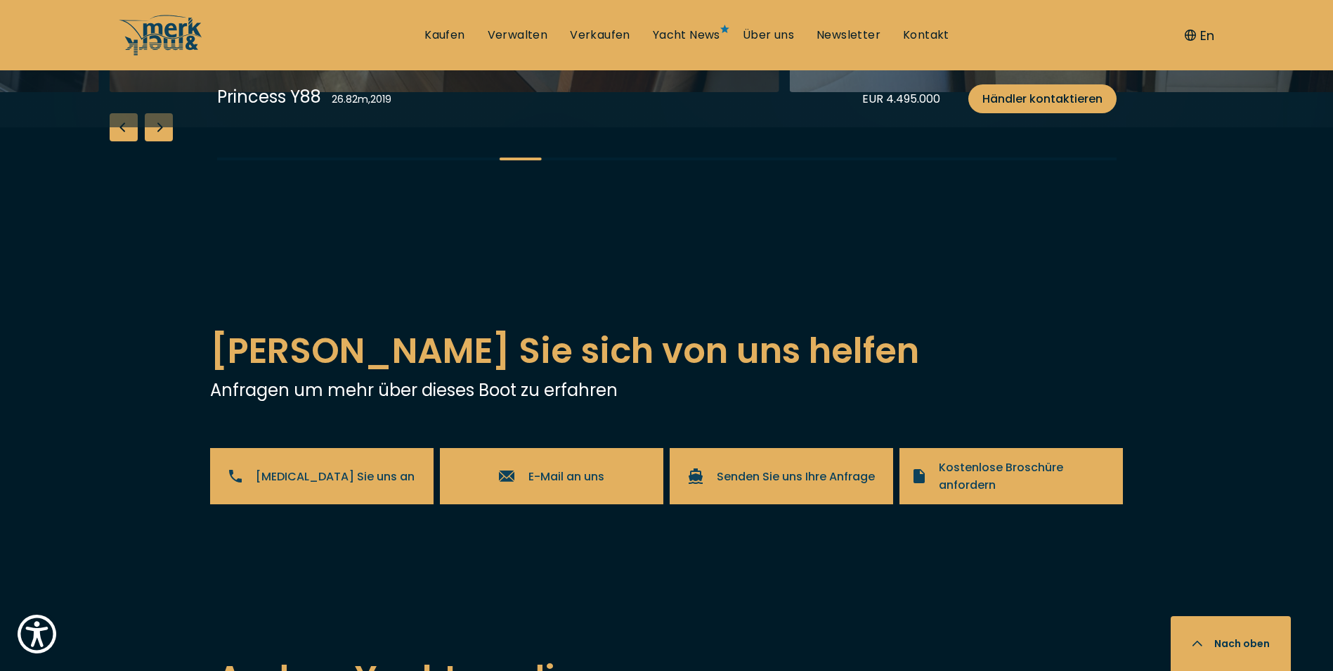
click at [165, 141] on div "Next slide" at bounding box center [159, 127] width 28 height 28
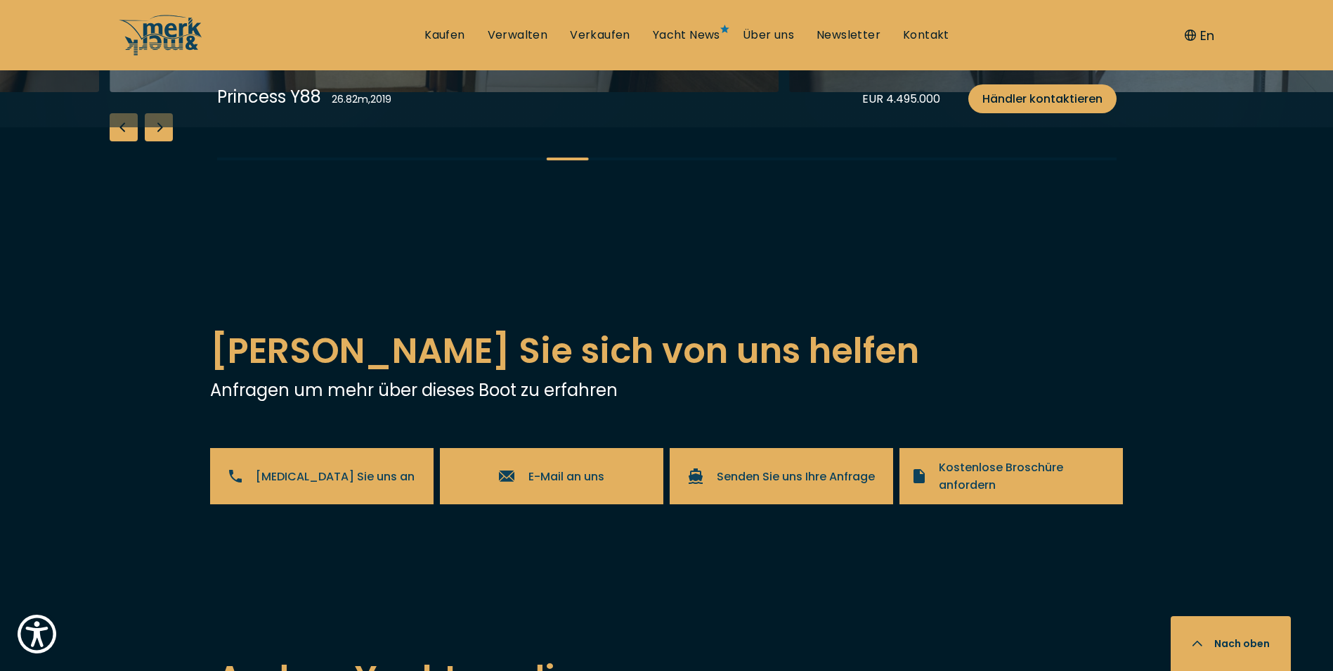
click at [165, 141] on div "Next slide" at bounding box center [159, 127] width 28 height 28
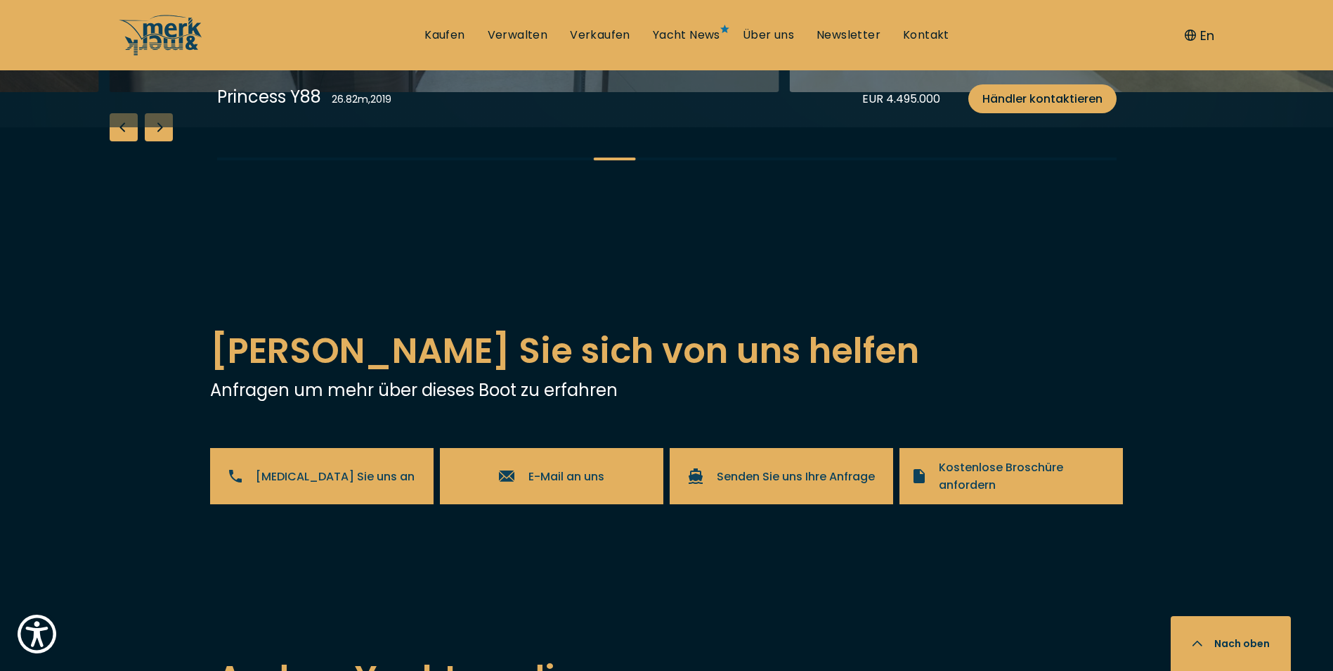
click at [165, 141] on div "Next slide" at bounding box center [159, 127] width 28 height 28
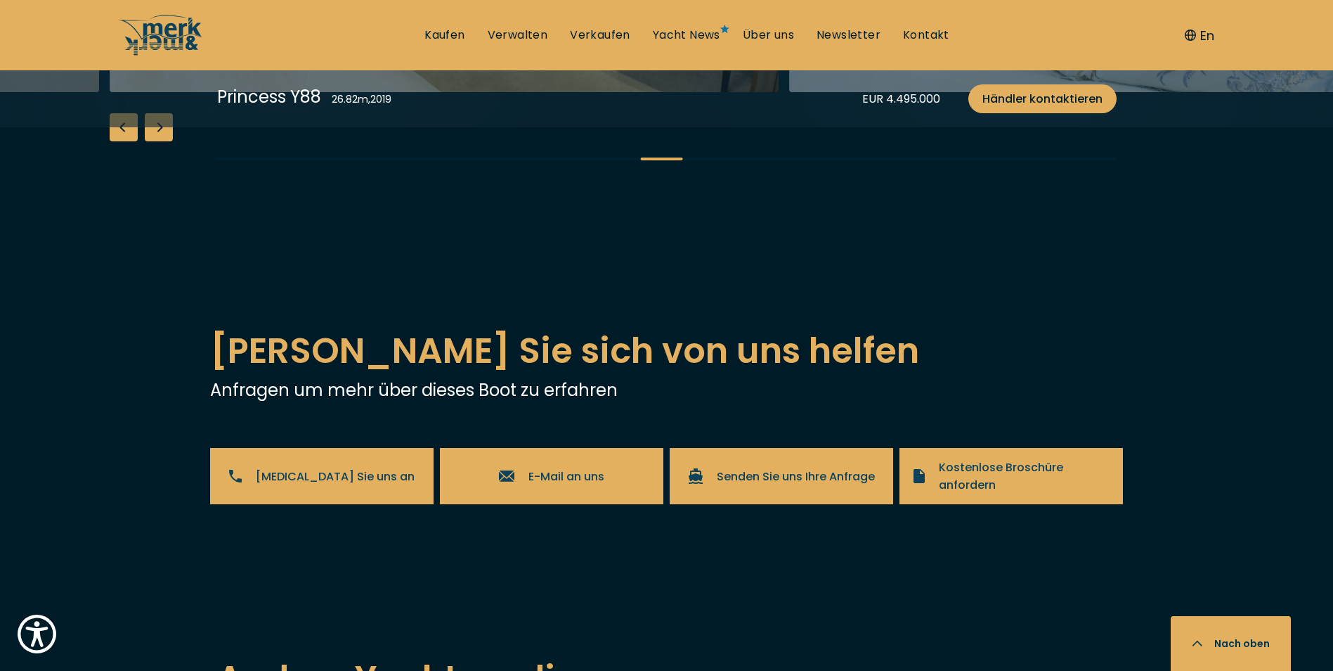
click at [165, 141] on div "Next slide" at bounding box center [159, 127] width 28 height 28
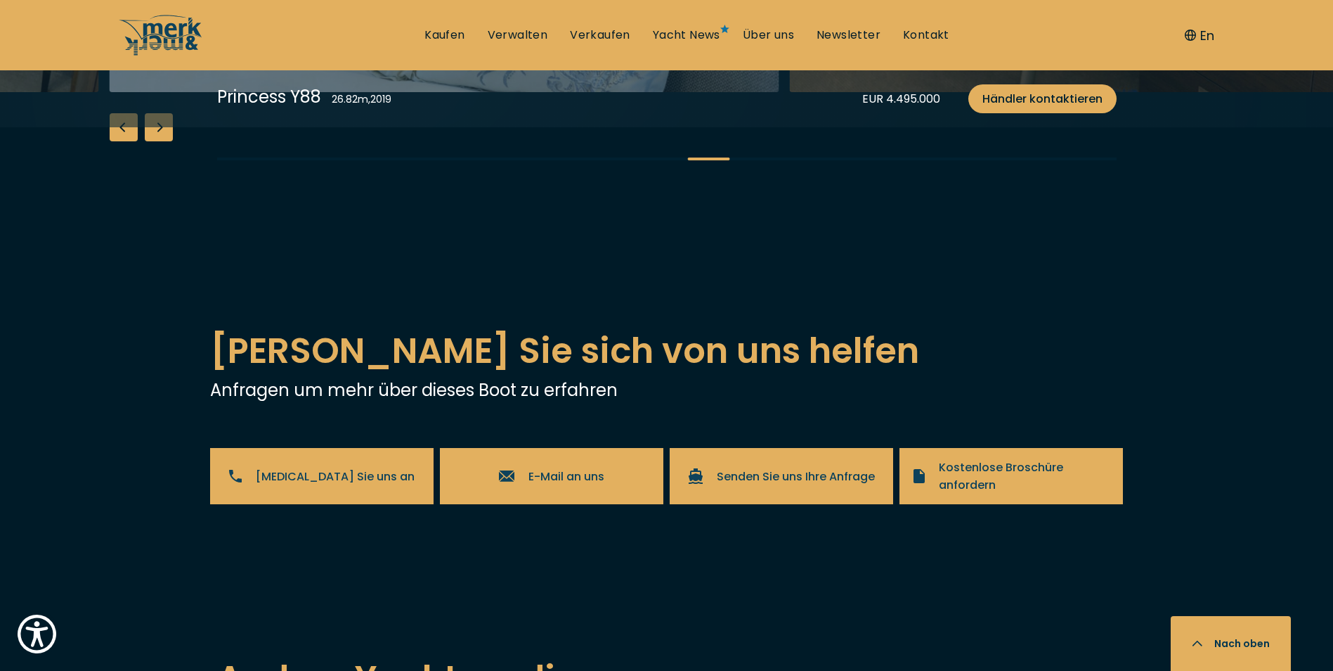
click at [165, 141] on div "Next slide" at bounding box center [159, 127] width 28 height 28
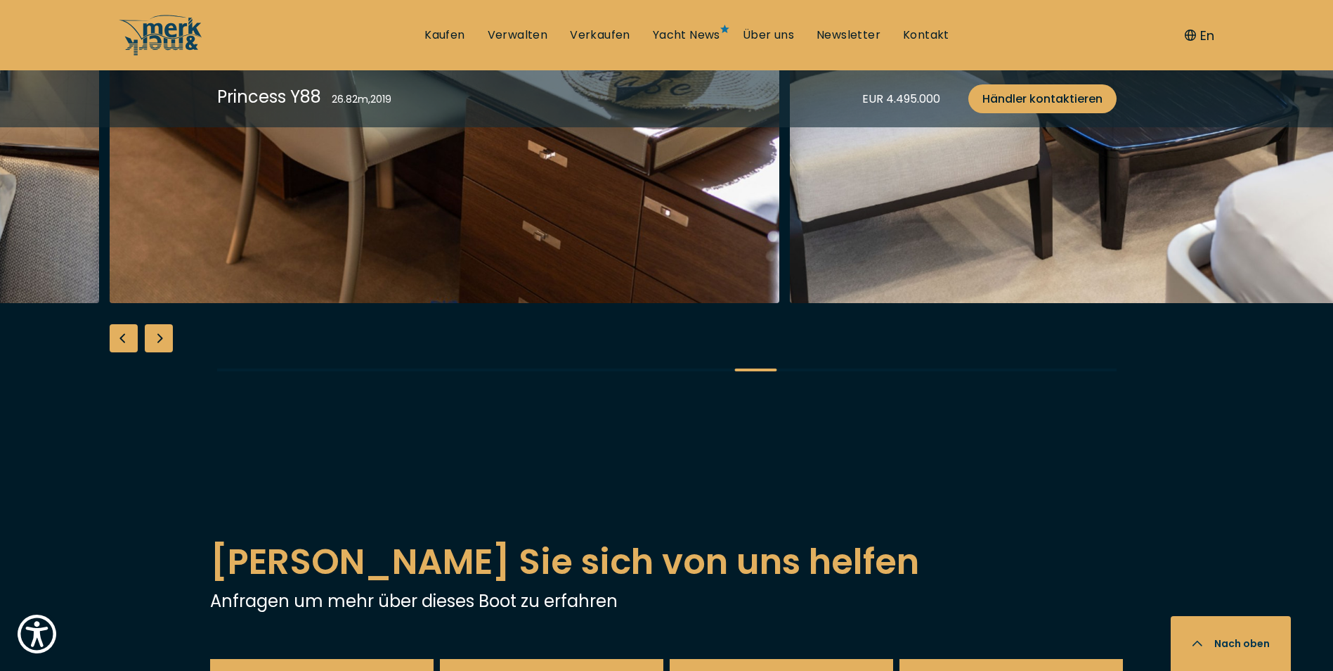
scroll to position [2320, 0]
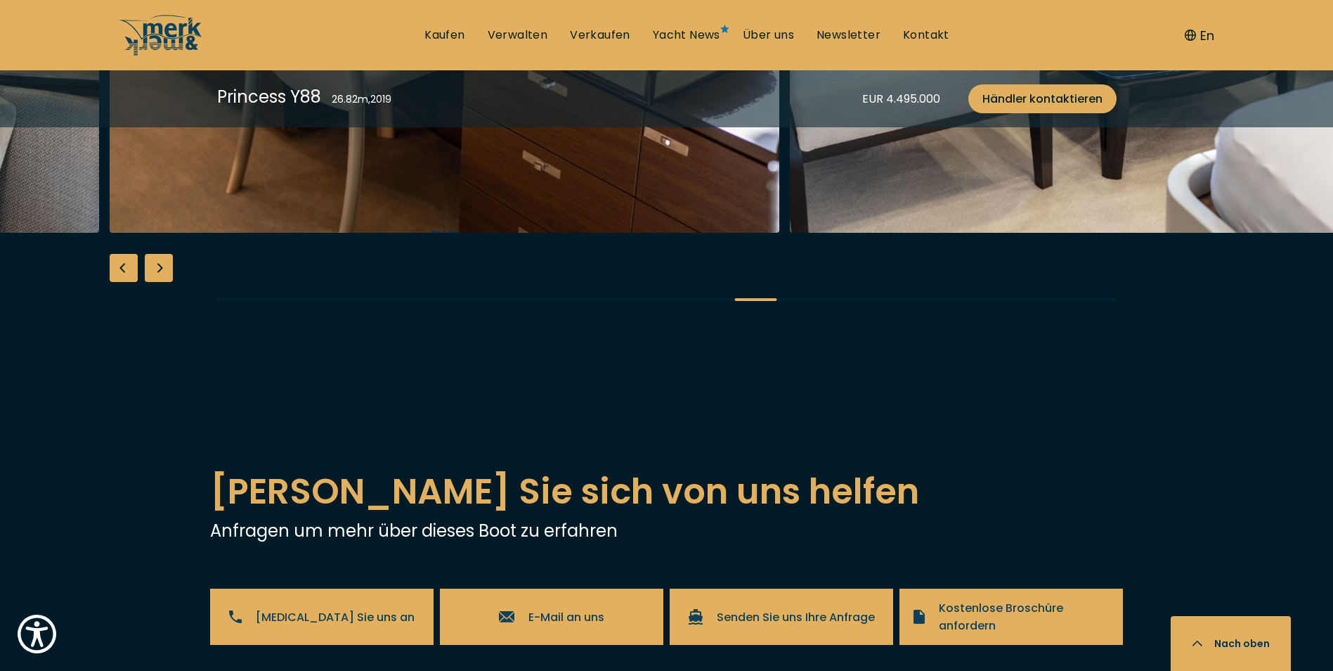
click at [154, 282] on div "Next slide" at bounding box center [159, 268] width 28 height 28
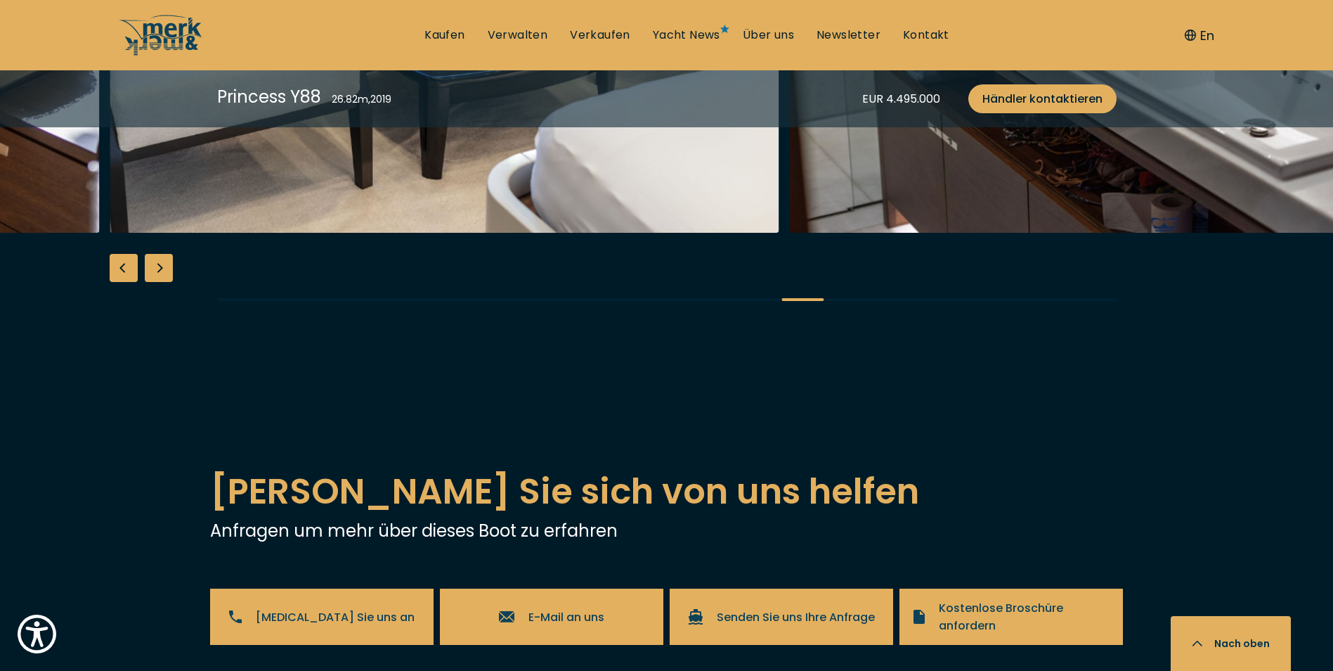
click at [154, 282] on div "Next slide" at bounding box center [159, 268] width 28 height 28
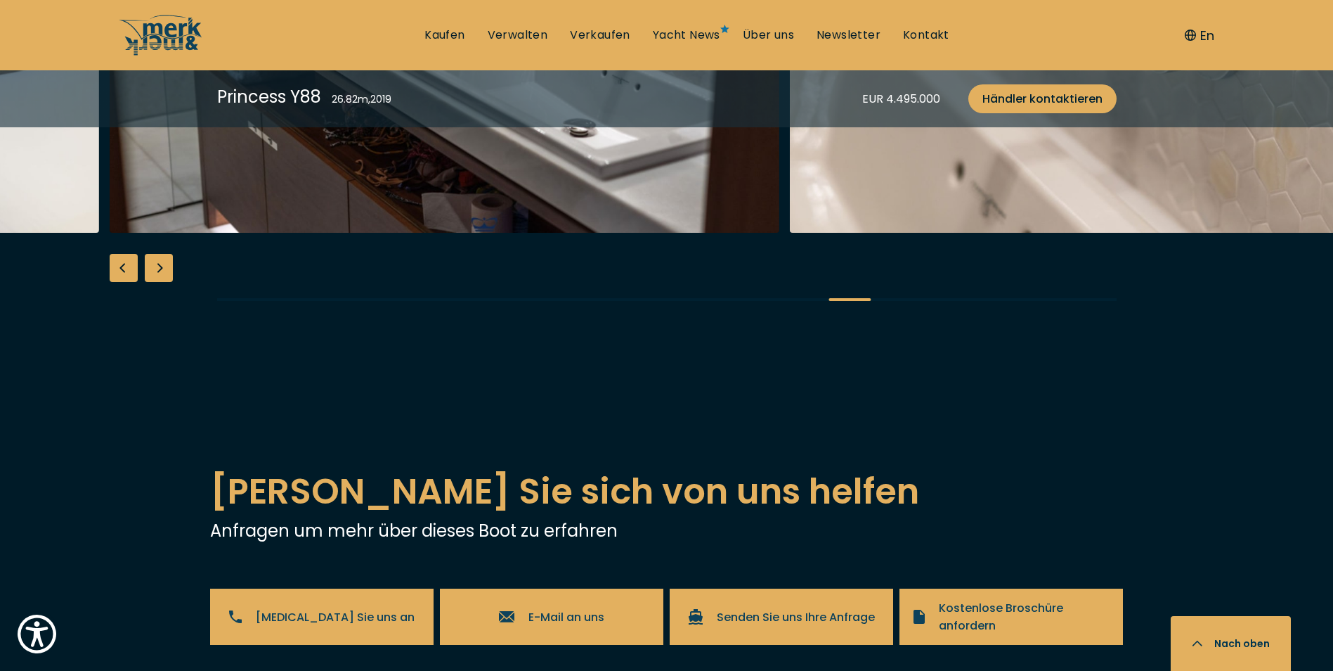
click at [155, 282] on div "Next slide" at bounding box center [159, 268] width 28 height 28
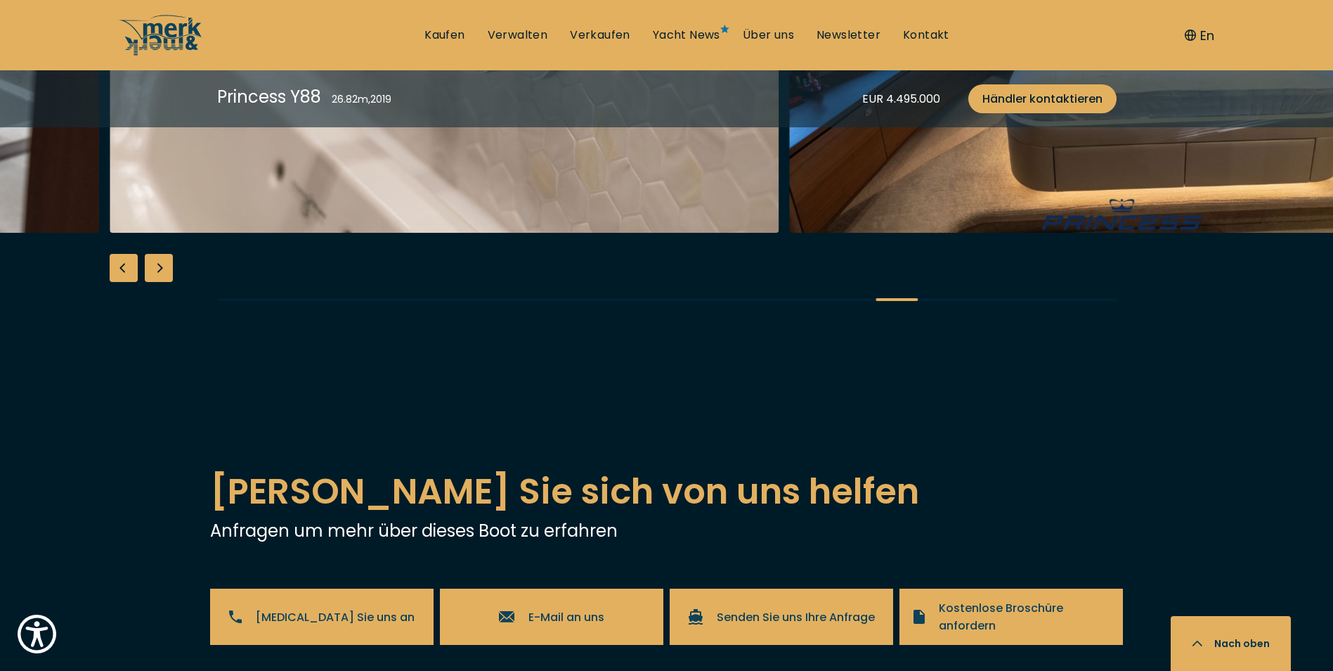
click at [155, 282] on div "Next slide" at bounding box center [159, 268] width 28 height 28
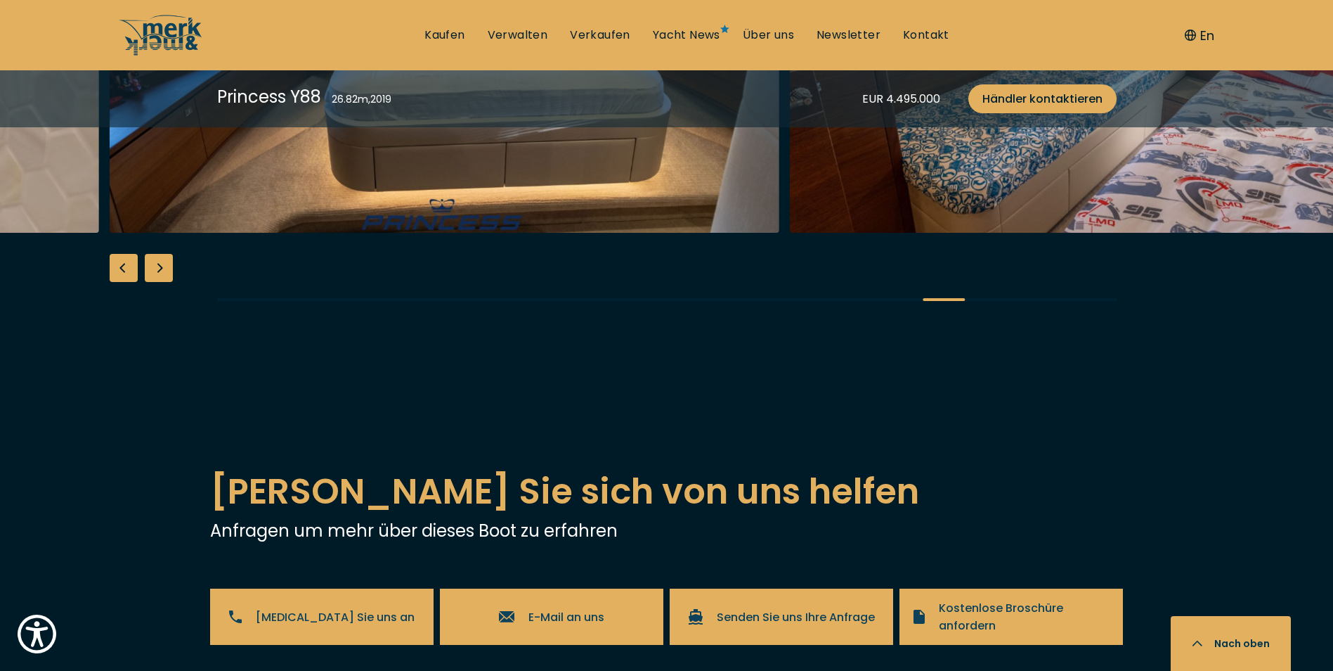
click at [155, 282] on div "Next slide" at bounding box center [159, 268] width 28 height 28
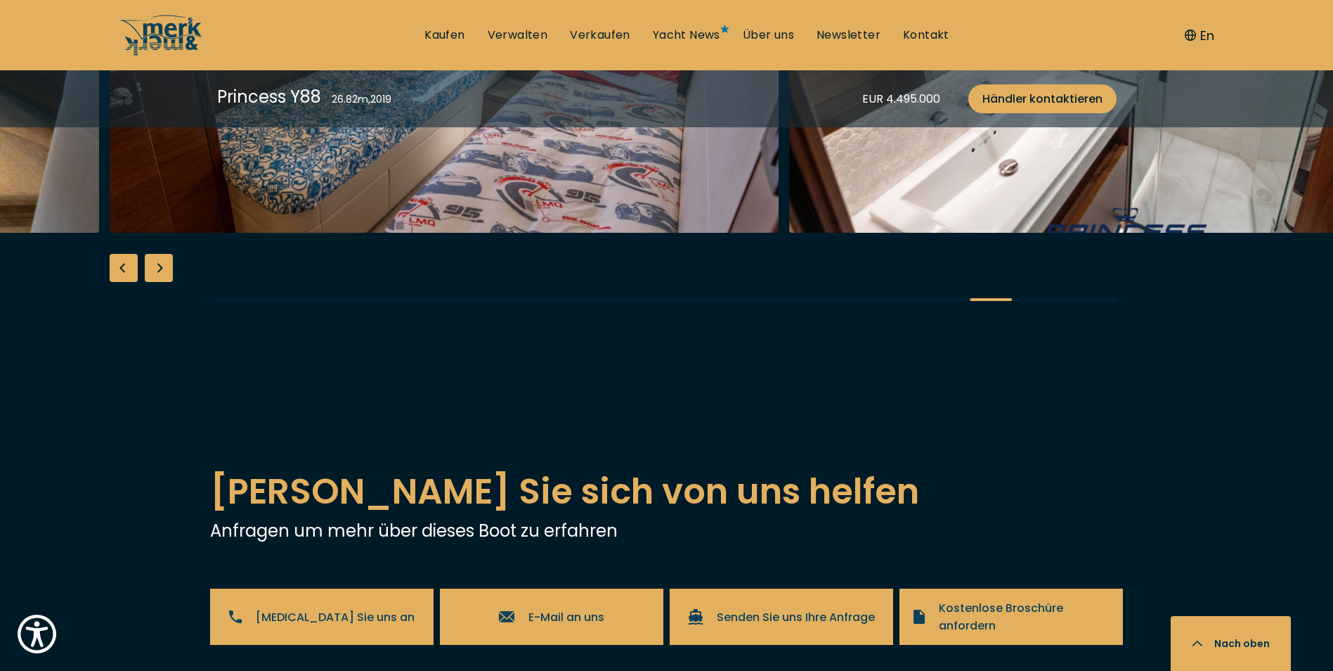
click at [156, 282] on div "Next slide" at bounding box center [159, 268] width 28 height 28
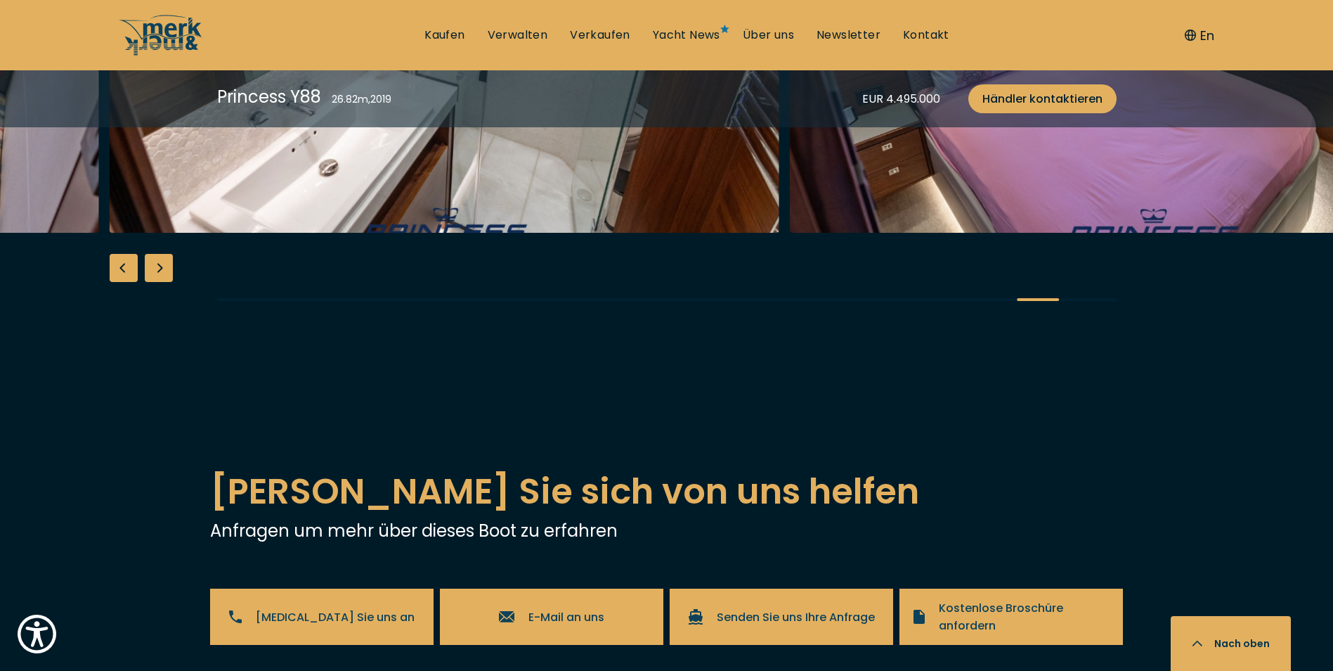
click at [156, 282] on div "Next slide" at bounding box center [159, 268] width 28 height 28
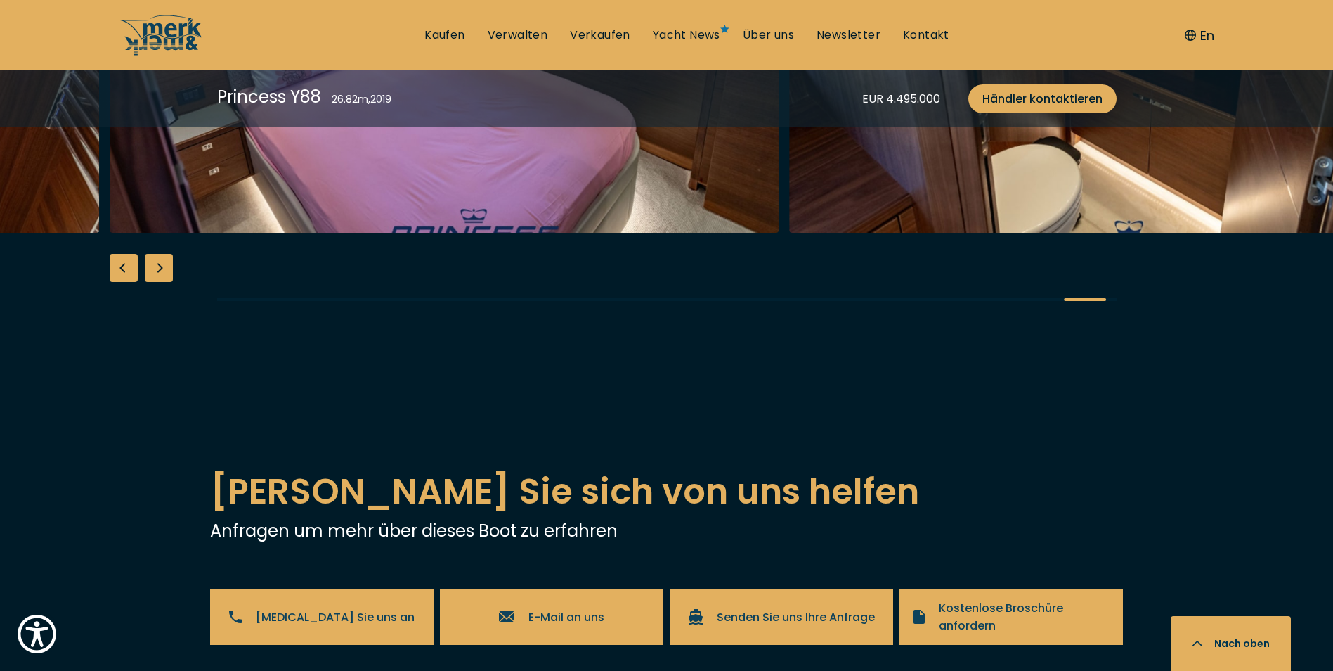
click at [157, 282] on div "Next slide" at bounding box center [159, 268] width 28 height 28
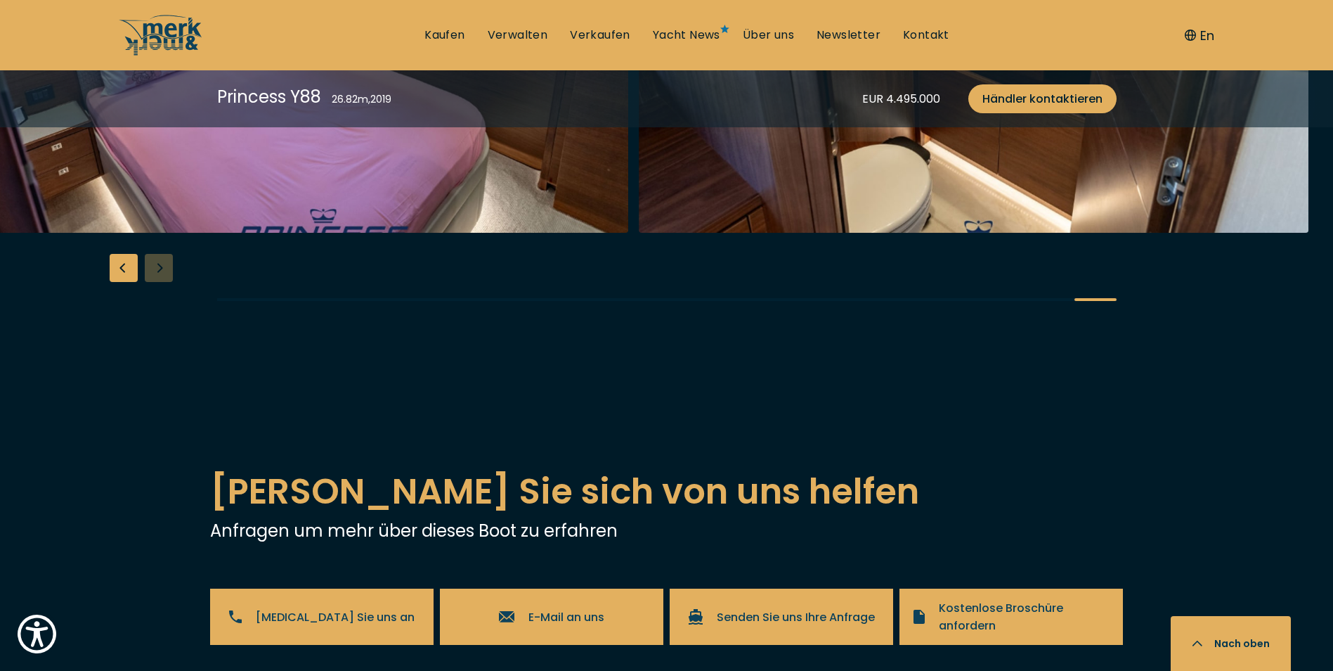
click at [157, 324] on div at bounding box center [666, 53] width 1333 height 541
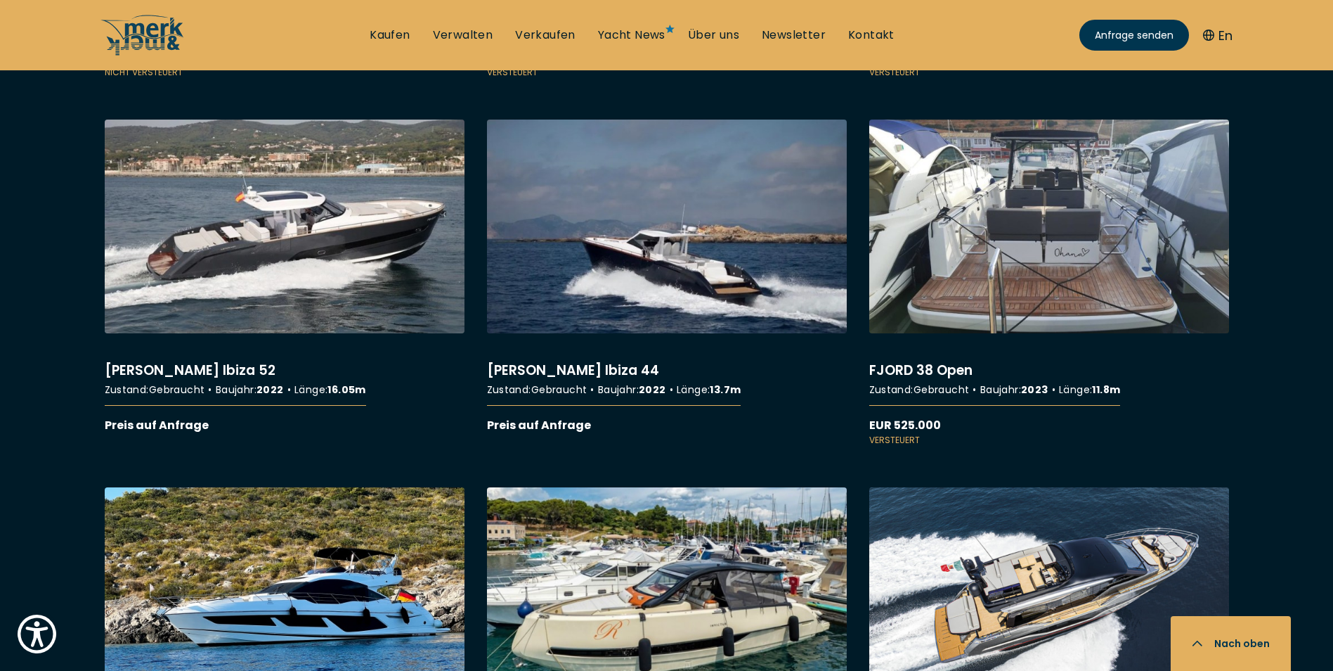
scroll to position [4007, 0]
